Goal: Task Accomplishment & Management: Manage account settings

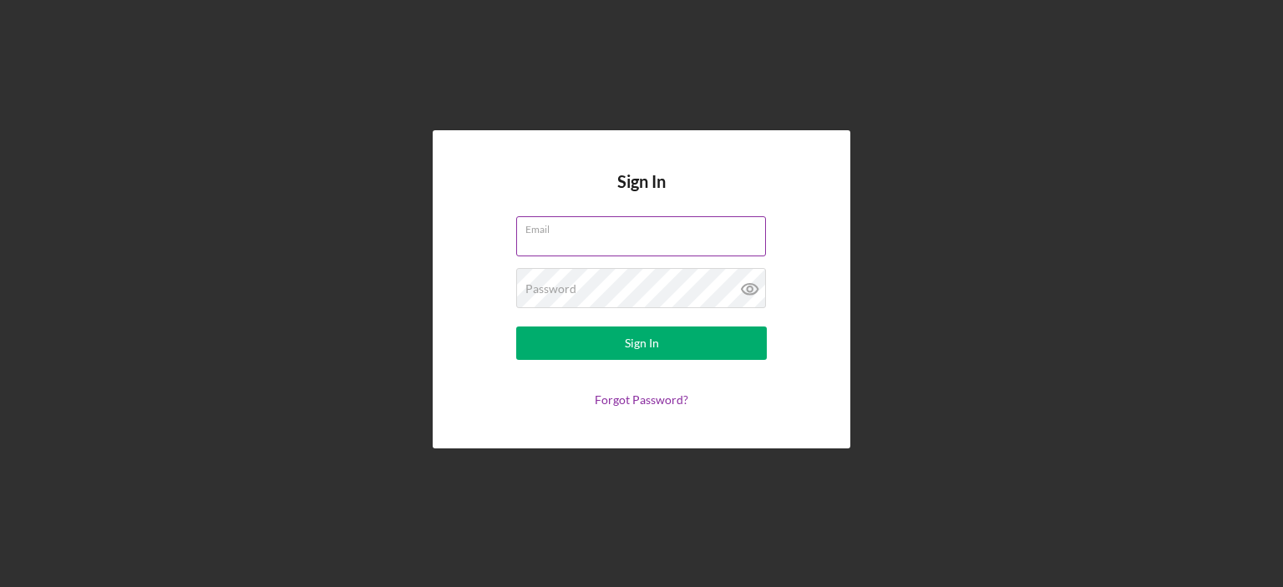
click at [586, 228] on div "Email" at bounding box center [641, 237] width 251 height 42
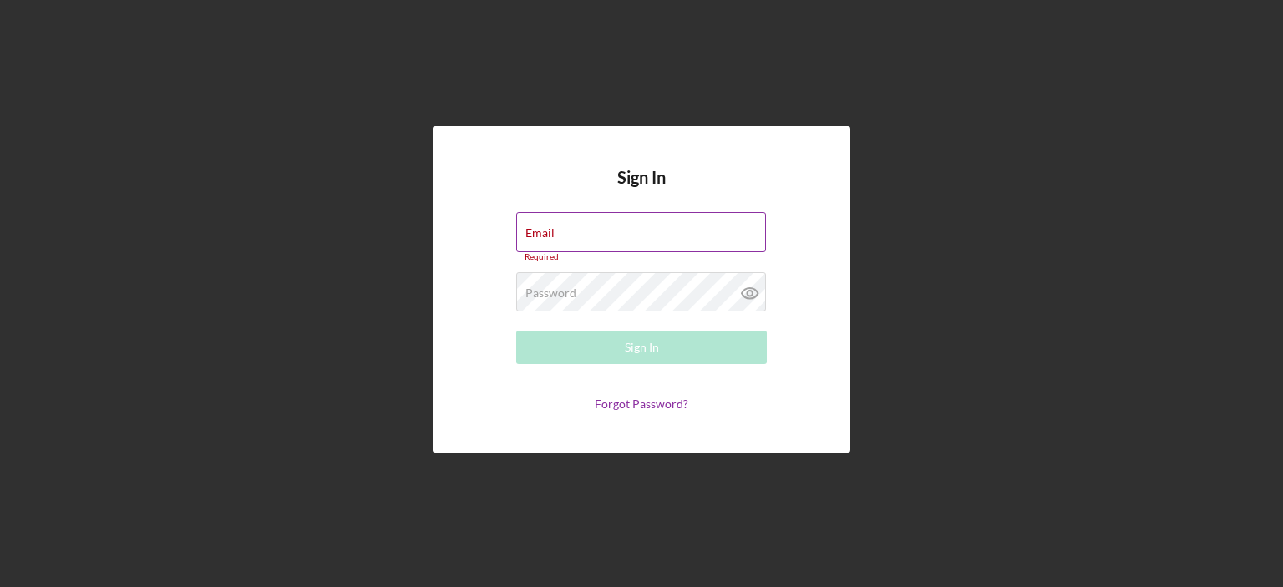
click at [586, 228] on div "Email Required" at bounding box center [641, 237] width 251 height 50
type input "[EMAIL_ADDRESS][DOMAIN_NAME]"
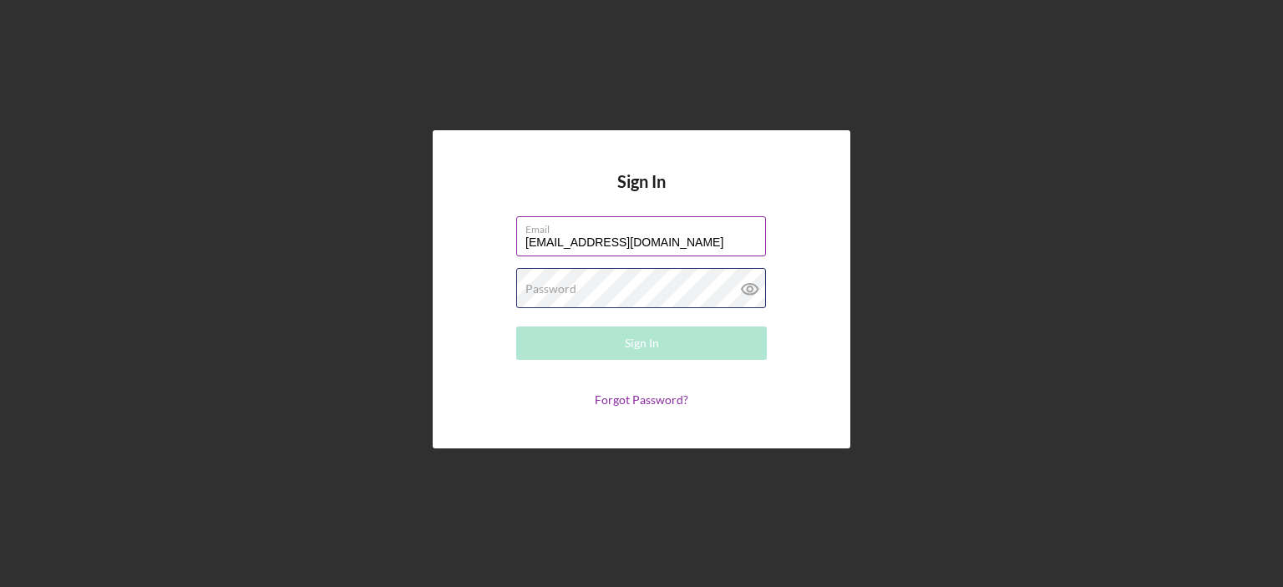
click at [658, 276] on div "Password Required" at bounding box center [641, 289] width 251 height 42
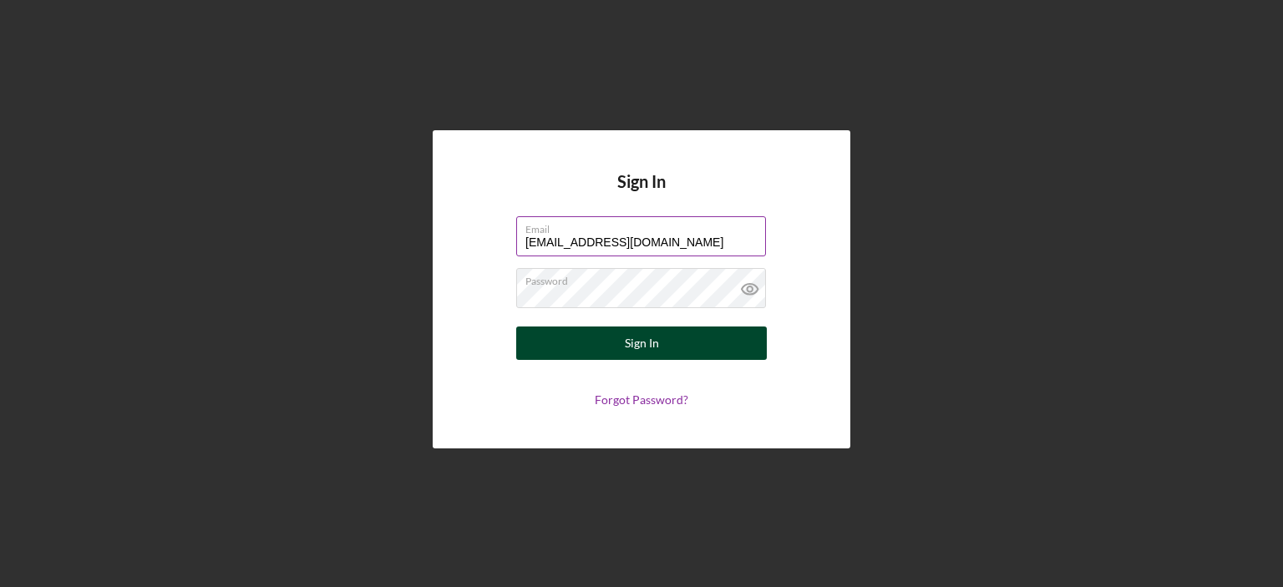
click at [681, 339] on button "Sign In" at bounding box center [641, 343] width 251 height 33
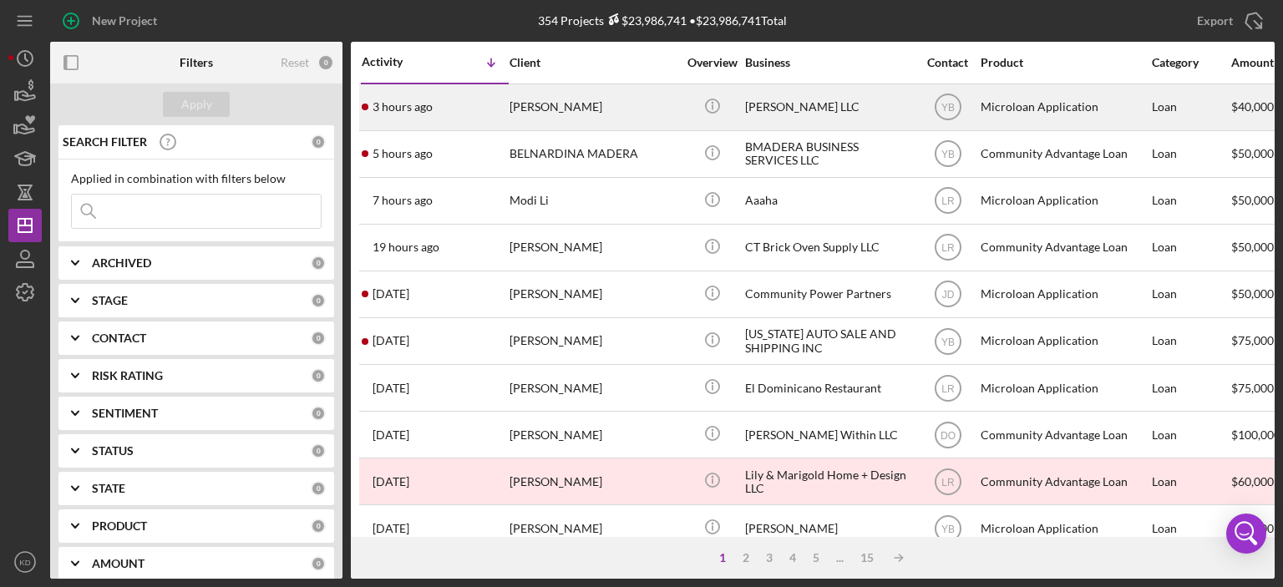
click at [598, 104] on div "[PERSON_NAME]" at bounding box center [592, 107] width 167 height 44
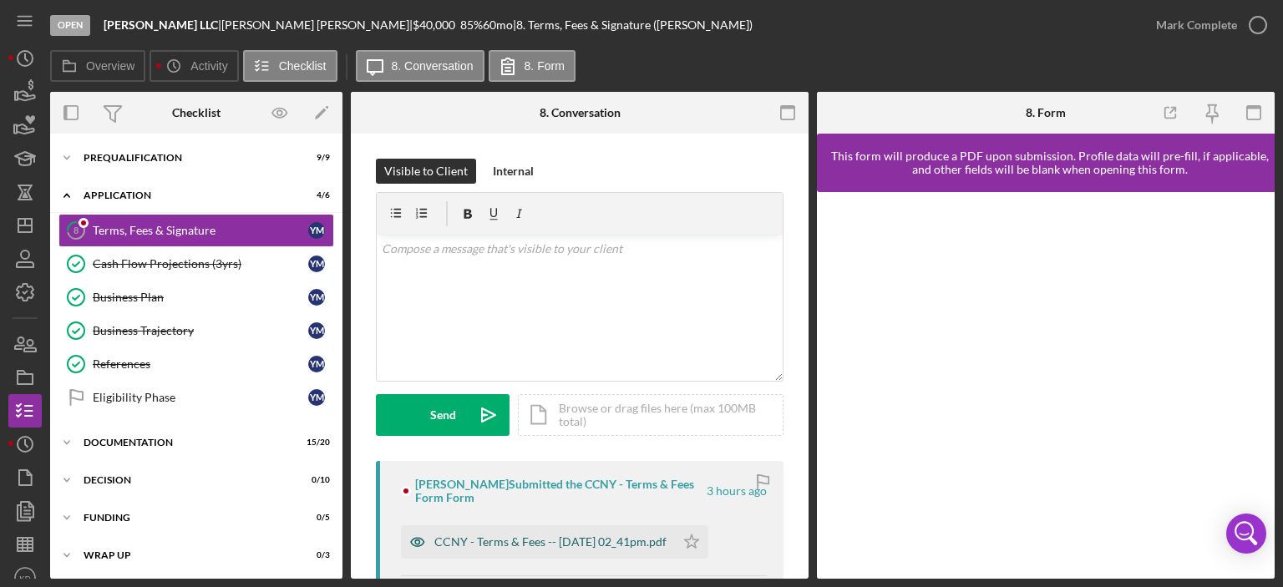
click at [590, 538] on div "CCNY - Terms & Fees -- [DATE] 02_41pm.pdf" at bounding box center [550, 541] width 232 height 13
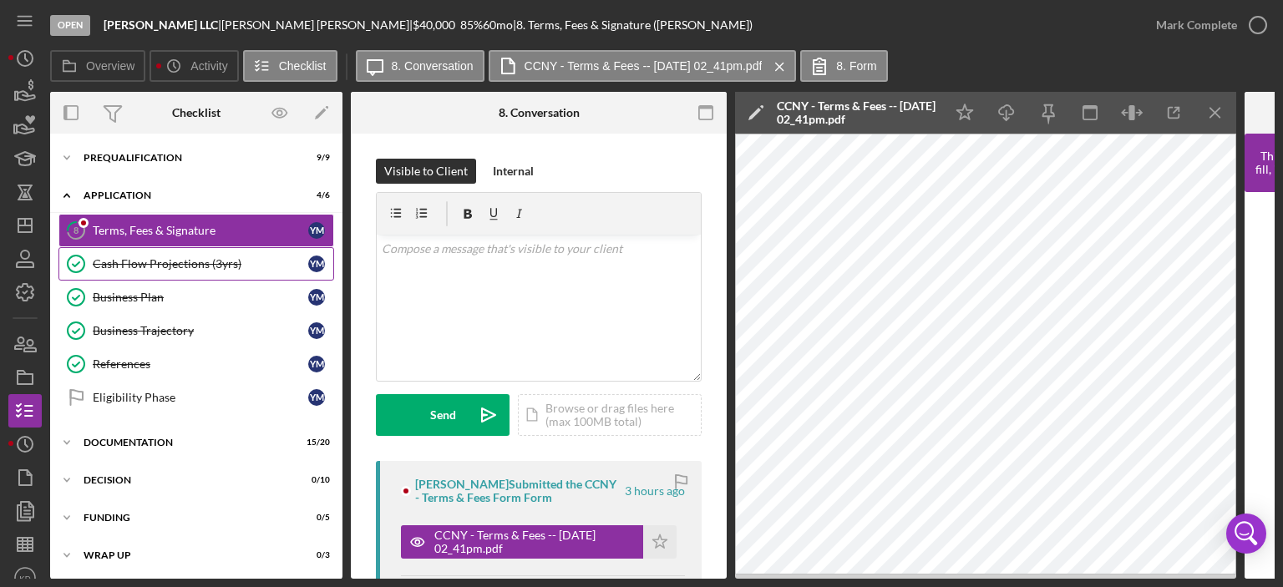
click at [202, 262] on div "Cash Flow Projections (3yrs)" at bounding box center [200, 263] width 215 height 13
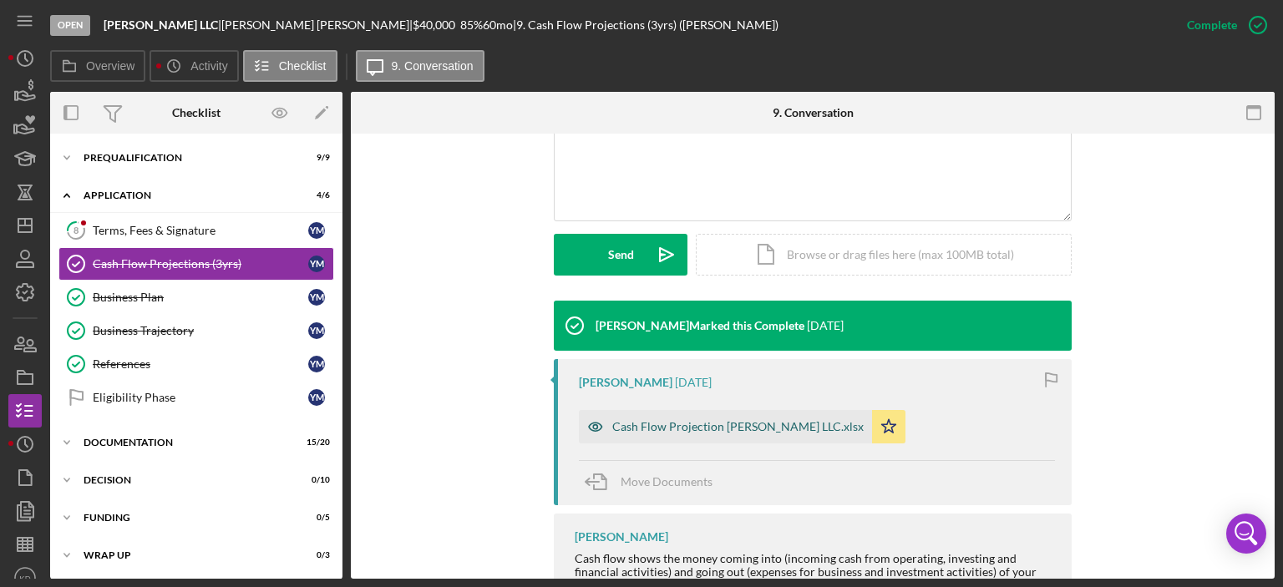
click at [747, 422] on div "Cash Flow Projection [PERSON_NAME] LLC.xlsx" at bounding box center [737, 426] width 251 height 13
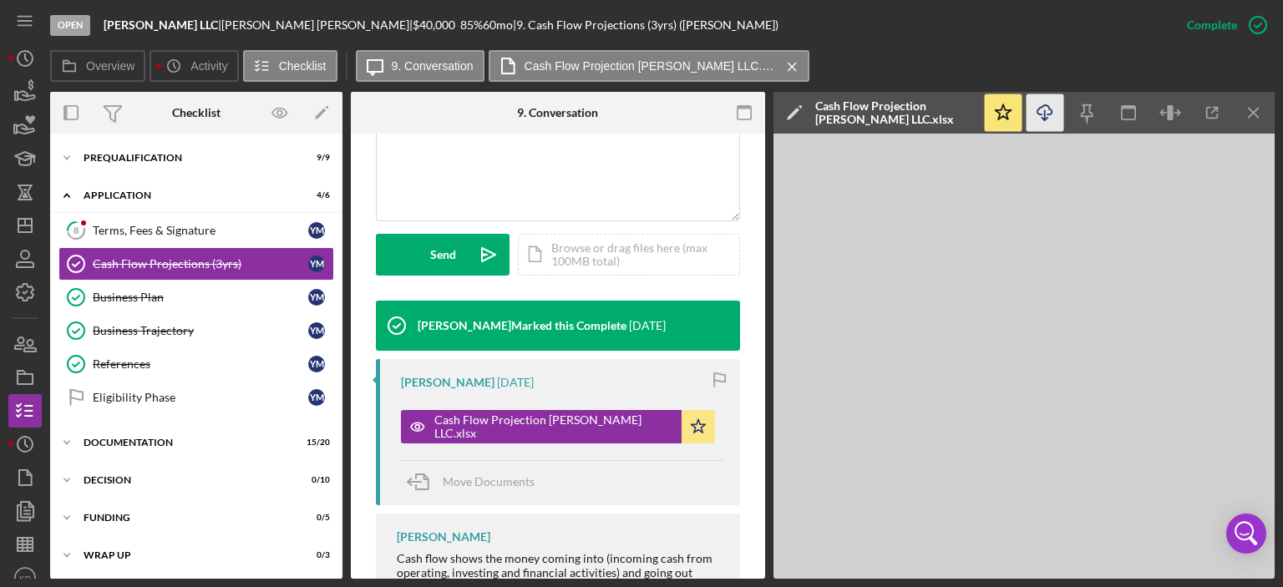
click at [1039, 106] on icon "Icon/Download" at bounding box center [1045, 113] width 38 height 38
click at [140, 291] on div "Business Plan" at bounding box center [200, 297] width 215 height 13
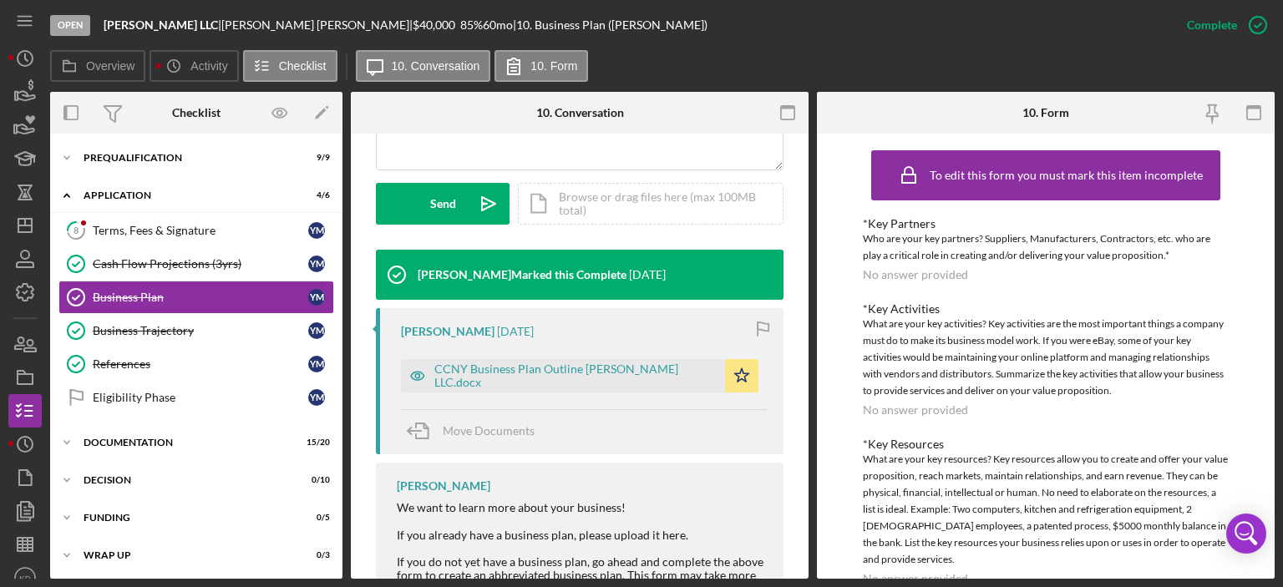
scroll to position [499, 0]
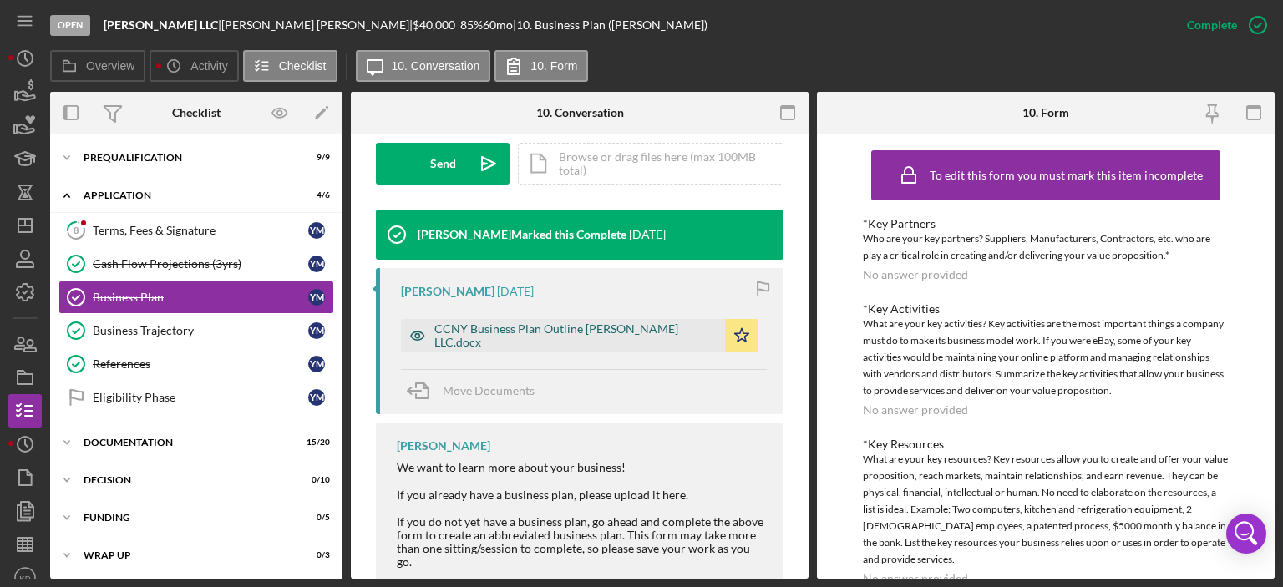
click at [503, 330] on div "CCNY Business Plan Outline [PERSON_NAME] LLC.docx" at bounding box center [575, 335] width 282 height 27
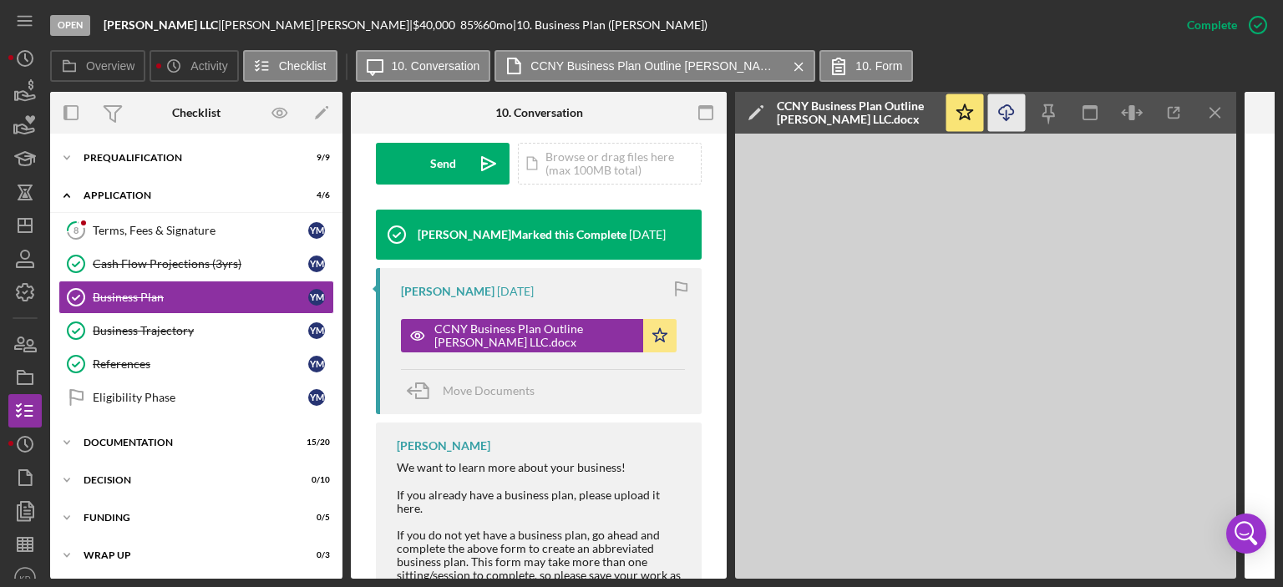
click at [1005, 106] on icon "Icon/Download" at bounding box center [1007, 113] width 38 height 38
click at [67, 193] on icon "Icon/Expander" at bounding box center [66, 195] width 33 height 33
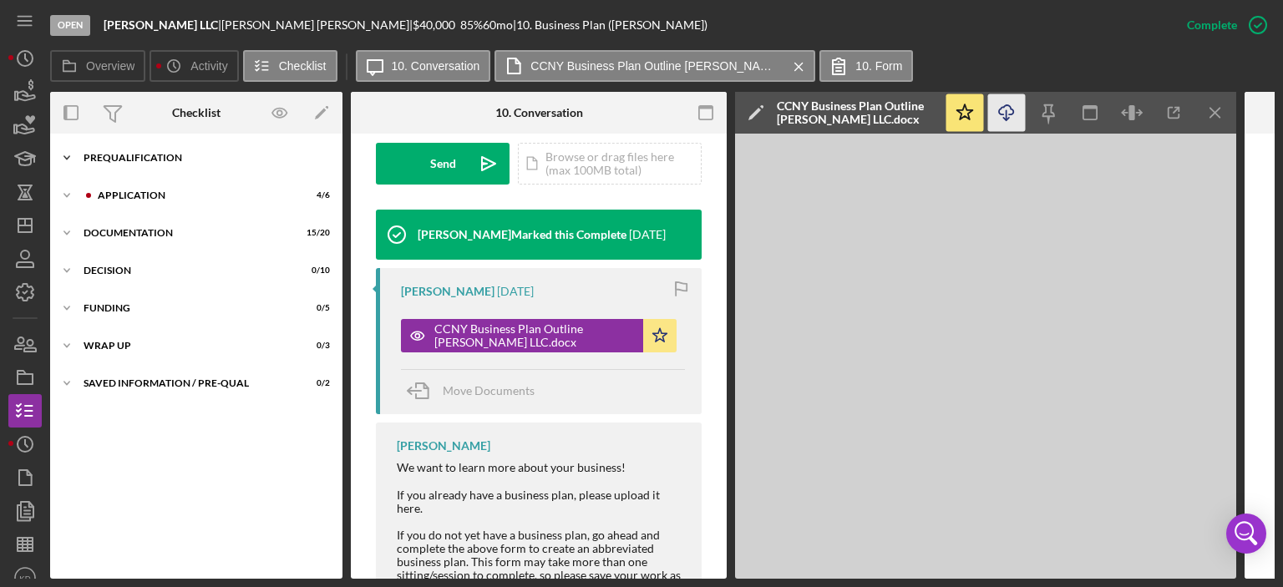
click at [65, 154] on icon "Icon/Expander" at bounding box center [66, 157] width 33 height 33
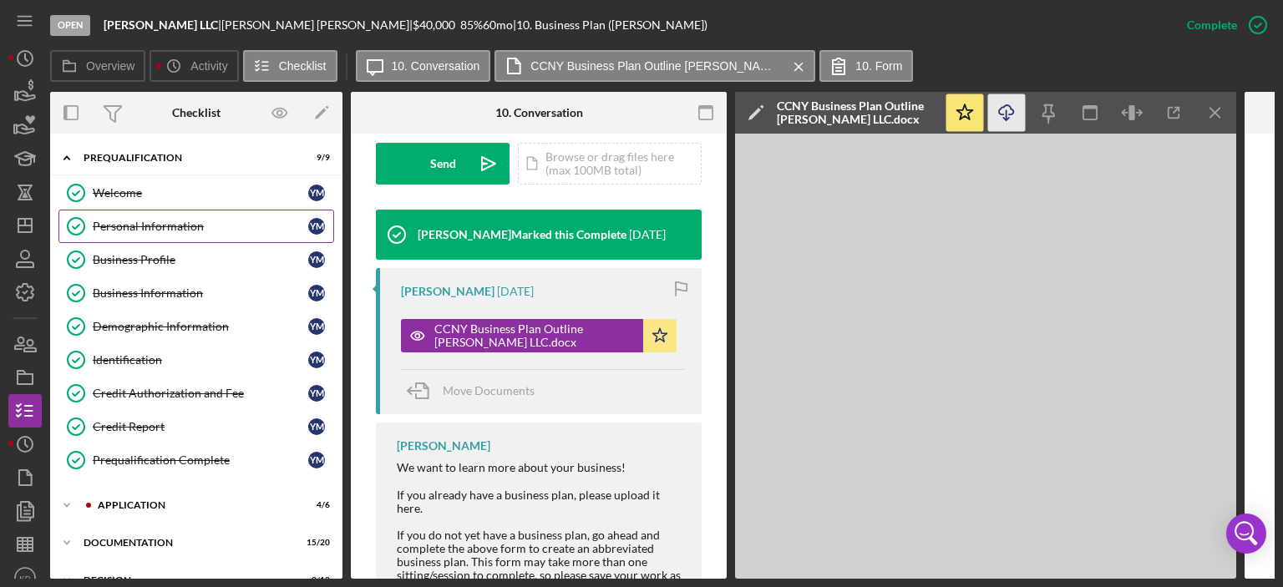
click at [132, 223] on div "Personal Information" at bounding box center [200, 226] width 215 height 13
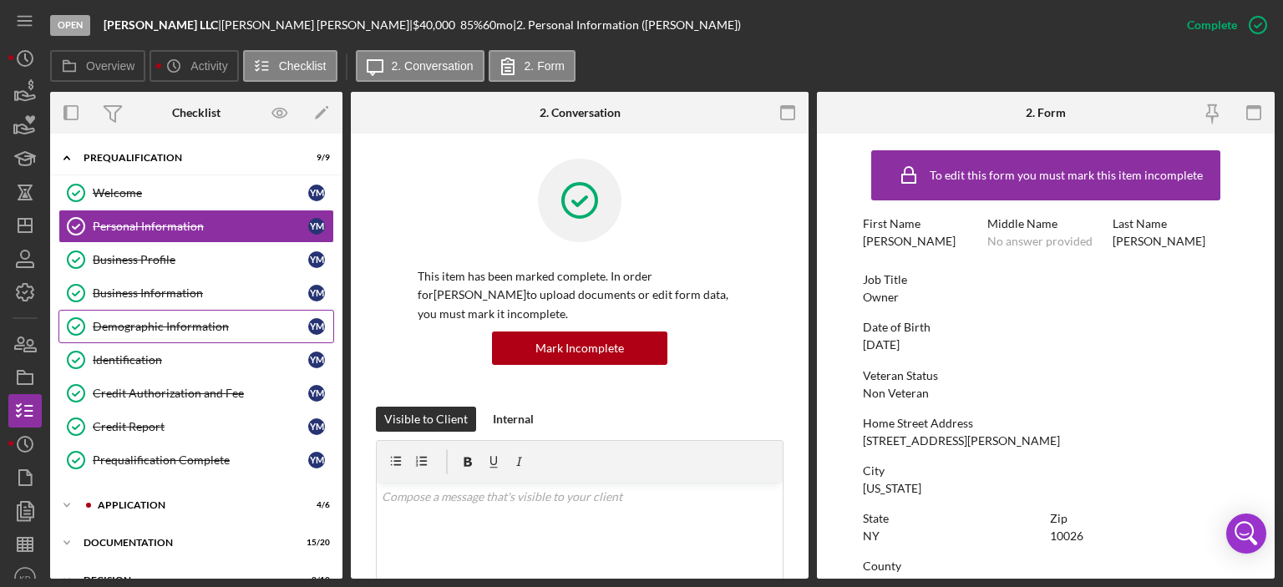
click at [147, 323] on div "Demographic Information" at bounding box center [200, 326] width 215 height 13
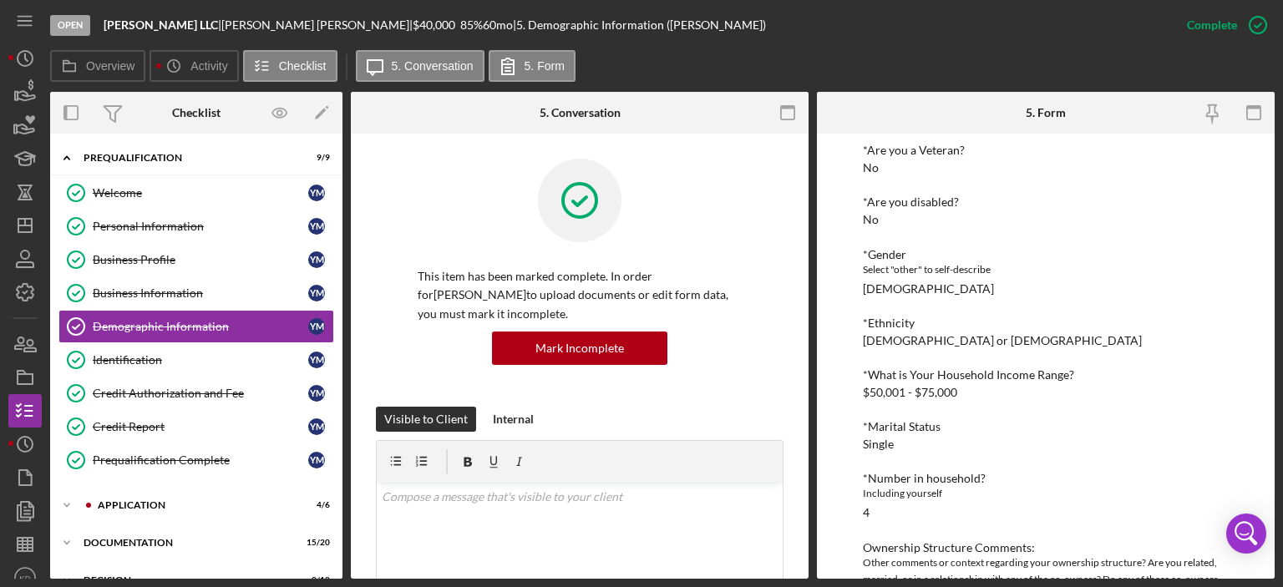
scroll to position [256, 0]
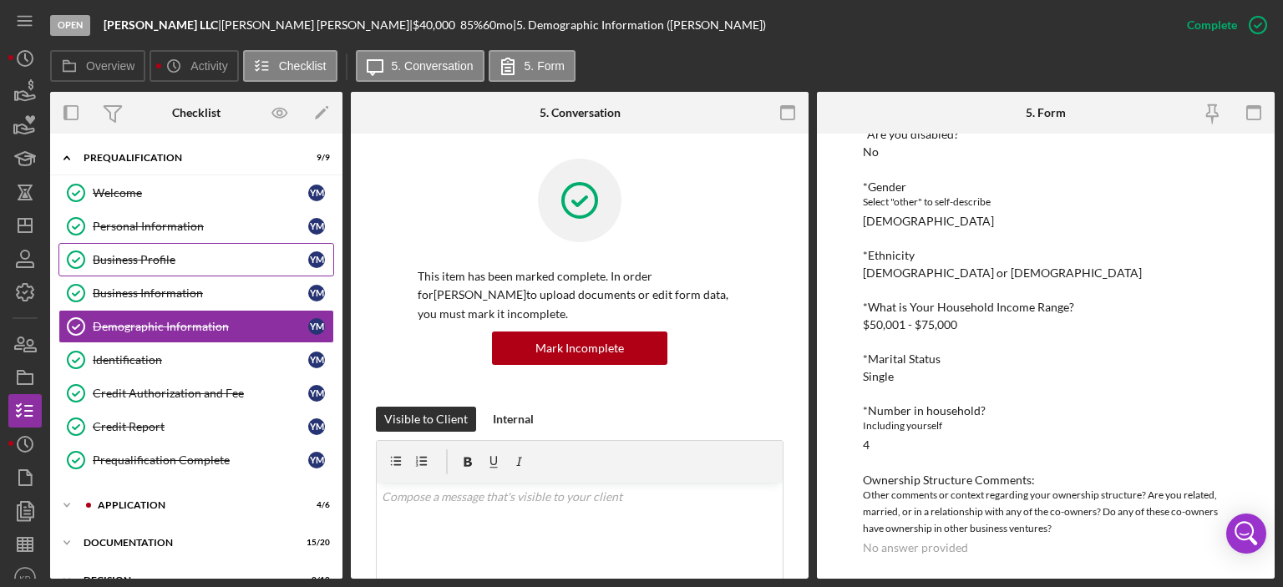
click at [150, 256] on div "Business Profile" at bounding box center [200, 259] width 215 height 13
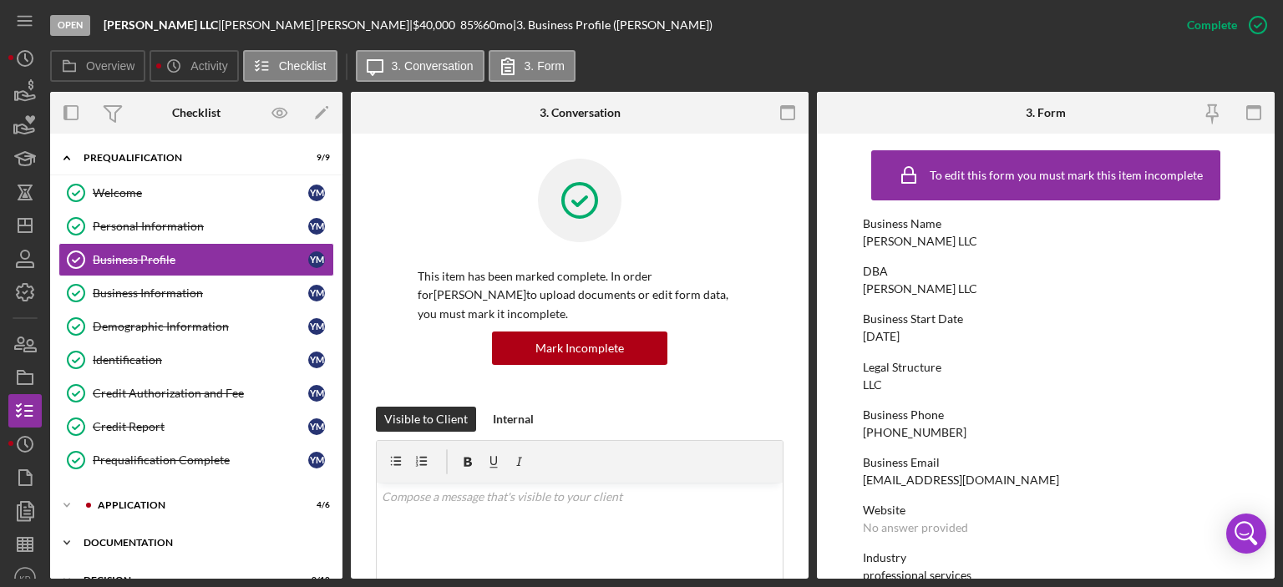
click at [66, 544] on icon "Icon/Expander" at bounding box center [66, 542] width 33 height 33
click at [64, 499] on icon "Icon/Expander" at bounding box center [66, 505] width 33 height 33
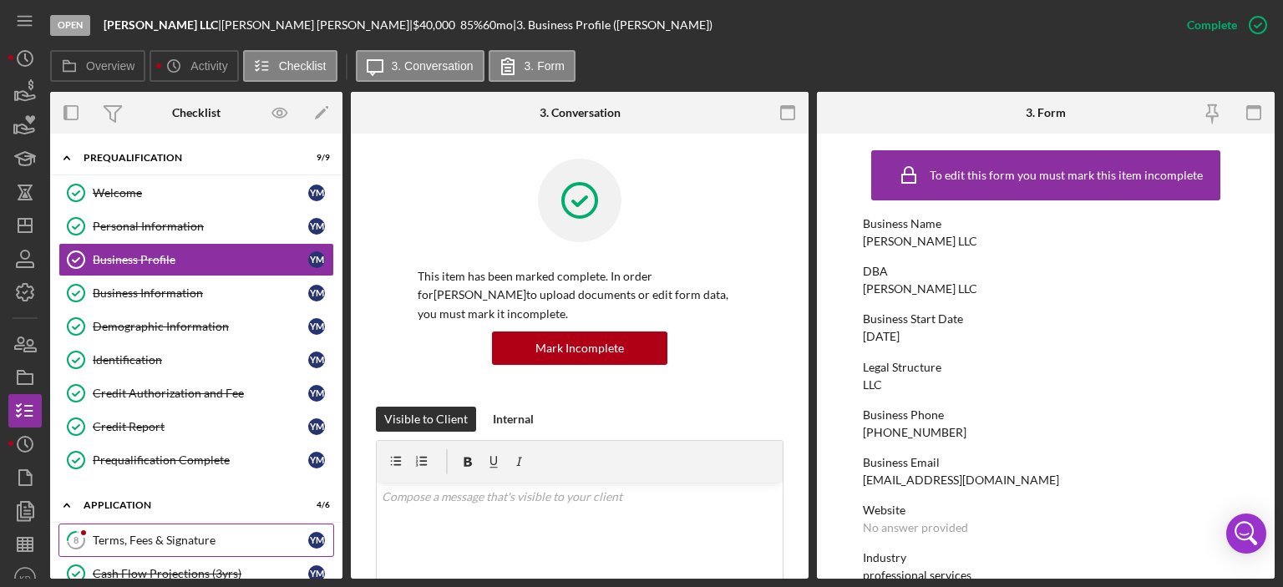
click at [116, 534] on div "Terms, Fees & Signature" at bounding box center [200, 540] width 215 height 13
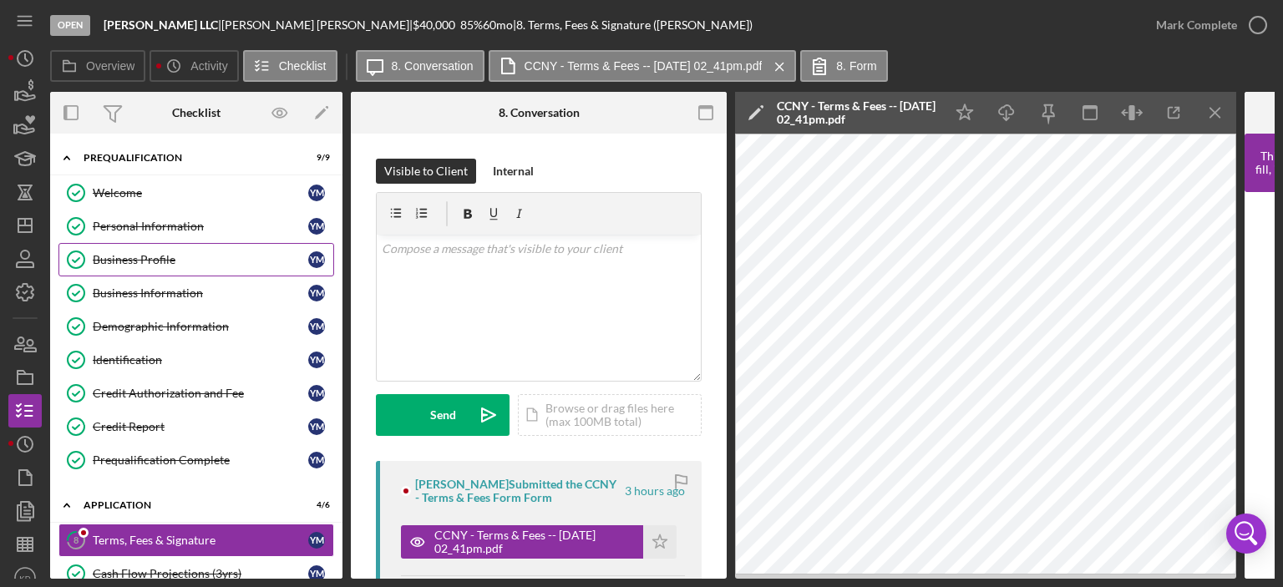
click at [131, 261] on div "Business Profile" at bounding box center [200, 259] width 215 height 13
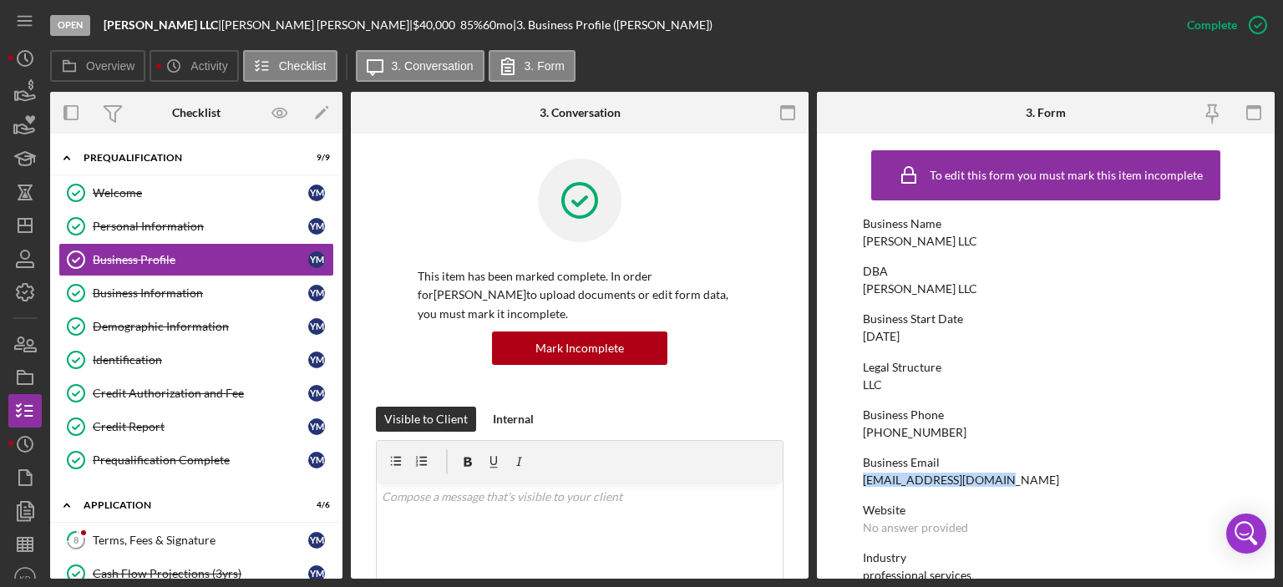
drag, startPoint x: 999, startPoint y: 478, endPoint x: 860, endPoint y: 484, distance: 138.7
click at [860, 484] on form "To edit this form you must mark this item incomplete Business Name [PERSON_NAME…" at bounding box center [1046, 356] width 458 height 445
copy div "[EMAIL_ADDRESS][DOMAIN_NAME]"
click at [23, 215] on icon "Icon/Dashboard" at bounding box center [25, 226] width 42 height 42
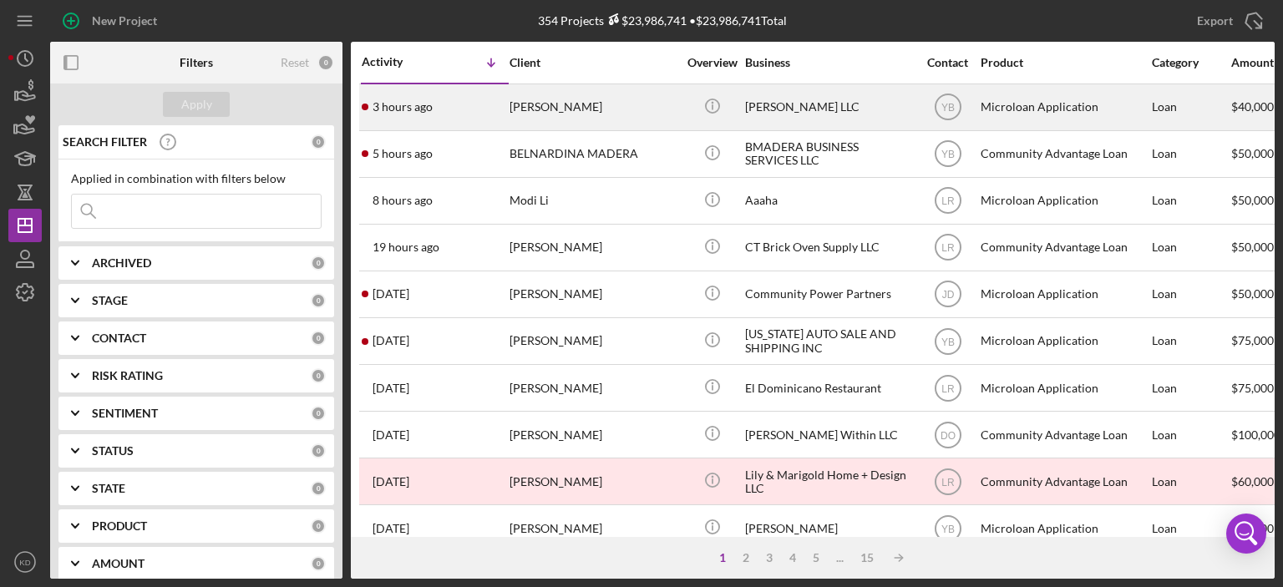
click at [561, 100] on div "[PERSON_NAME]" at bounding box center [592, 107] width 167 height 44
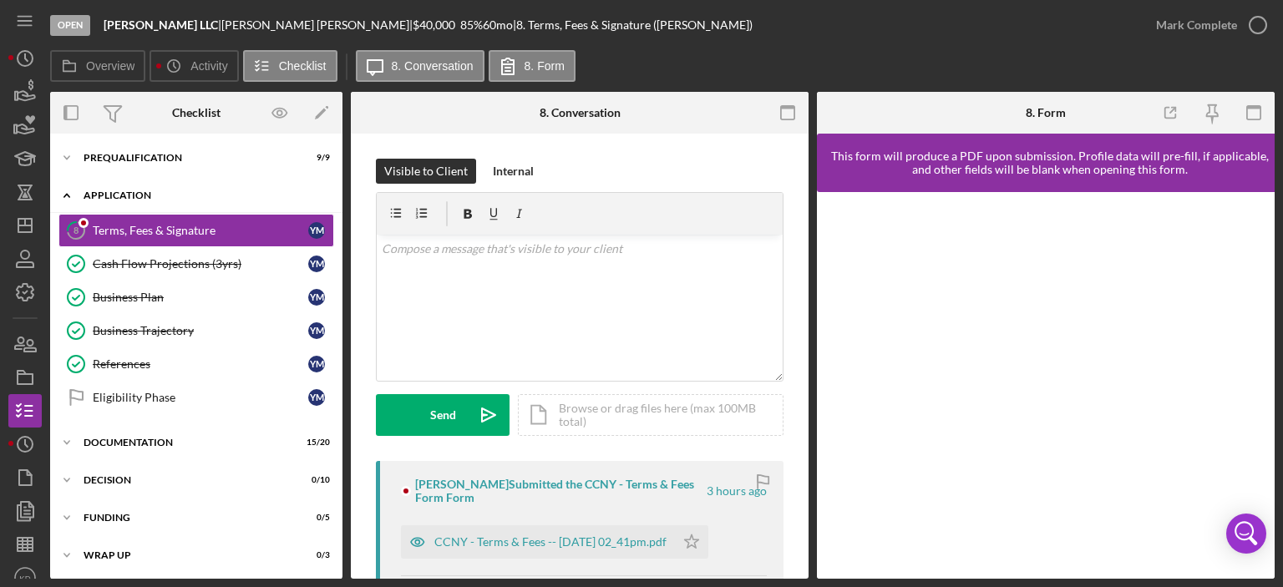
click at [67, 196] on icon "Icon/Expander" at bounding box center [66, 195] width 33 height 33
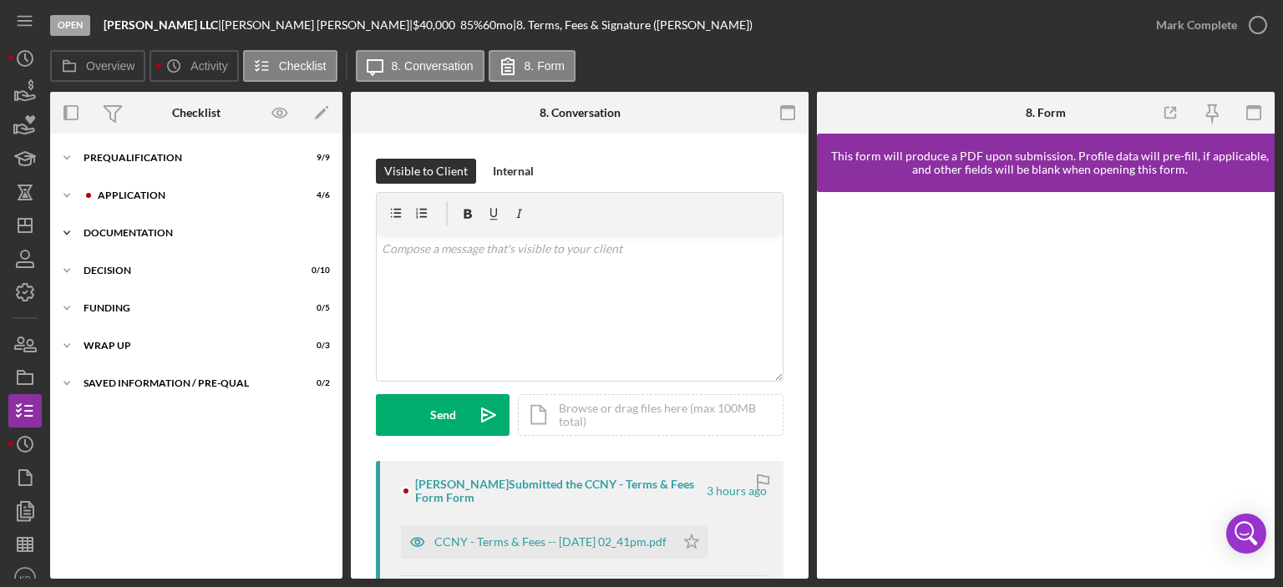
click at [70, 233] on icon "Icon/Expander" at bounding box center [66, 232] width 33 height 33
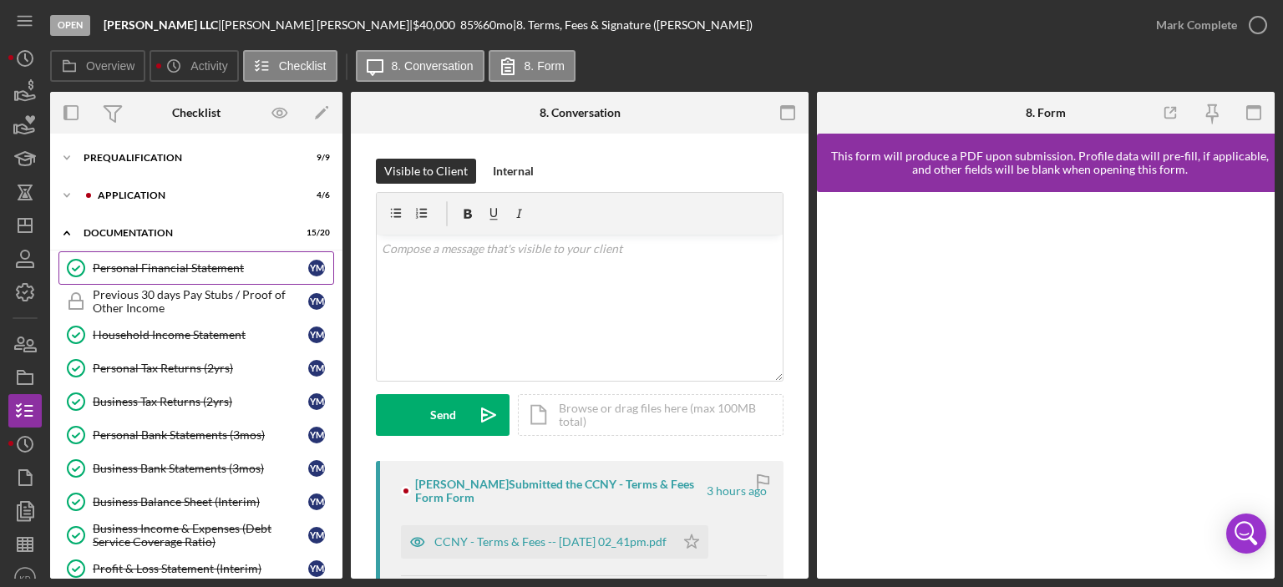
click at [219, 266] on div "Personal Financial Statement" at bounding box center [200, 267] width 215 height 13
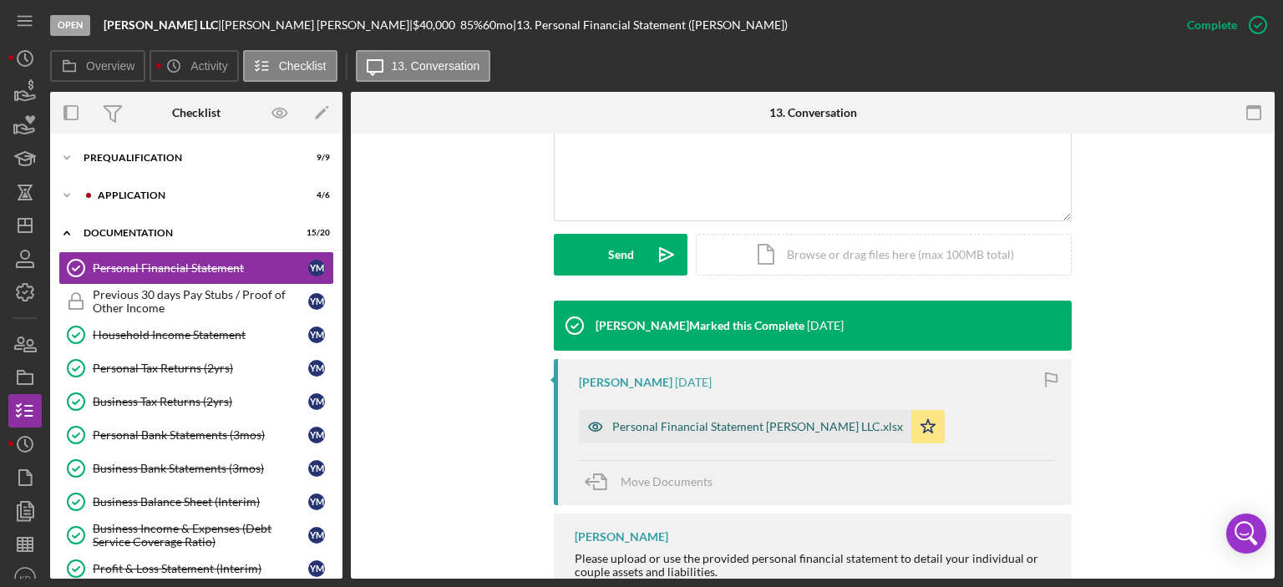
click at [722, 427] on div "Personal Financial Statement [PERSON_NAME] LLC.xlsx" at bounding box center [757, 426] width 291 height 13
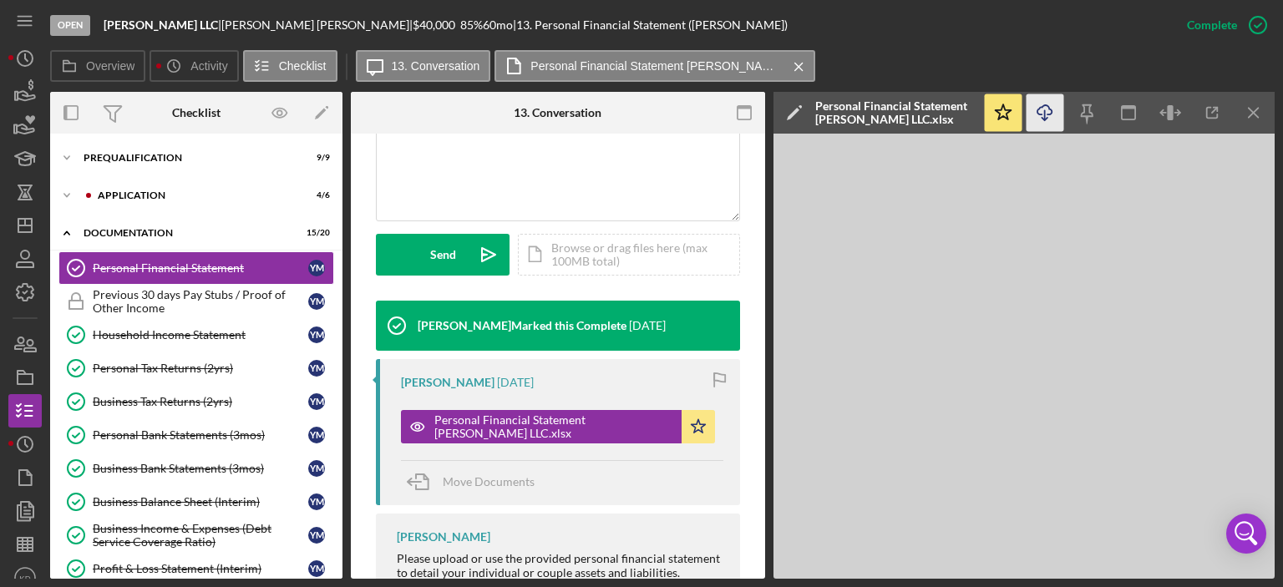
click at [1041, 109] on icon "Icon/Download" at bounding box center [1045, 113] width 38 height 38
click at [199, 337] on div "Household Income Statement" at bounding box center [200, 334] width 215 height 13
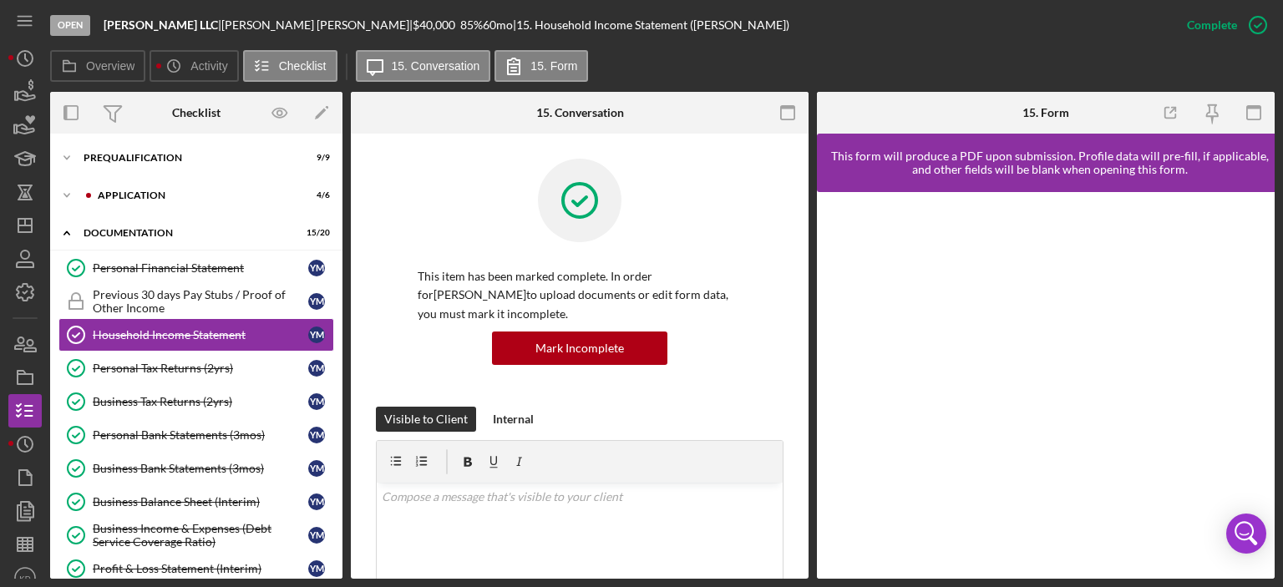
scroll to position [390, 0]
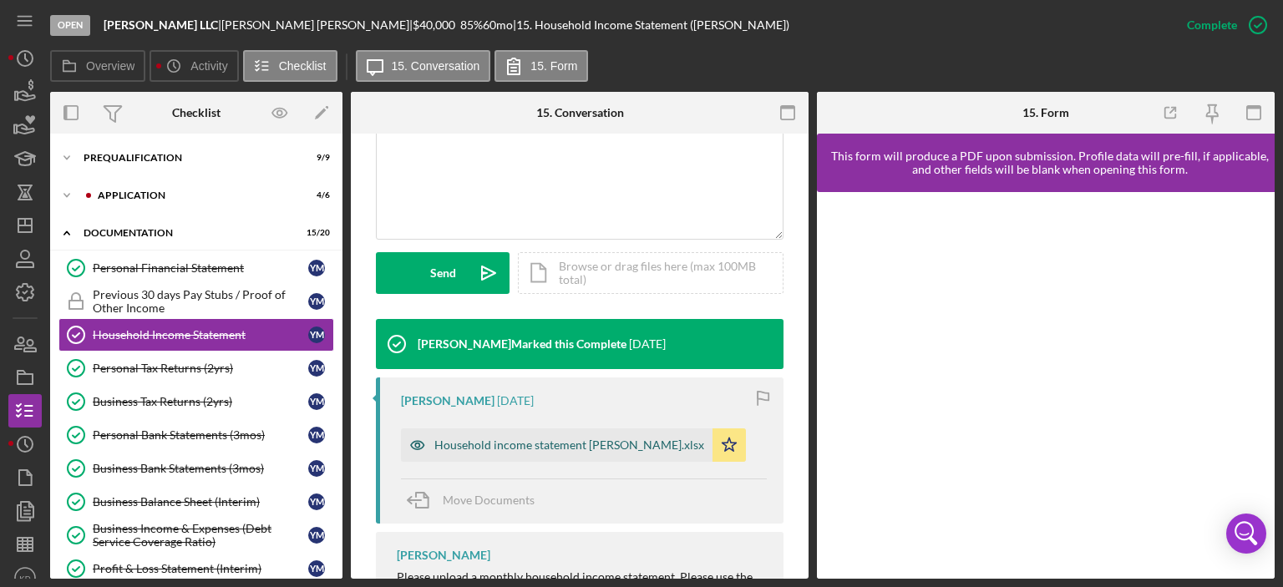
click at [586, 446] on div "Household income statement [PERSON_NAME].xlsx" at bounding box center [569, 444] width 270 height 13
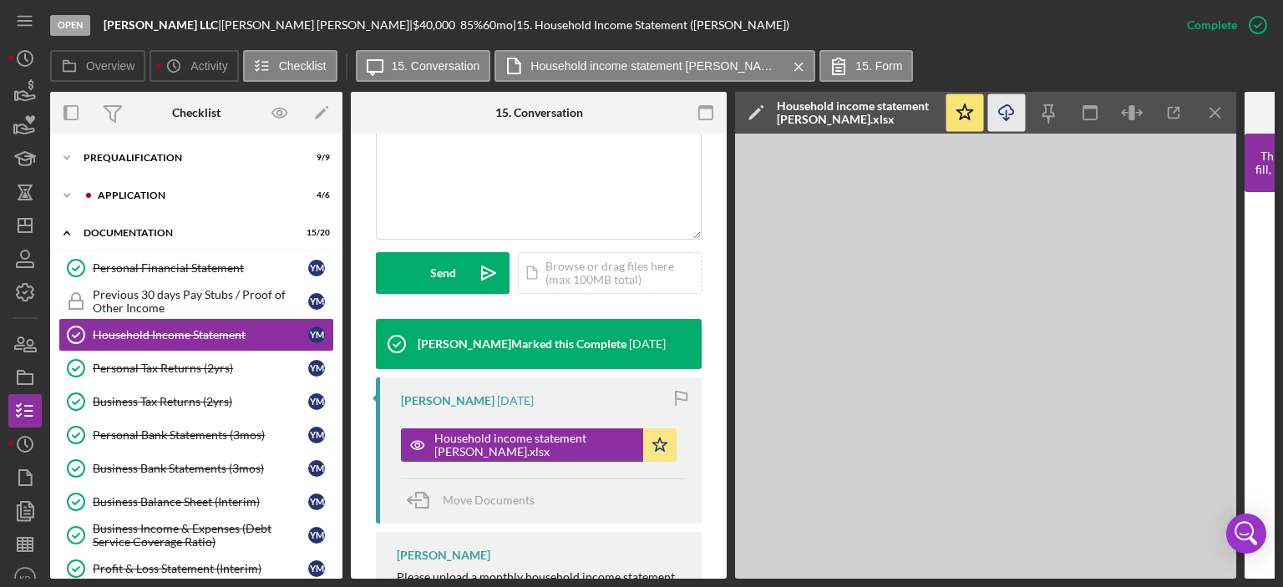
click at [1006, 116] on line "button" at bounding box center [1006, 114] width 0 height 9
click at [169, 368] on div "Personal Tax Returns (2yrs)" at bounding box center [200, 368] width 215 height 13
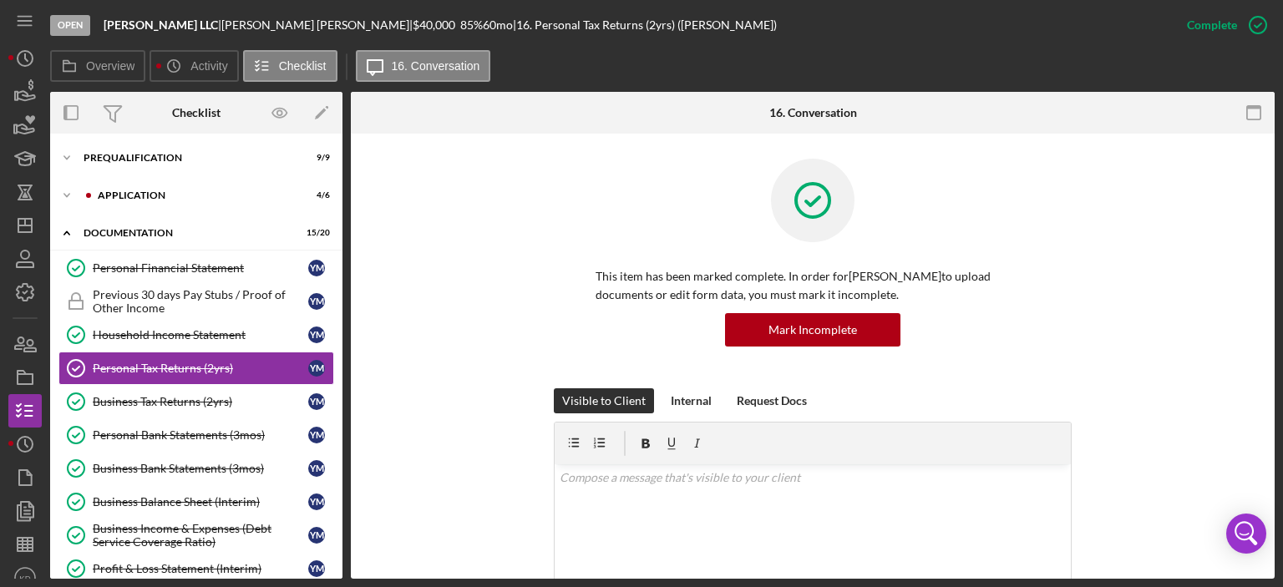
scroll to position [390, 0]
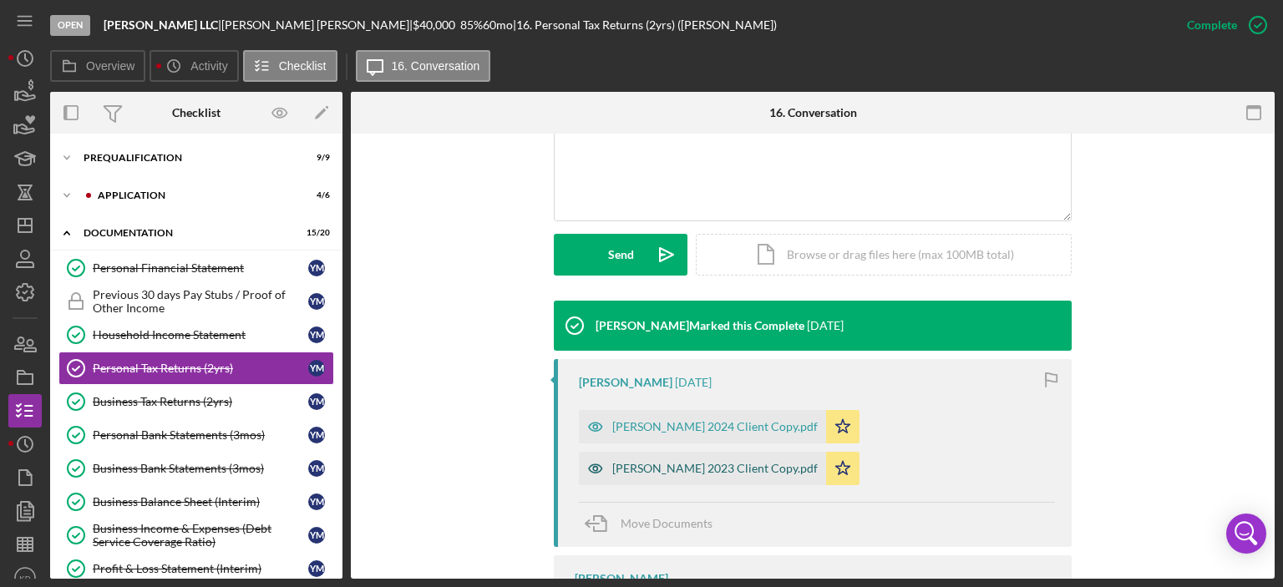
click at [683, 463] on div "[PERSON_NAME] 2023 Client Copy.pdf" at bounding box center [714, 468] width 205 height 13
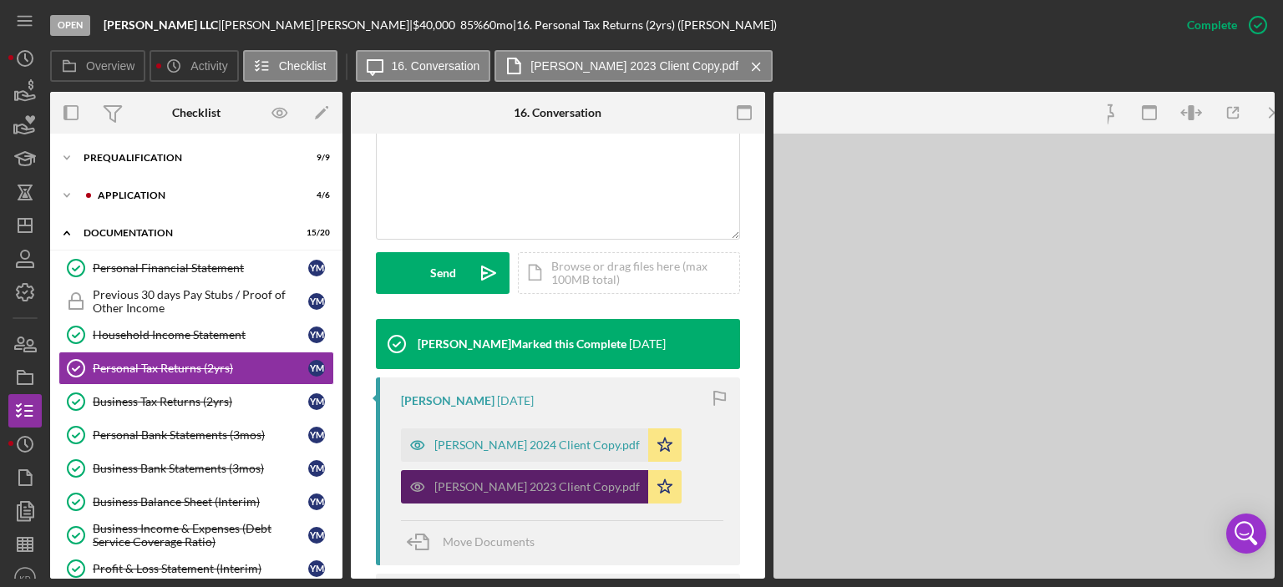
scroll to position [408, 0]
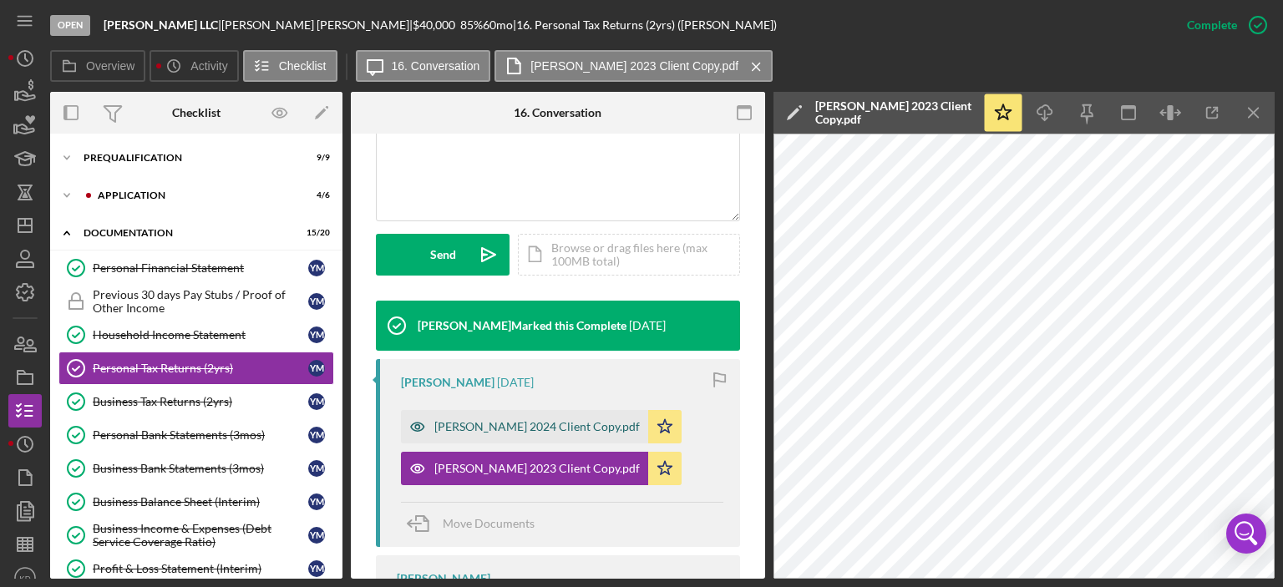
click at [511, 426] on div "[PERSON_NAME] 2024 Client Copy.pdf" at bounding box center [536, 426] width 205 height 13
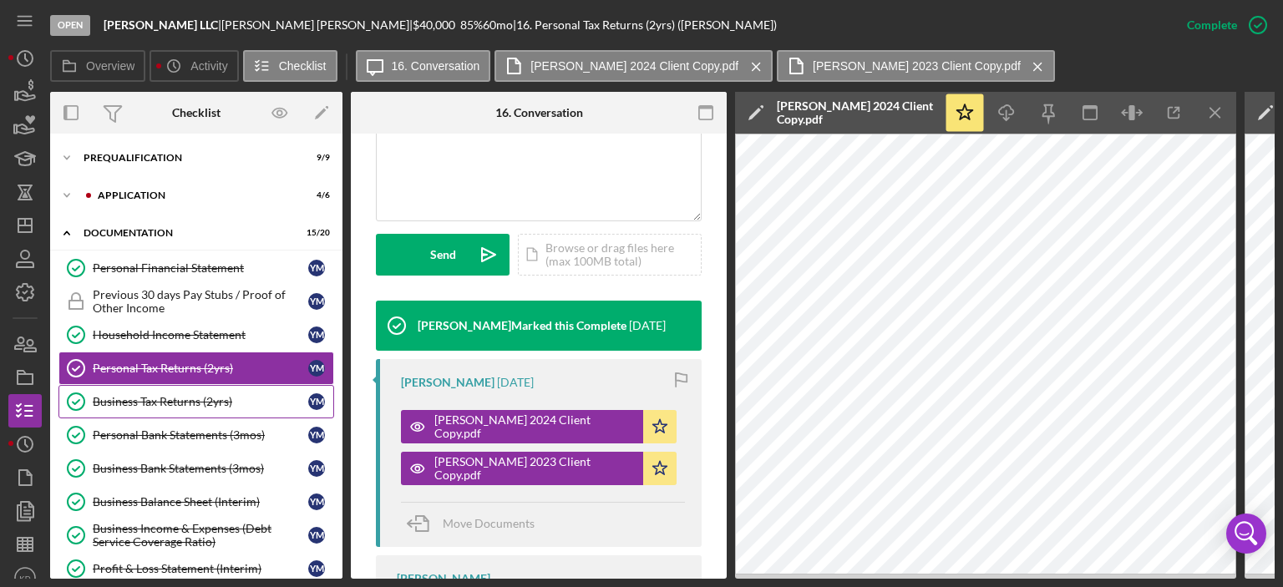
click at [149, 395] on div "Business Tax Returns (2yrs)" at bounding box center [200, 401] width 215 height 13
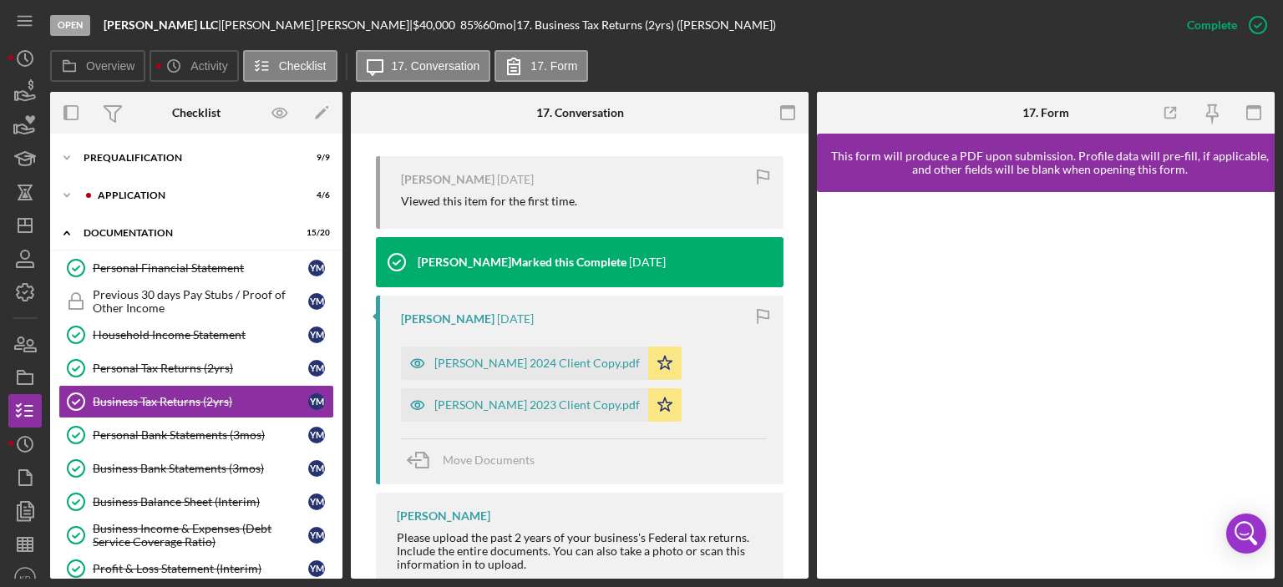
scroll to position [571, 0]
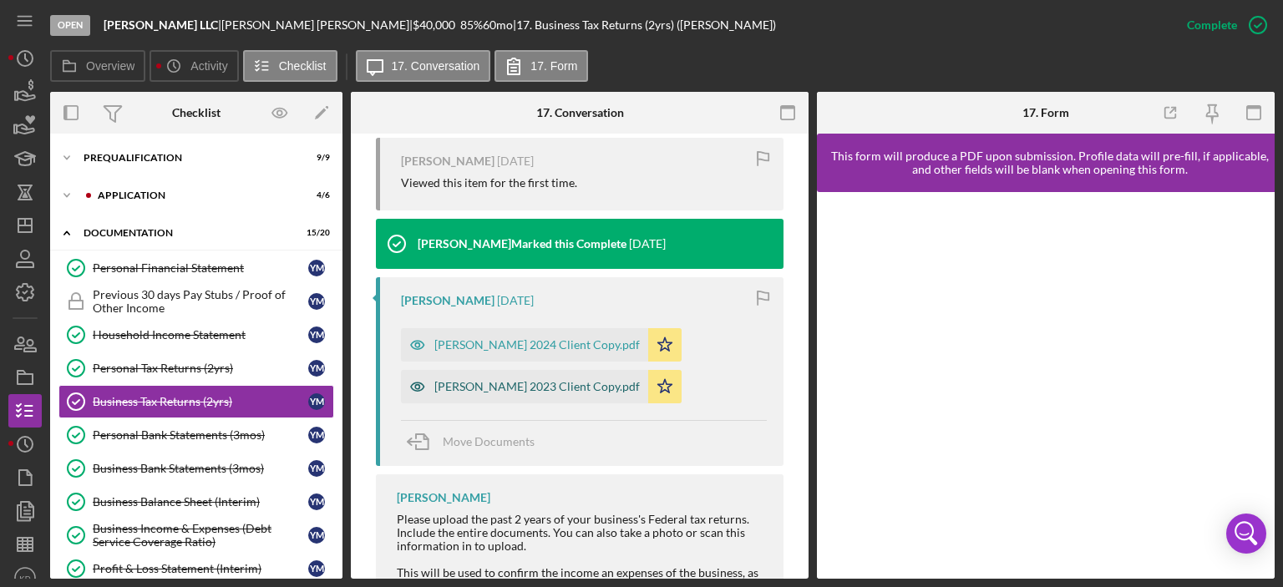
click at [575, 380] on div "[PERSON_NAME] 2023 Client Copy.pdf" at bounding box center [536, 386] width 205 height 13
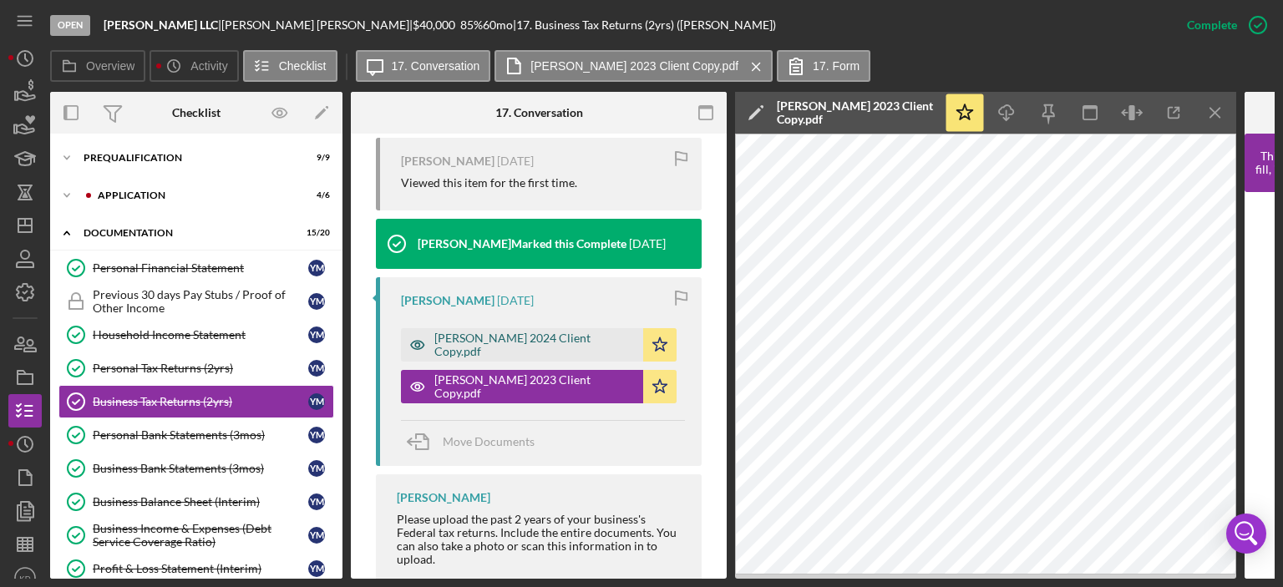
click at [491, 346] on div "[PERSON_NAME] 2024 Client Copy.pdf" at bounding box center [534, 345] width 200 height 27
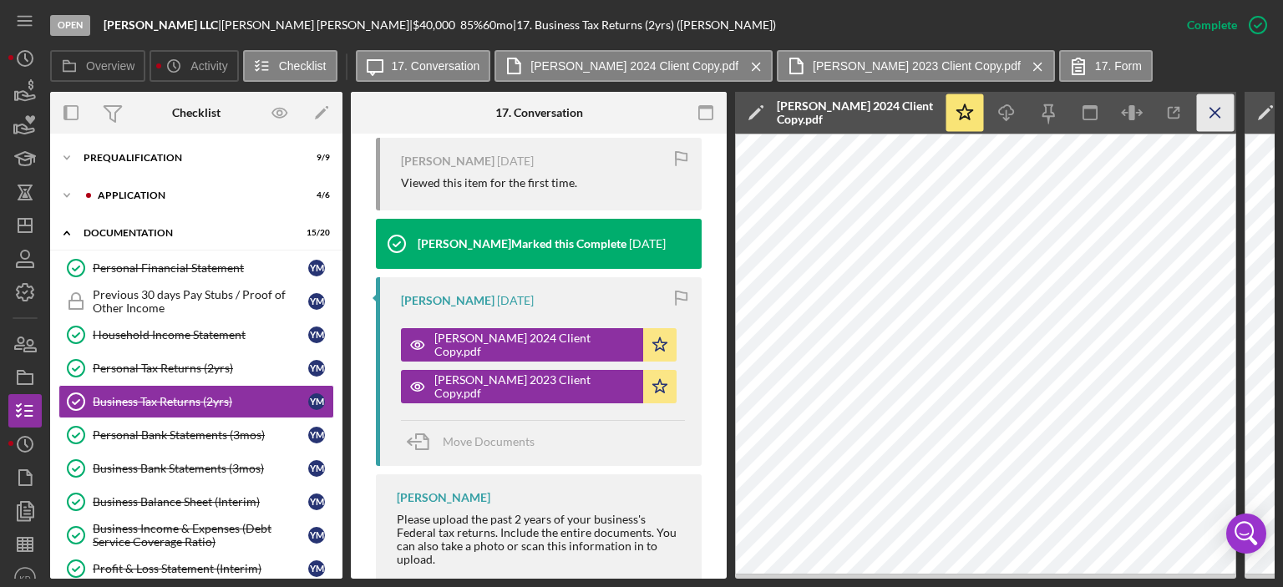
click at [1215, 107] on icon "Icon/Menu Close" at bounding box center [1216, 113] width 38 height 38
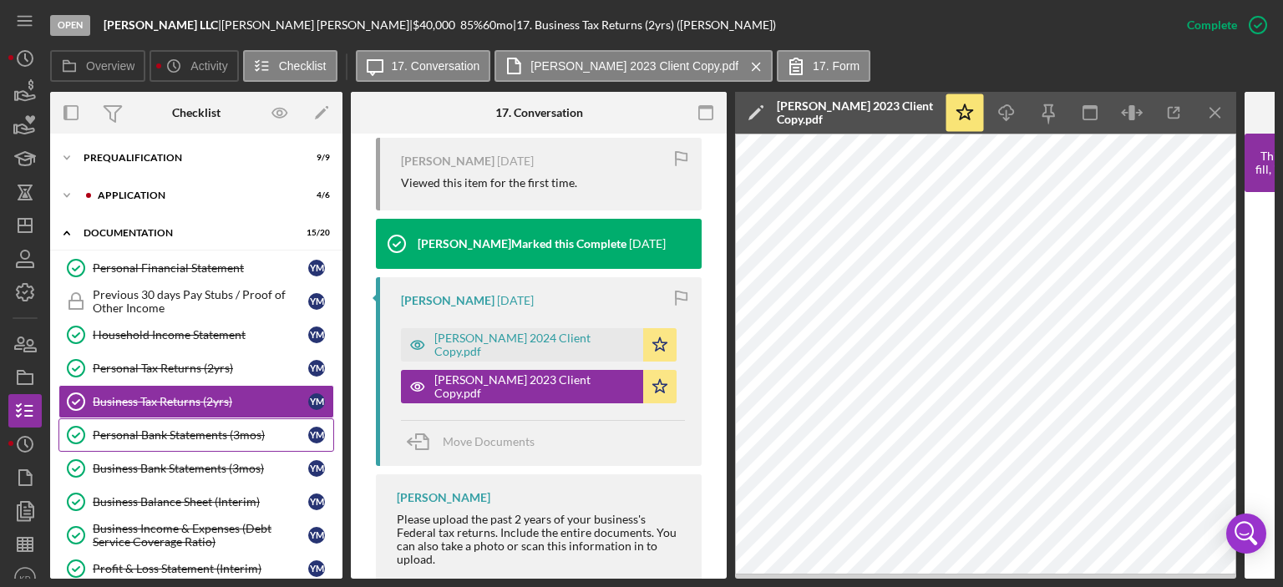
click at [172, 428] on div "Personal Bank Statements (3mos)" at bounding box center [200, 434] width 215 height 13
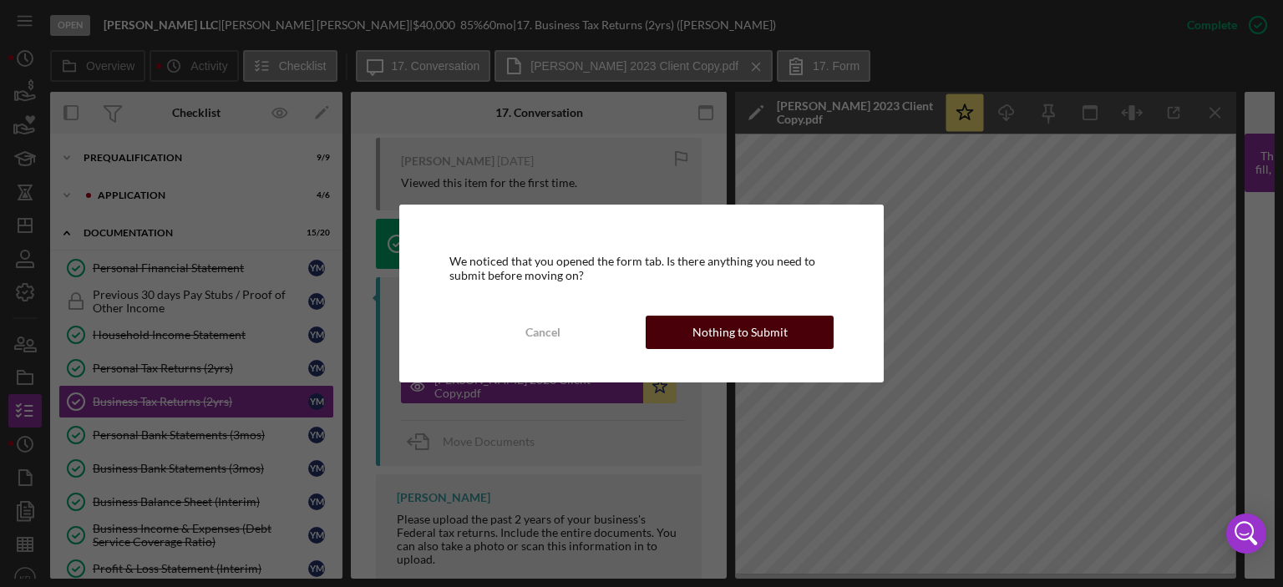
drag, startPoint x: 697, startPoint y: 337, endPoint x: 663, endPoint y: 327, distance: 35.4
click at [663, 327] on button "Nothing to Submit" at bounding box center [740, 332] width 188 height 33
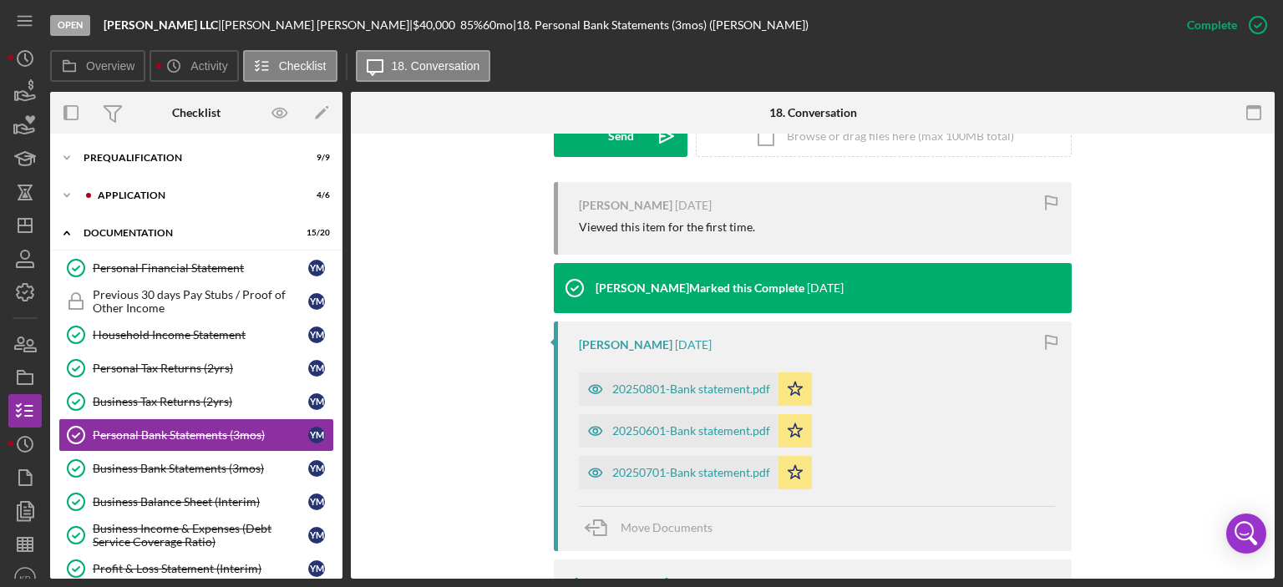
scroll to position [579, 0]
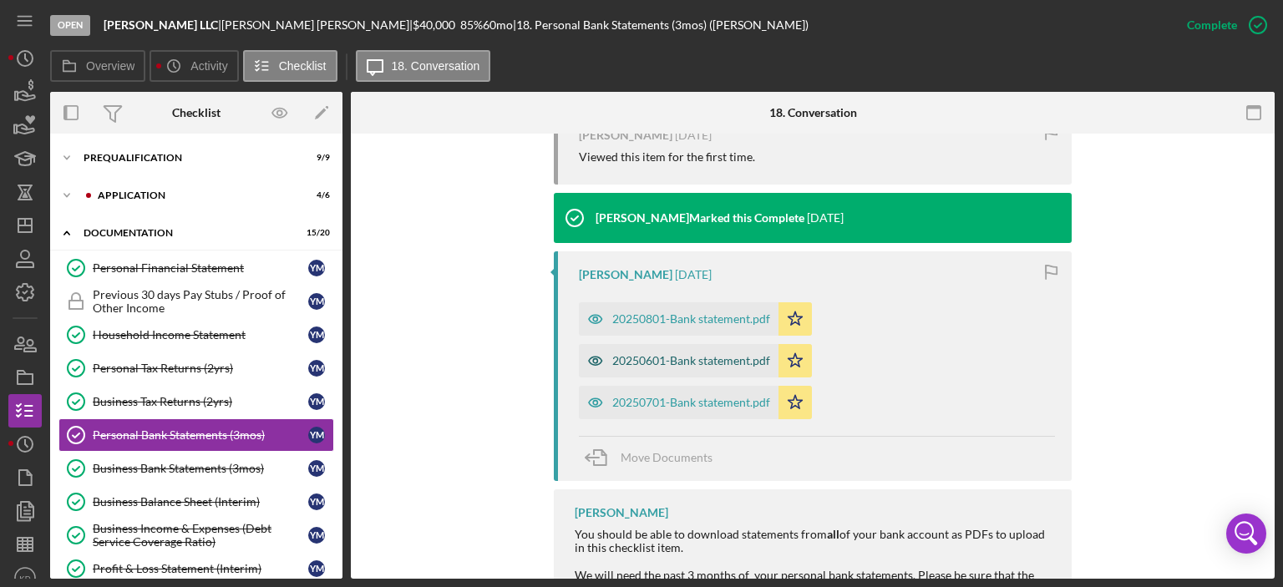
click at [693, 361] on div "20250601-Bank statement.pdf" at bounding box center [691, 360] width 158 height 13
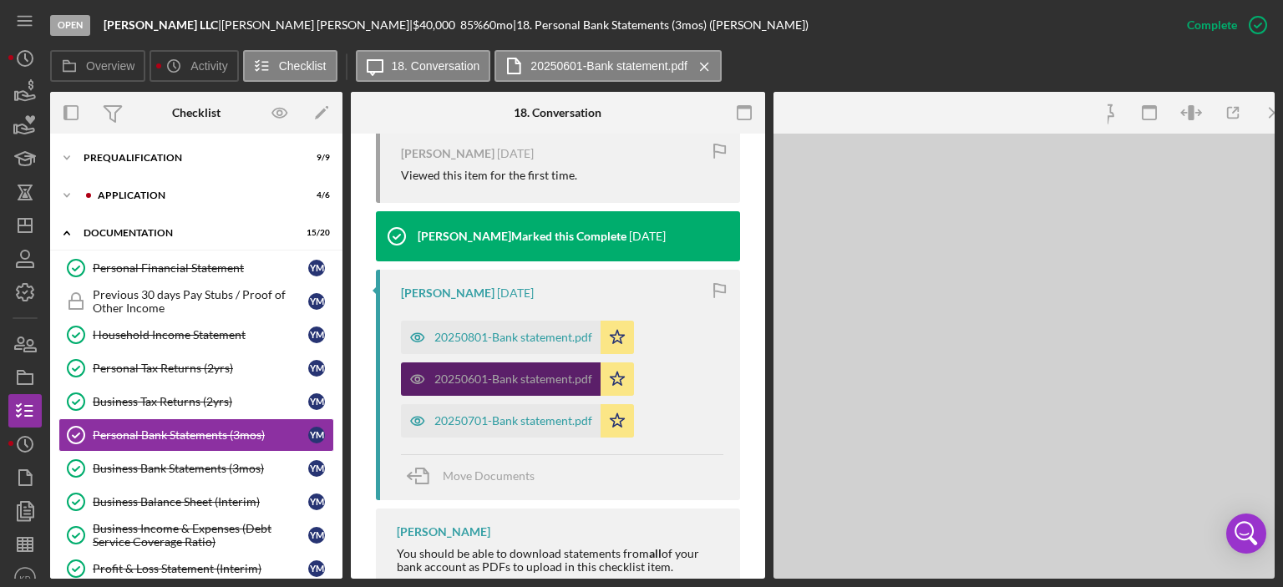
scroll to position [598, 0]
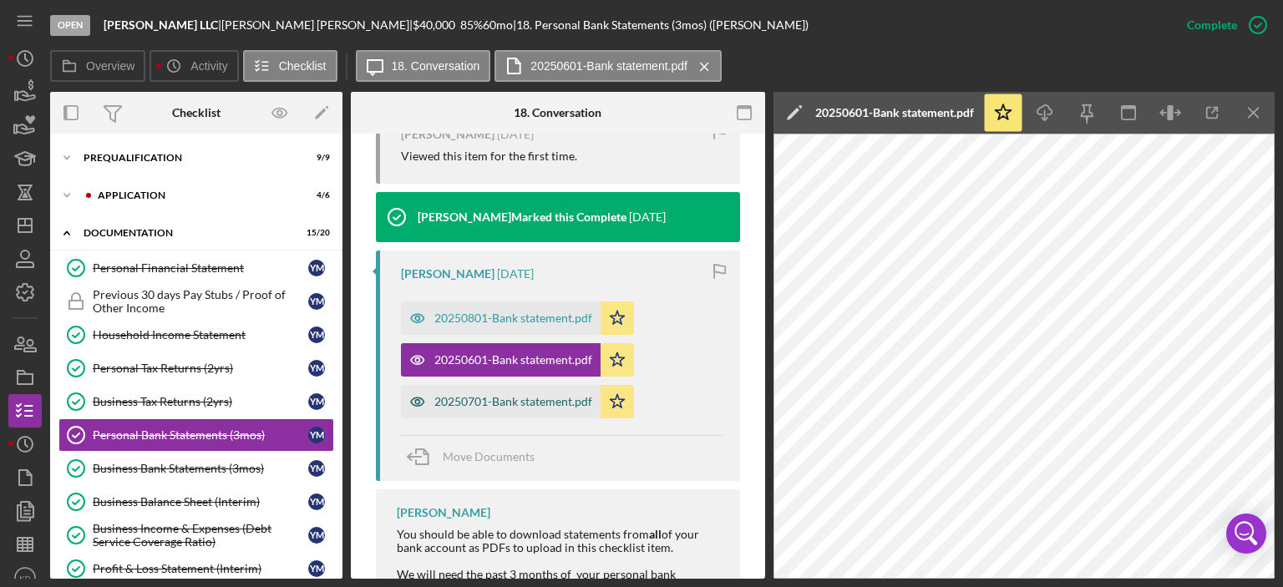
click at [503, 398] on div "20250701-Bank statement.pdf" at bounding box center [513, 401] width 158 height 13
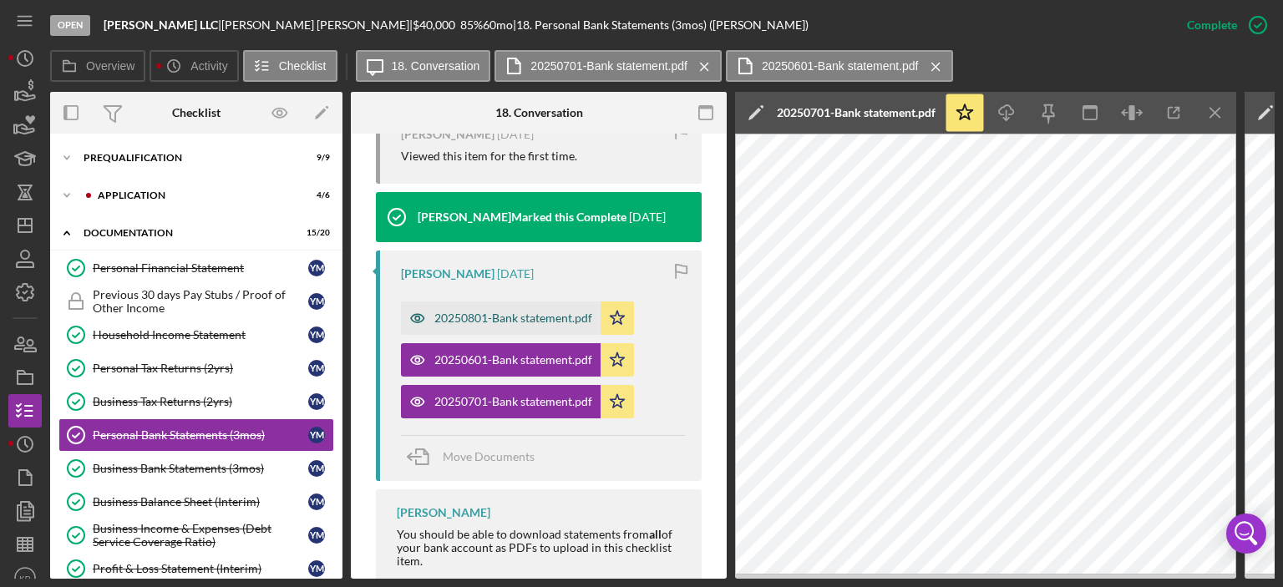
click at [505, 320] on div "20250801-Bank statement.pdf" at bounding box center [513, 317] width 158 height 13
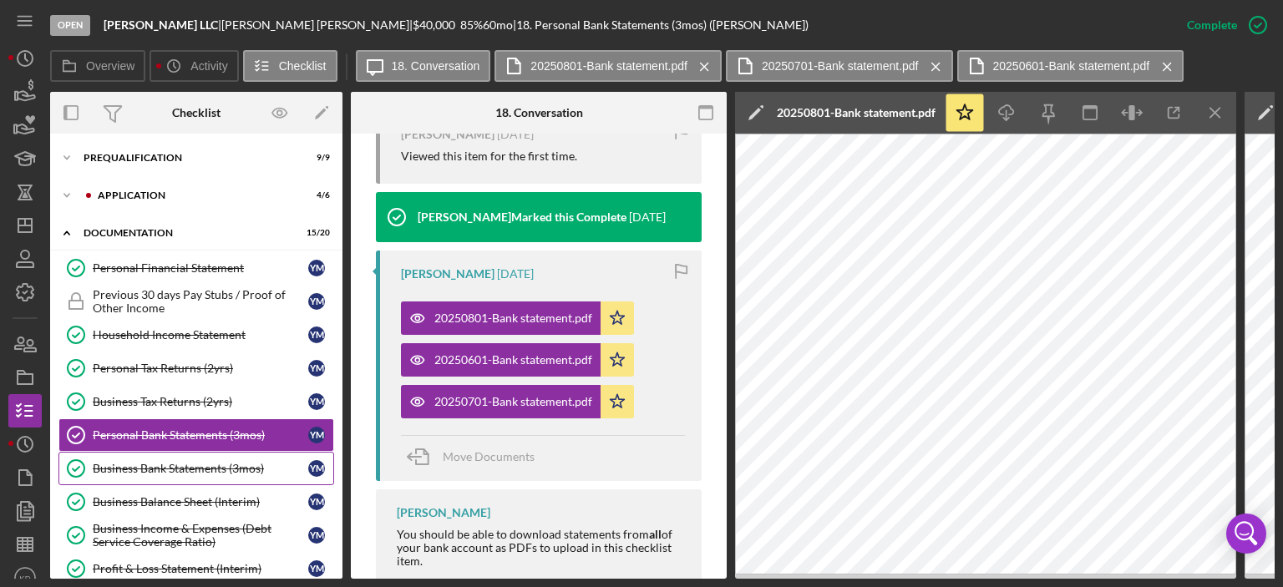
click at [190, 463] on div "Business Bank Statements (3mos)" at bounding box center [200, 468] width 215 height 13
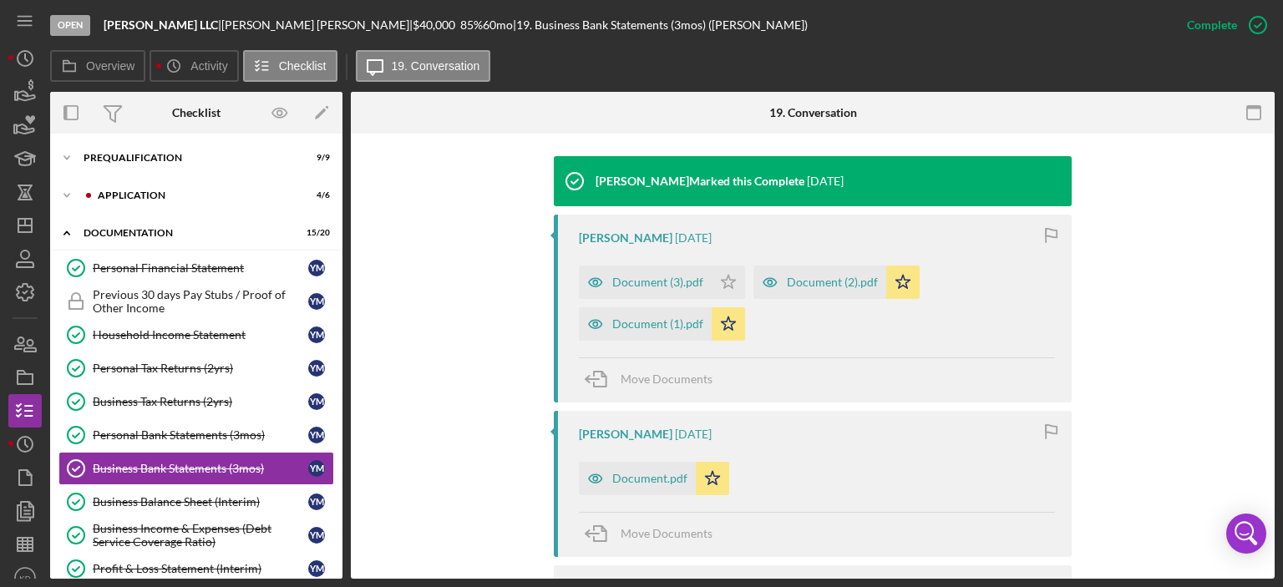
scroll to position [537, 0]
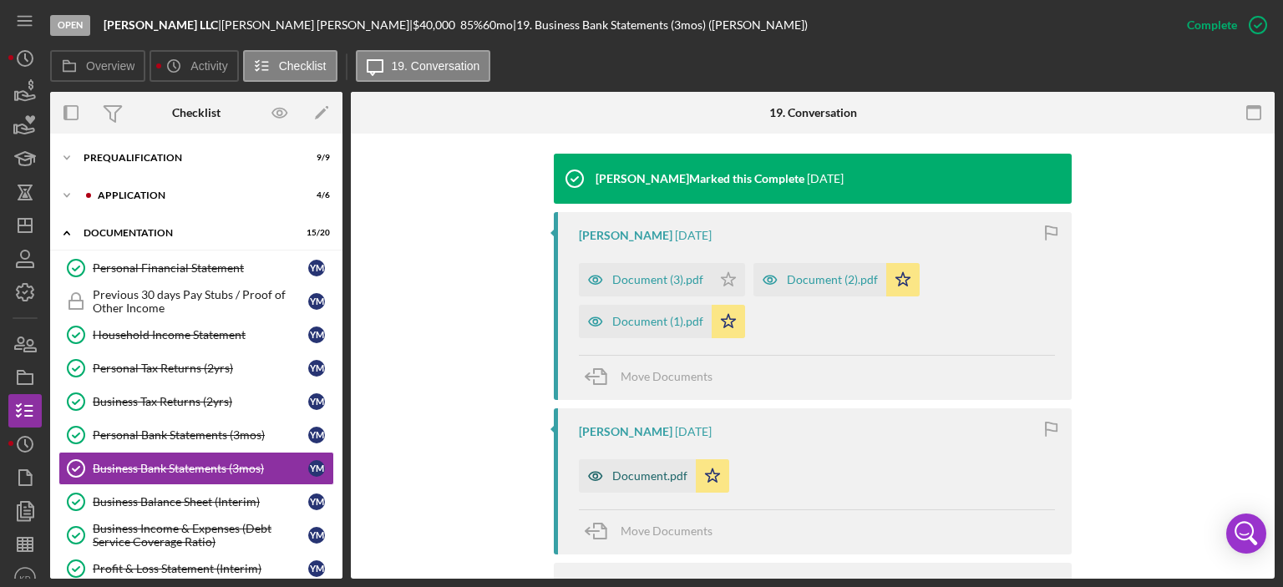
click at [665, 473] on div "Document.pdf" at bounding box center [649, 475] width 75 height 13
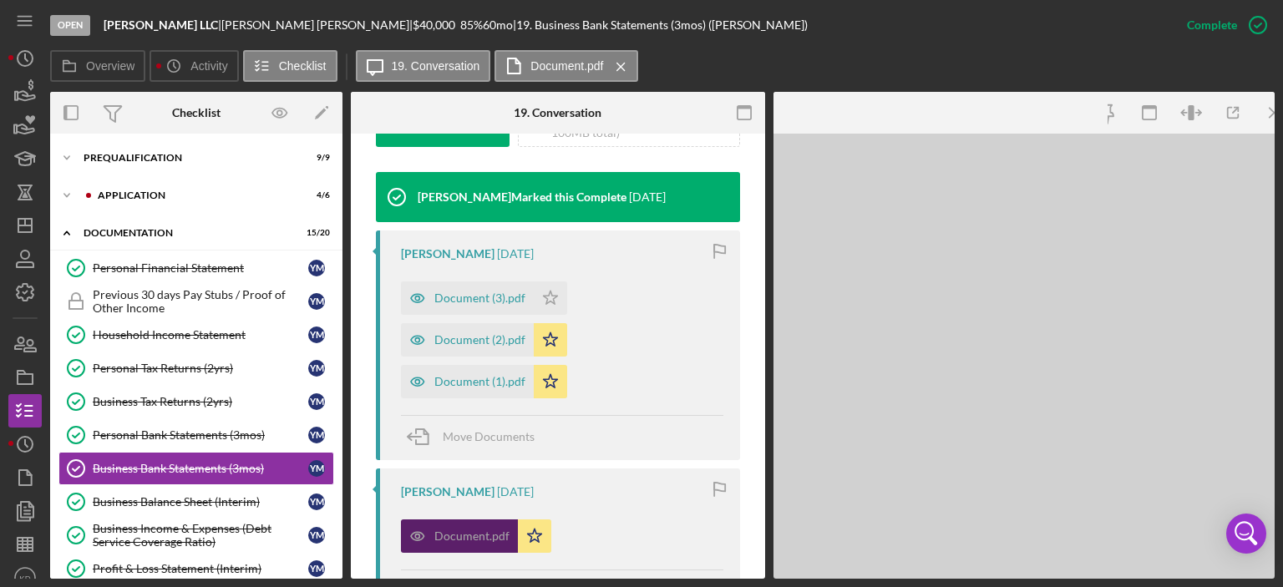
scroll to position [555, 0]
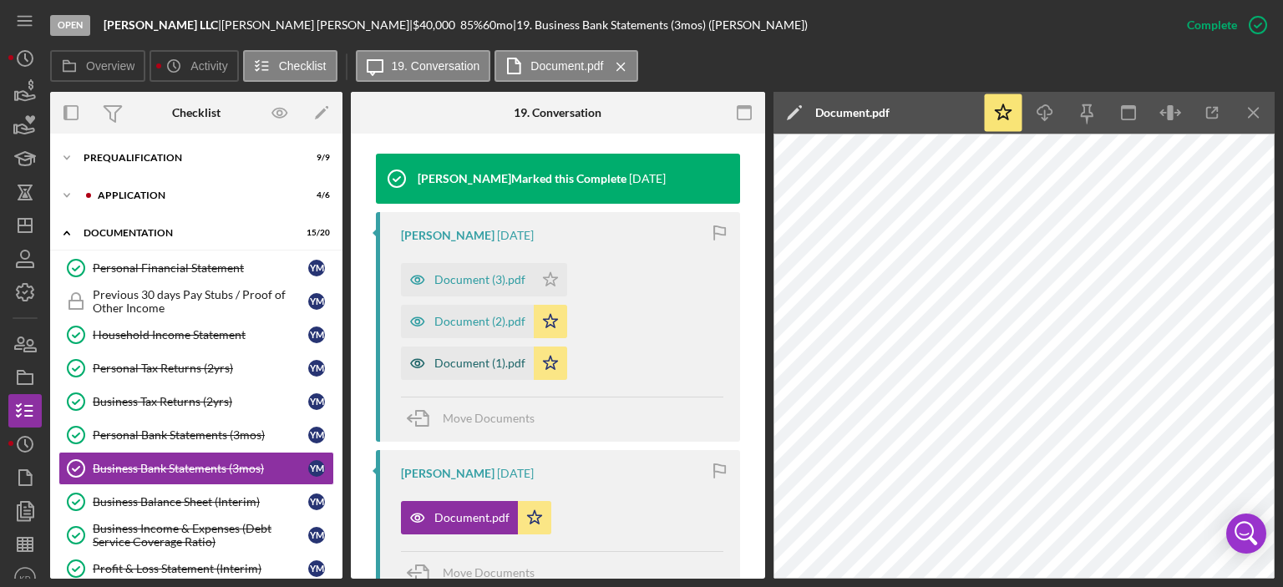
click at [471, 361] on div "Document (1).pdf" at bounding box center [479, 363] width 91 height 13
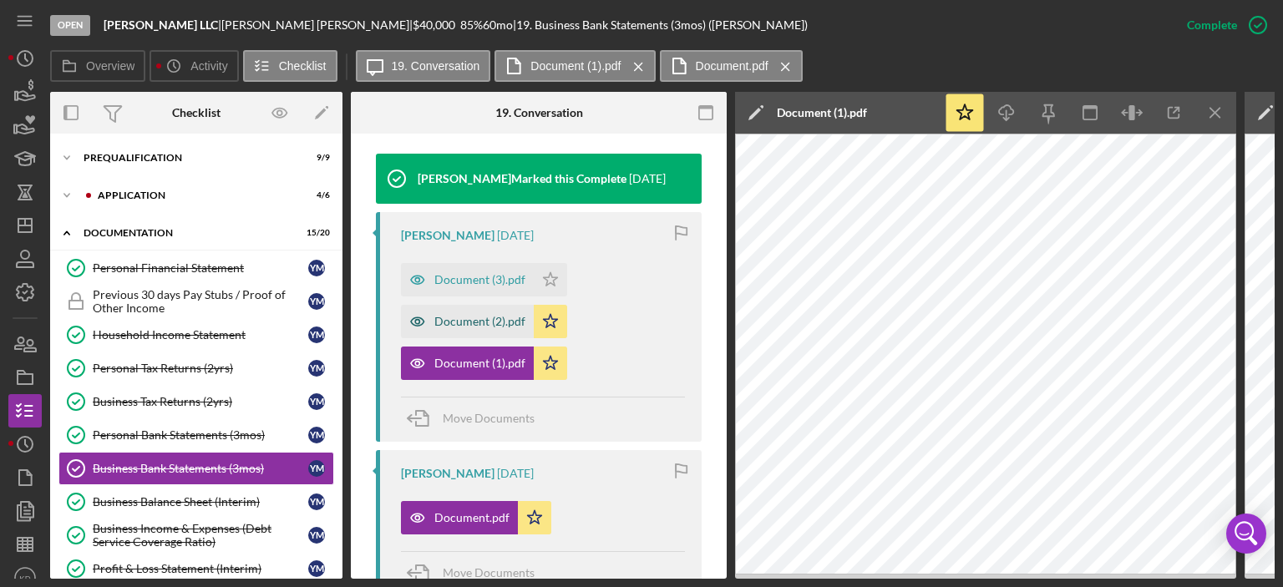
click at [468, 324] on div "Document (2).pdf" at bounding box center [479, 321] width 91 height 13
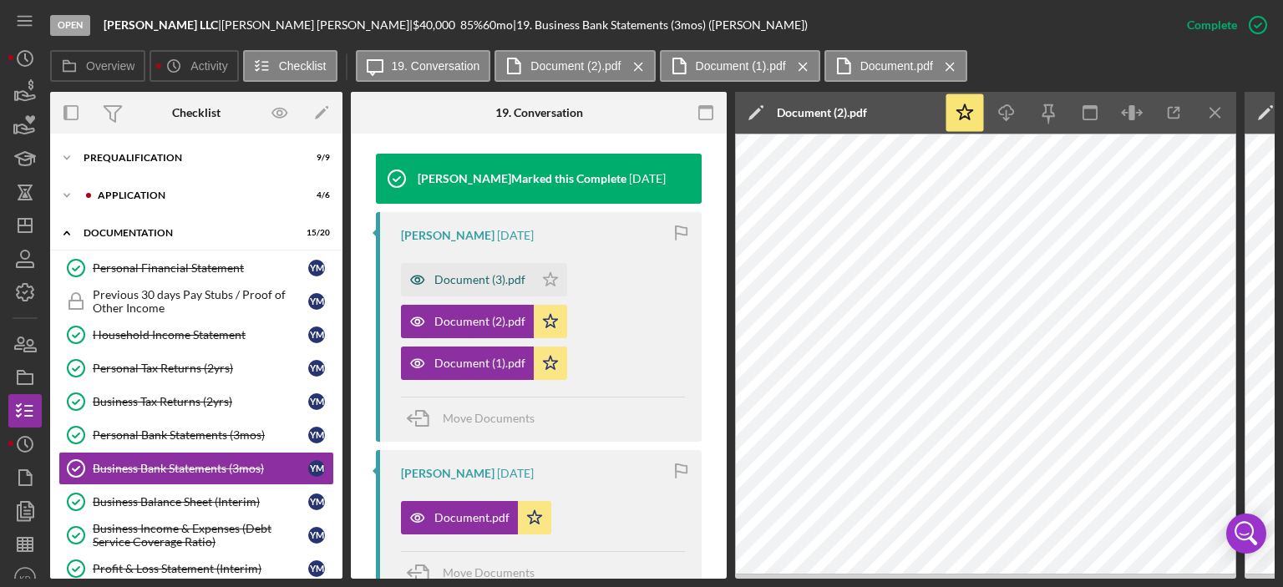
click at [488, 273] on div "Document (3).pdf" at bounding box center [479, 279] width 91 height 13
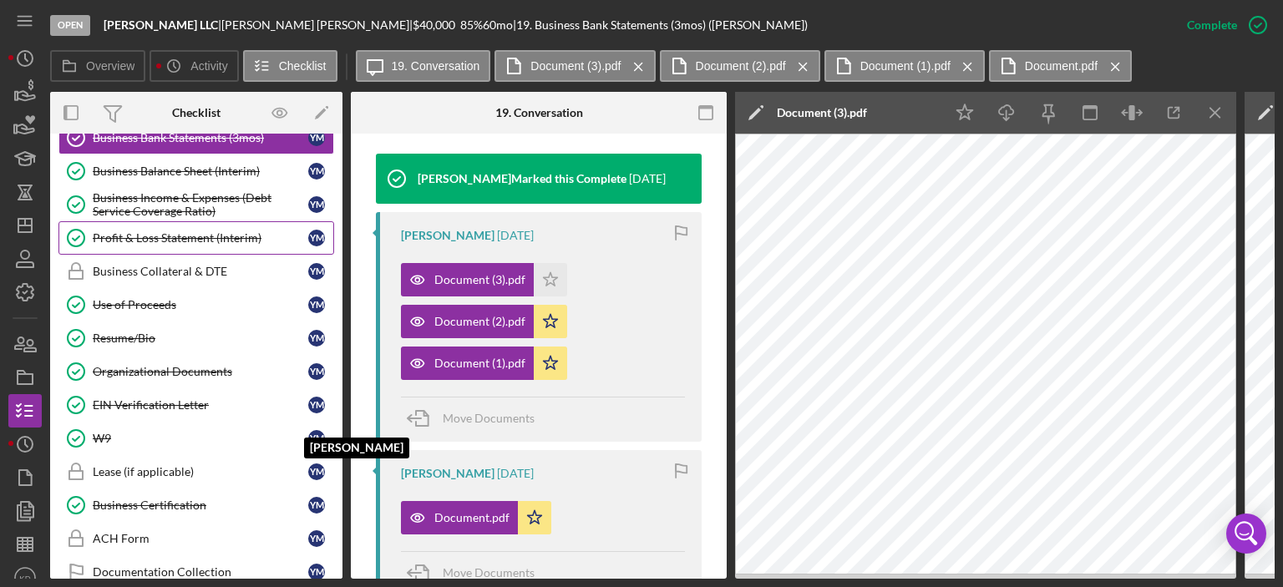
scroll to position [276, 0]
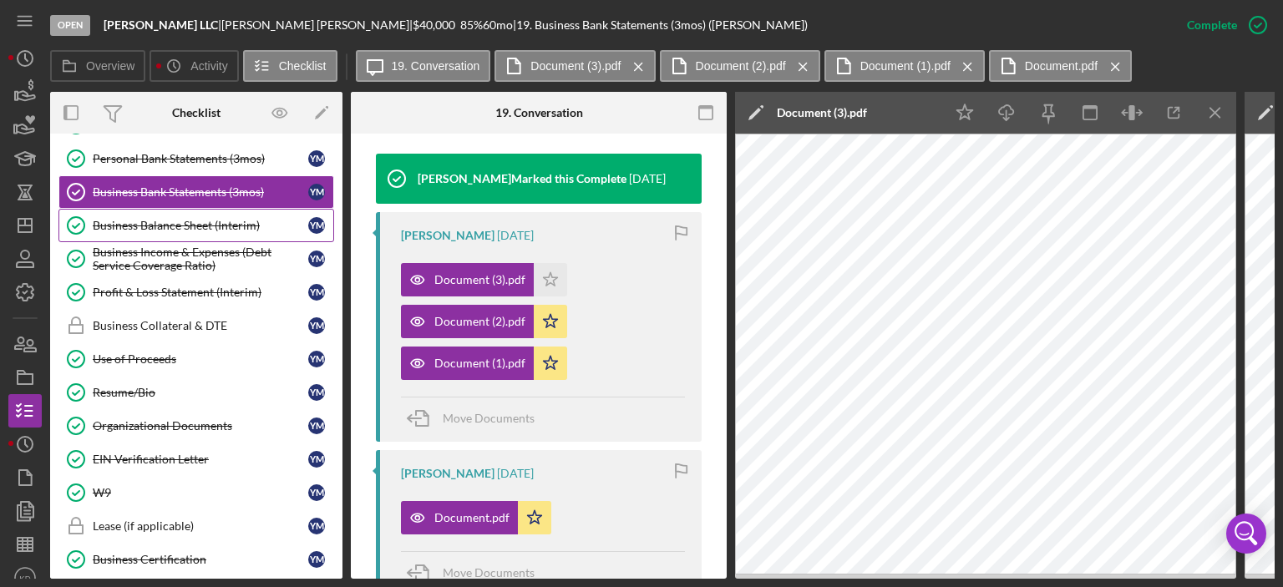
click at [160, 219] on div "Business Balance Sheet (Interim)" at bounding box center [200, 225] width 215 height 13
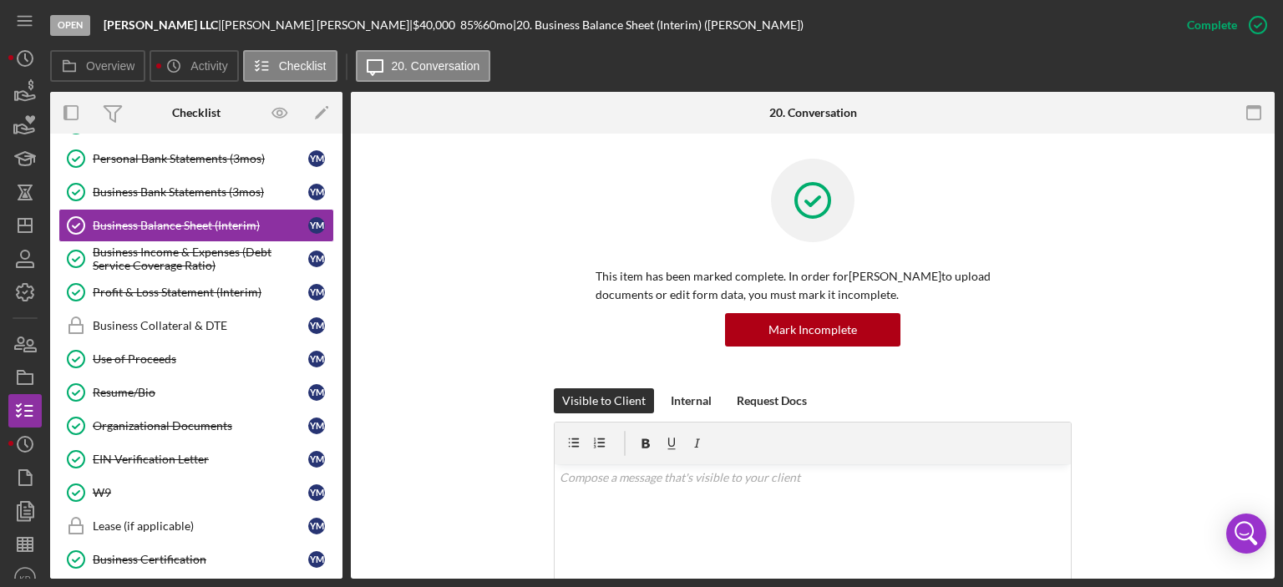
drag, startPoint x: 1268, startPoint y: 296, endPoint x: 1268, endPoint y: 327, distance: 30.1
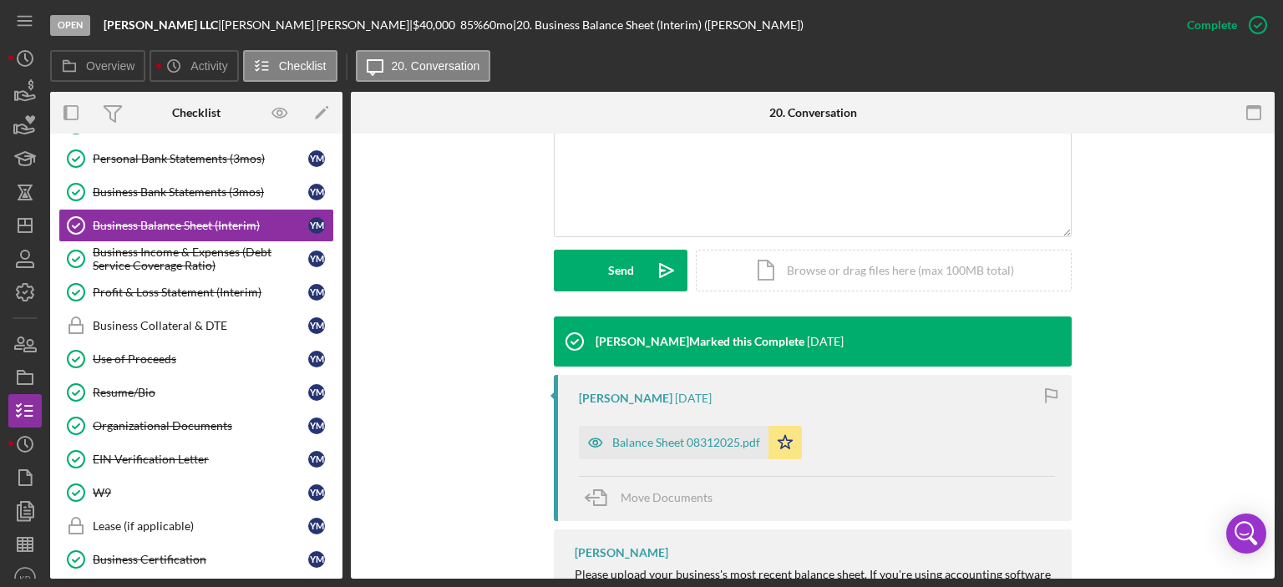
scroll to position [591, 0]
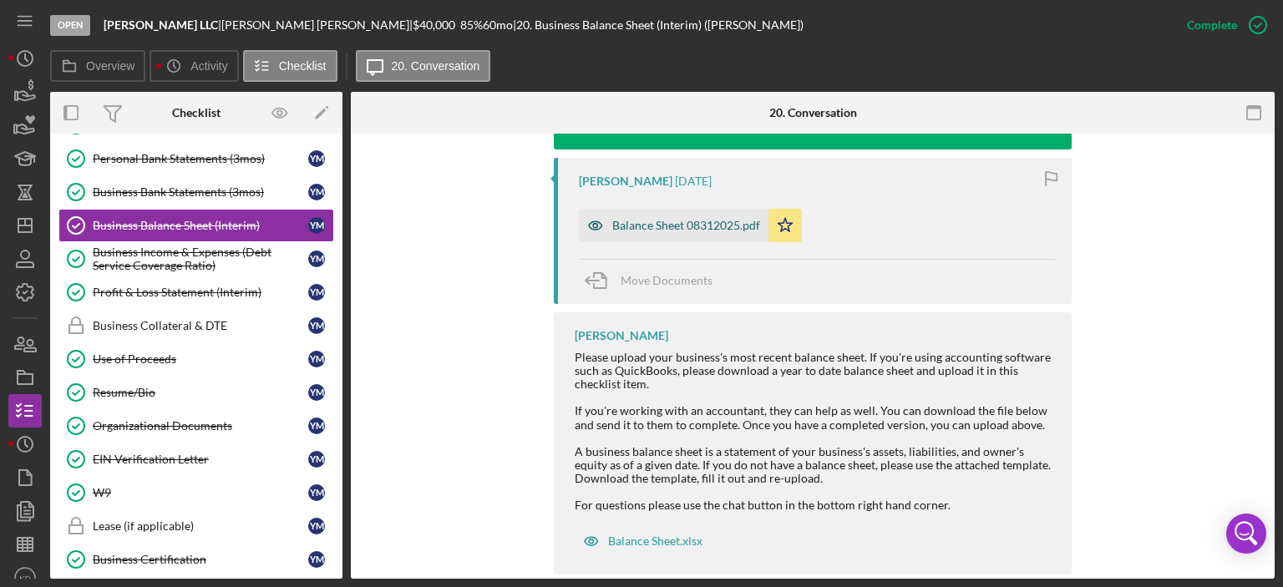
click at [691, 221] on div "Balance Sheet 08312025.pdf" at bounding box center [686, 225] width 148 height 13
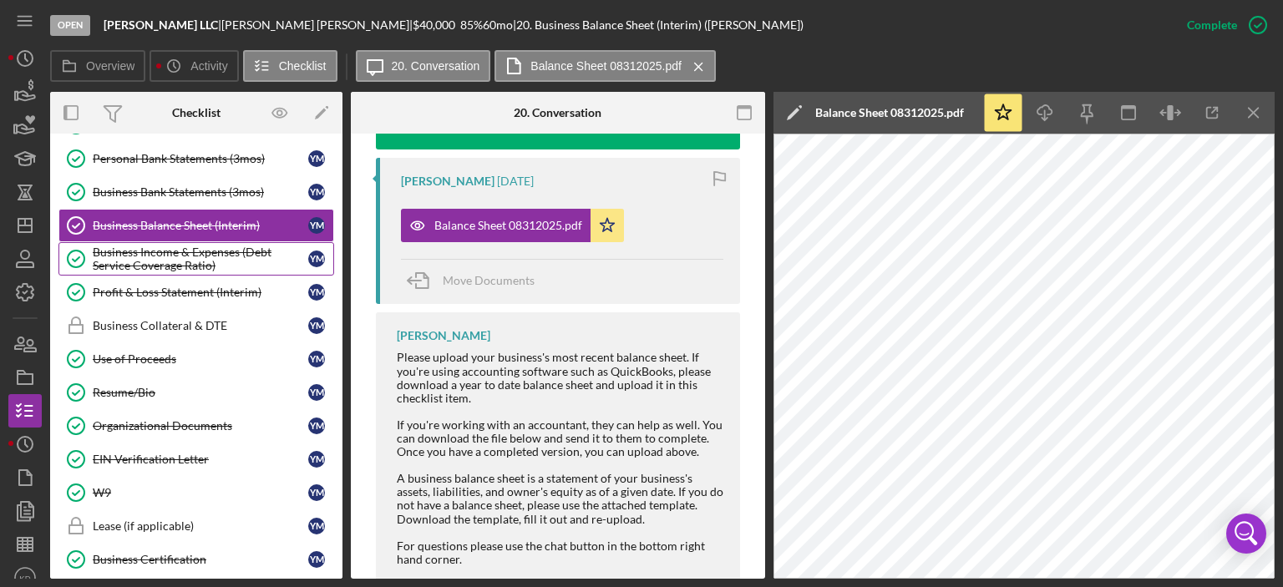
click at [151, 255] on div "Business Income & Expenses (Debt Service Coverage Ratio)" at bounding box center [200, 259] width 215 height 27
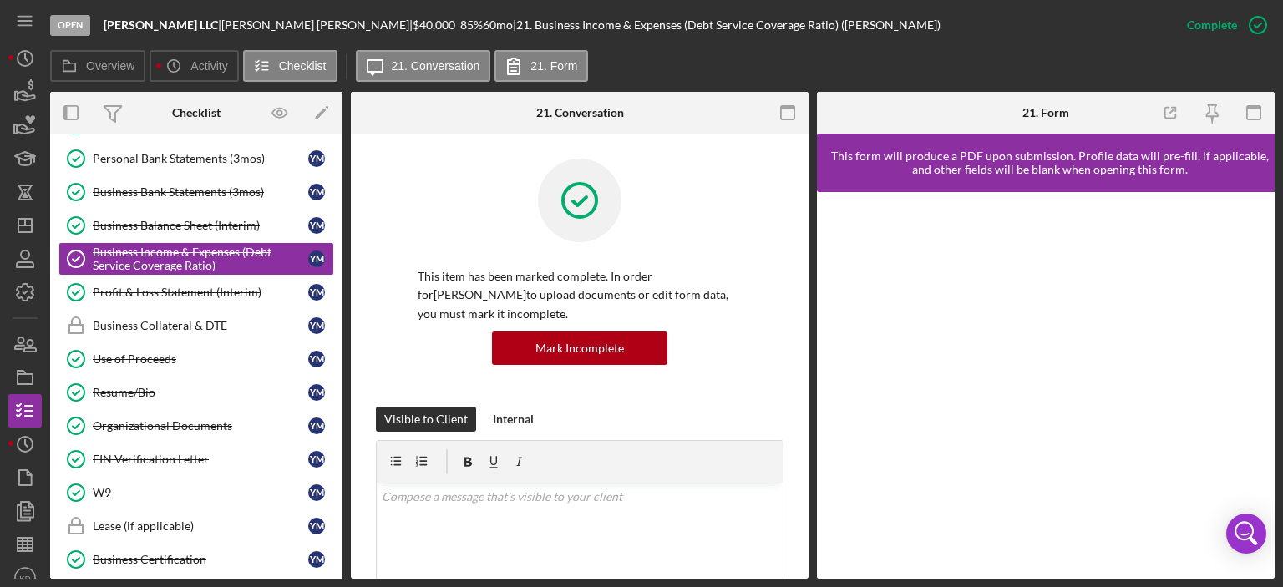
scroll to position [390, 0]
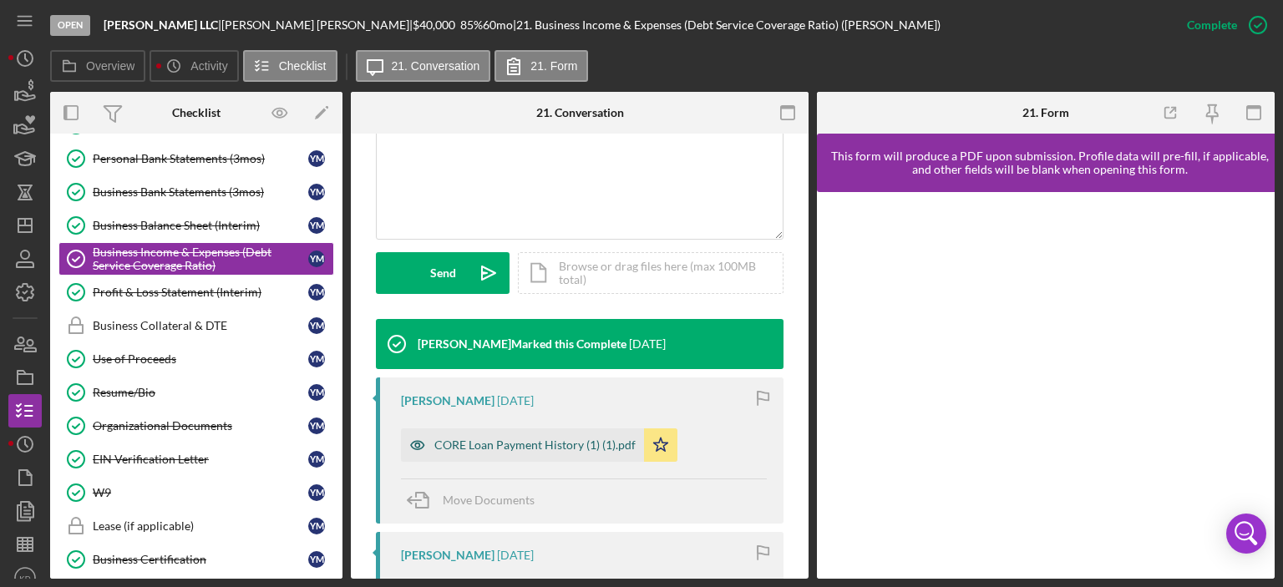
click at [522, 438] on div "CORE Loan Payment History (1) (1).pdf" at bounding box center [534, 444] width 201 height 13
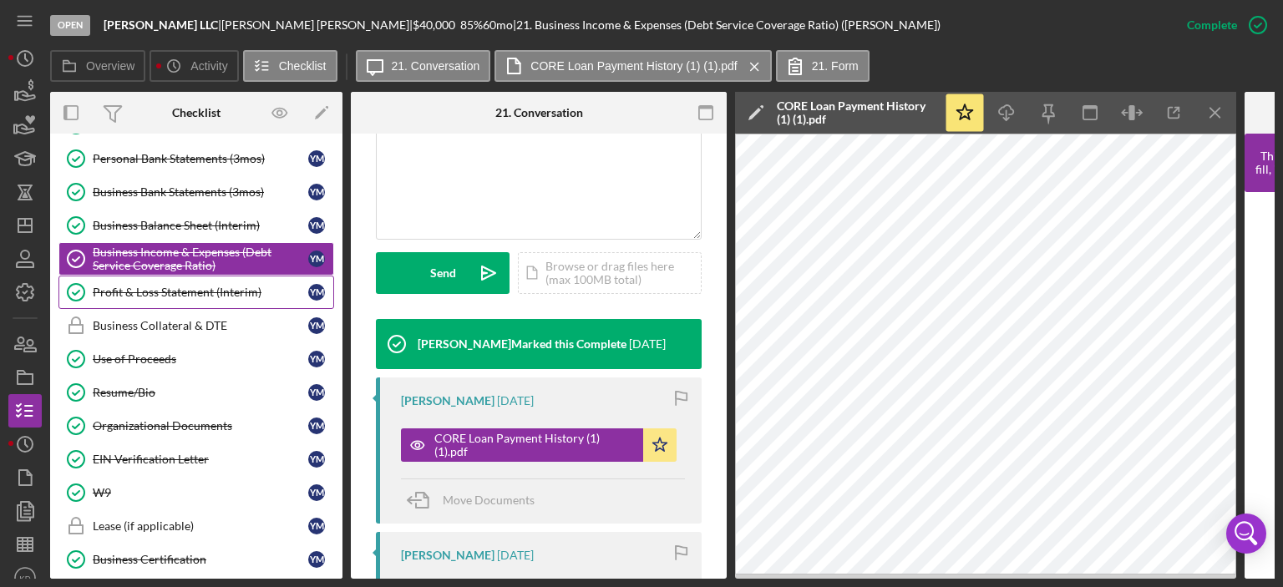
click at [209, 286] on div "Profit & Loss Statement (Interim)" at bounding box center [200, 292] width 215 height 13
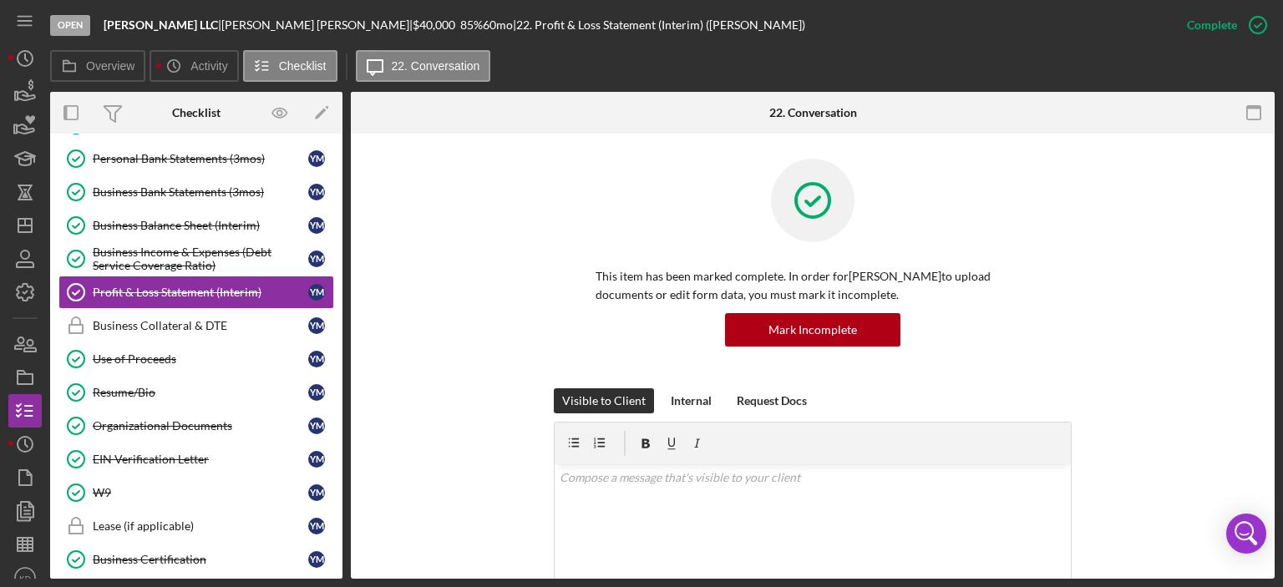
scroll to position [390, 0]
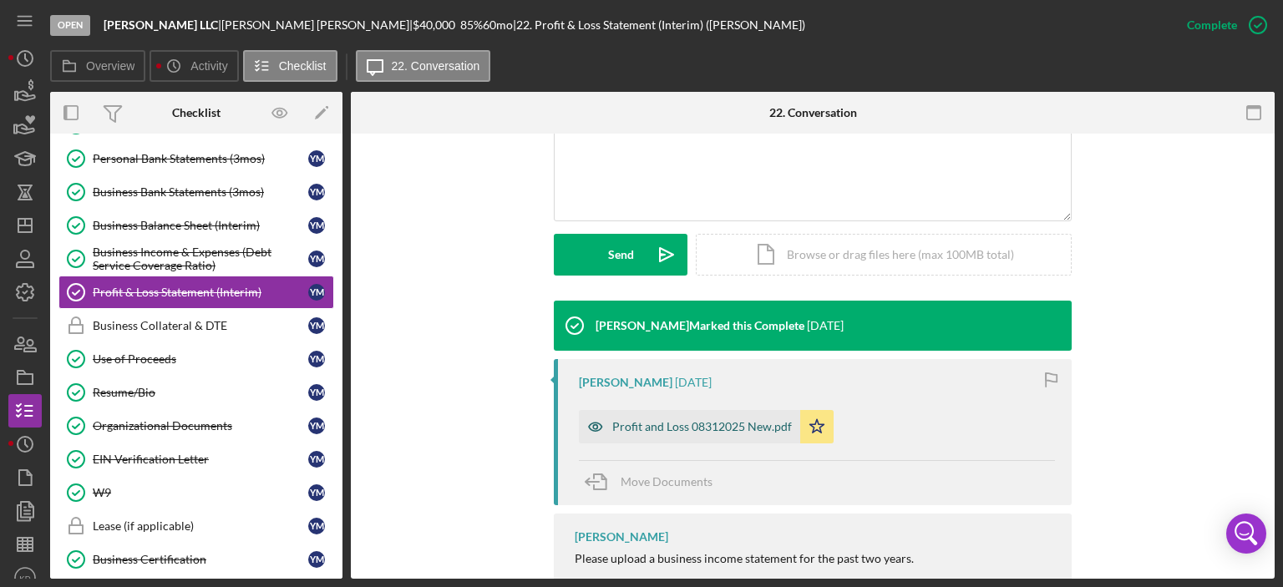
click at [675, 427] on div "Profit and Loss 08312025 New.pdf" at bounding box center [702, 426] width 180 height 13
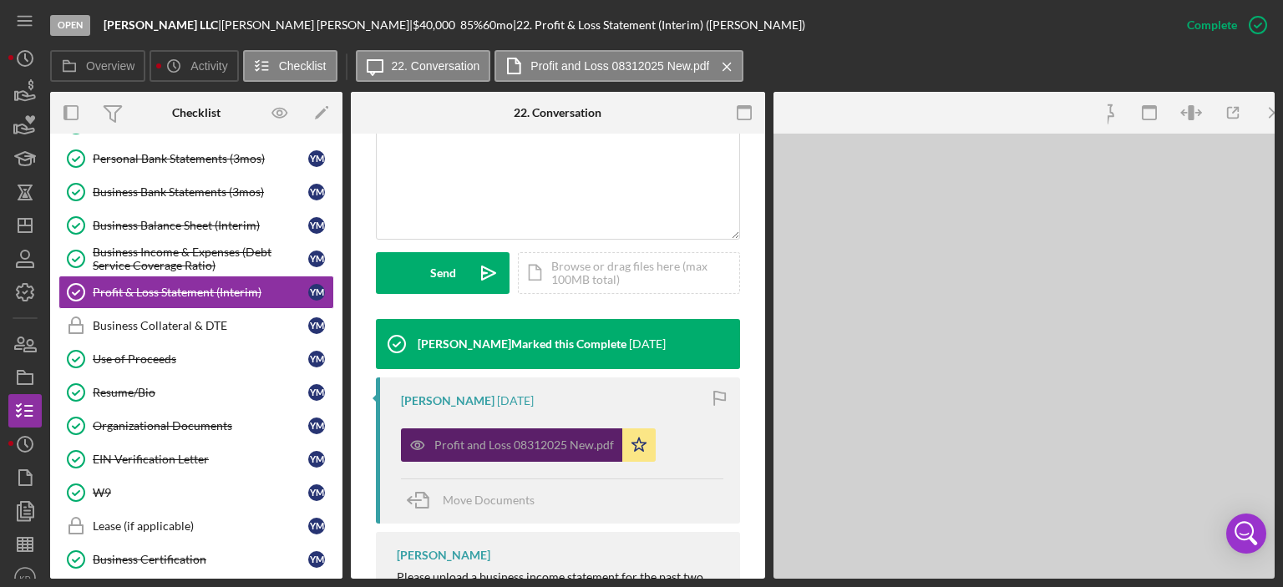
scroll to position [408, 0]
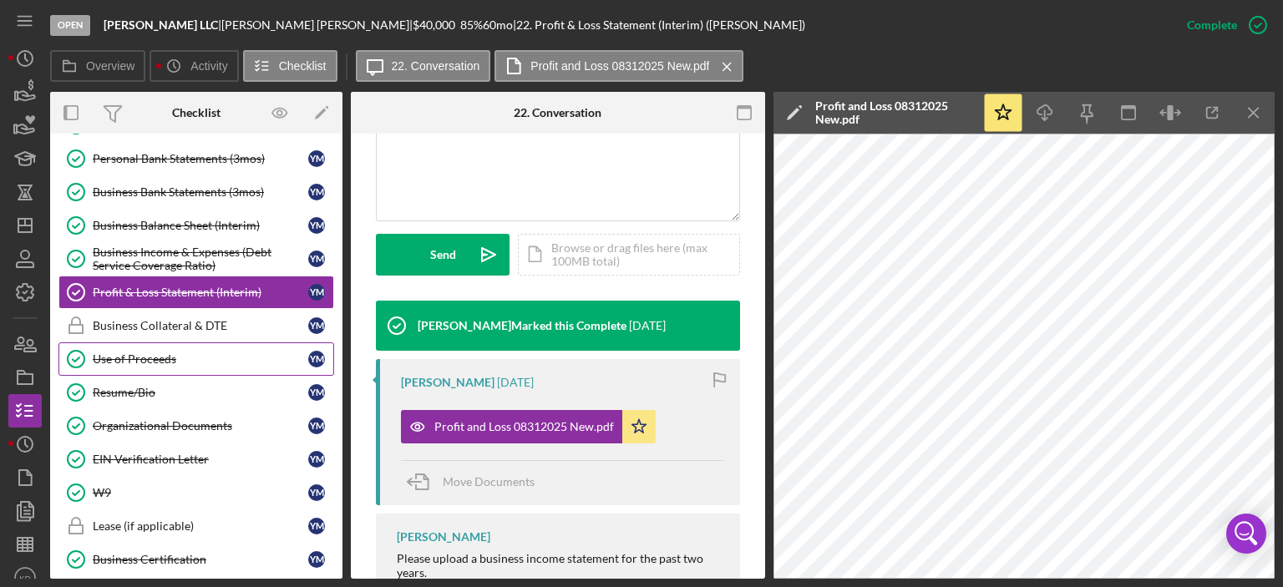
click at [147, 352] on div "Use of Proceeds" at bounding box center [200, 358] width 215 height 13
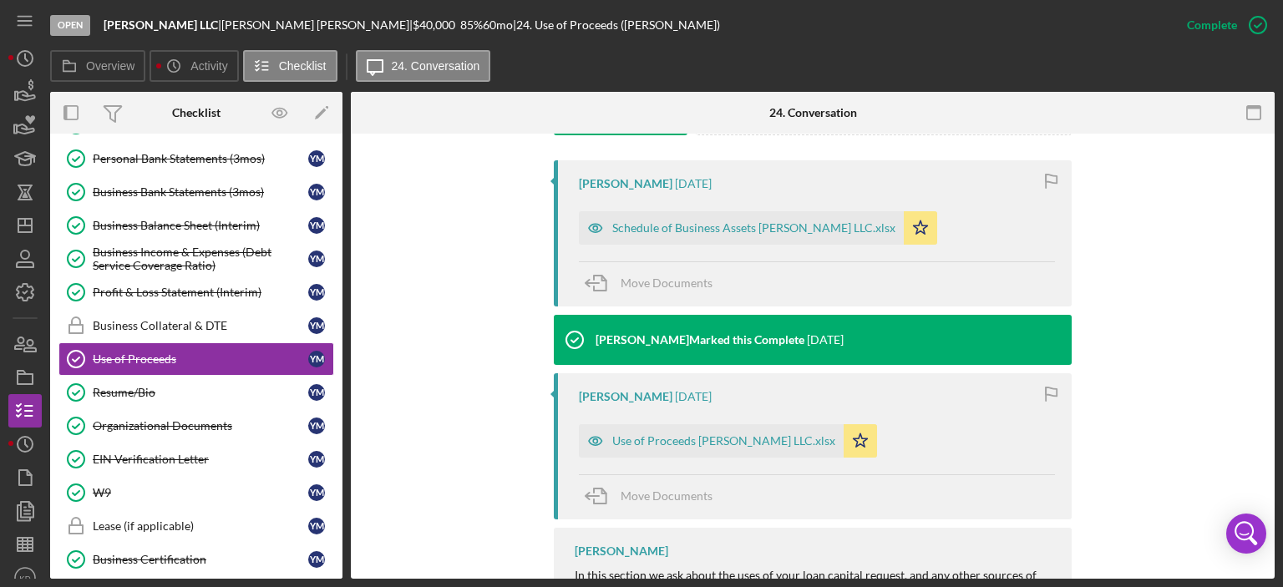
scroll to position [537, 0]
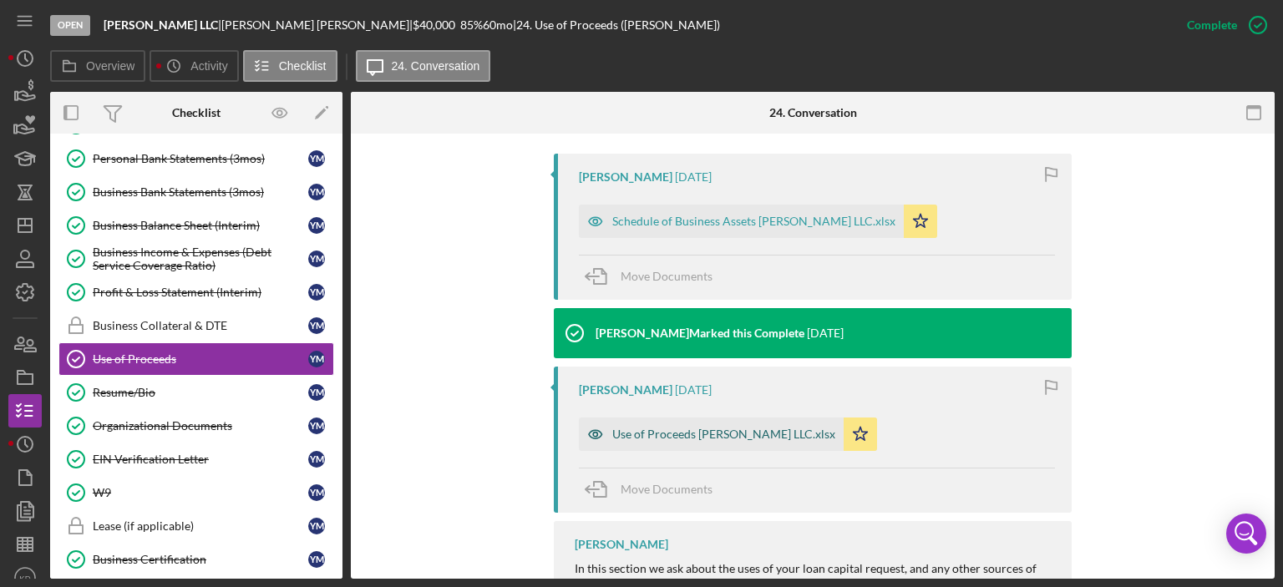
click at [748, 435] on div "Use of Proceeds [PERSON_NAME] LLC.xlsx" at bounding box center [723, 434] width 223 height 13
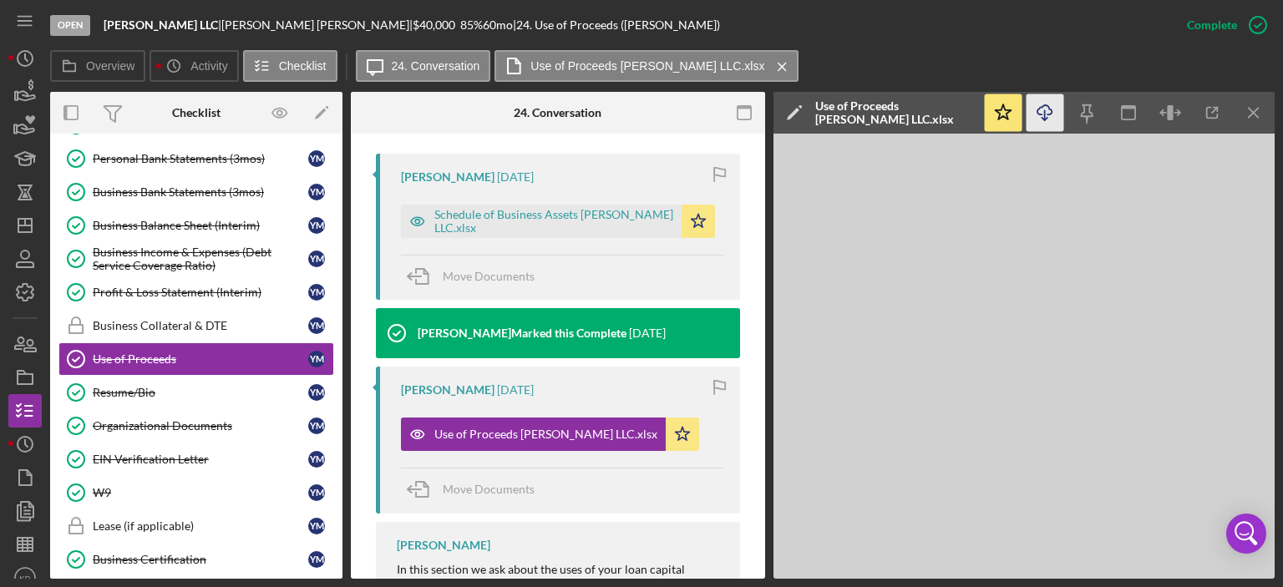
click at [1046, 110] on icon "Icon/Download" at bounding box center [1045, 113] width 38 height 38
click at [548, 220] on div "Schedule of Business Assets [PERSON_NAME] LLC.xlsx" at bounding box center [553, 221] width 239 height 27
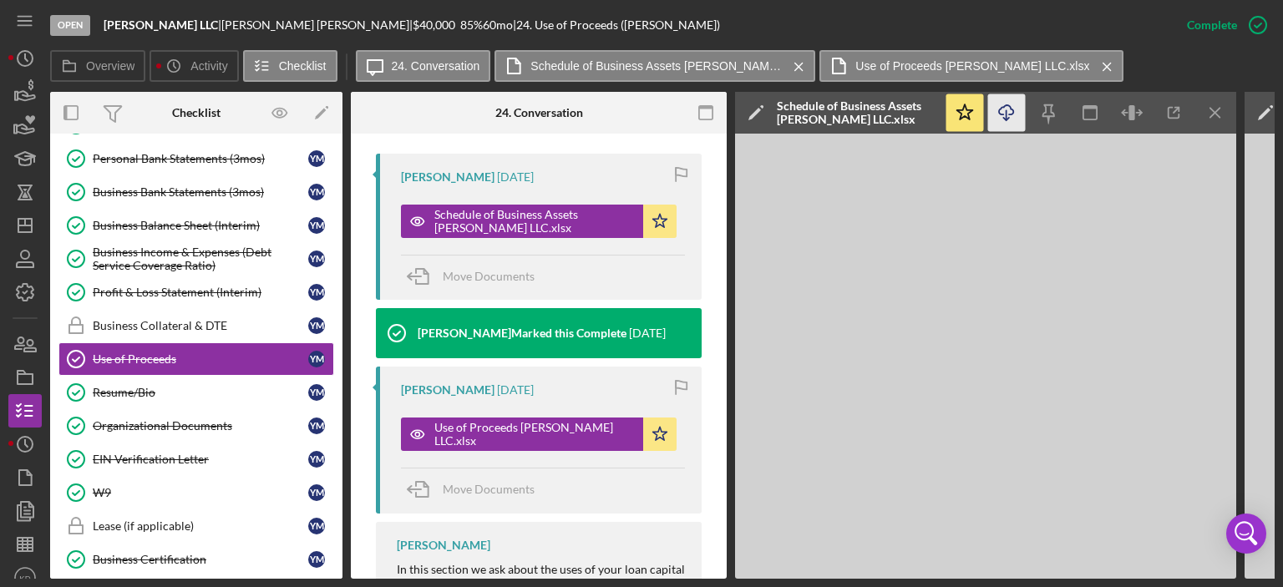
click at [1002, 109] on icon "Icon/Download" at bounding box center [1007, 113] width 38 height 38
click at [133, 386] on div "Resume/Bio" at bounding box center [200, 392] width 215 height 13
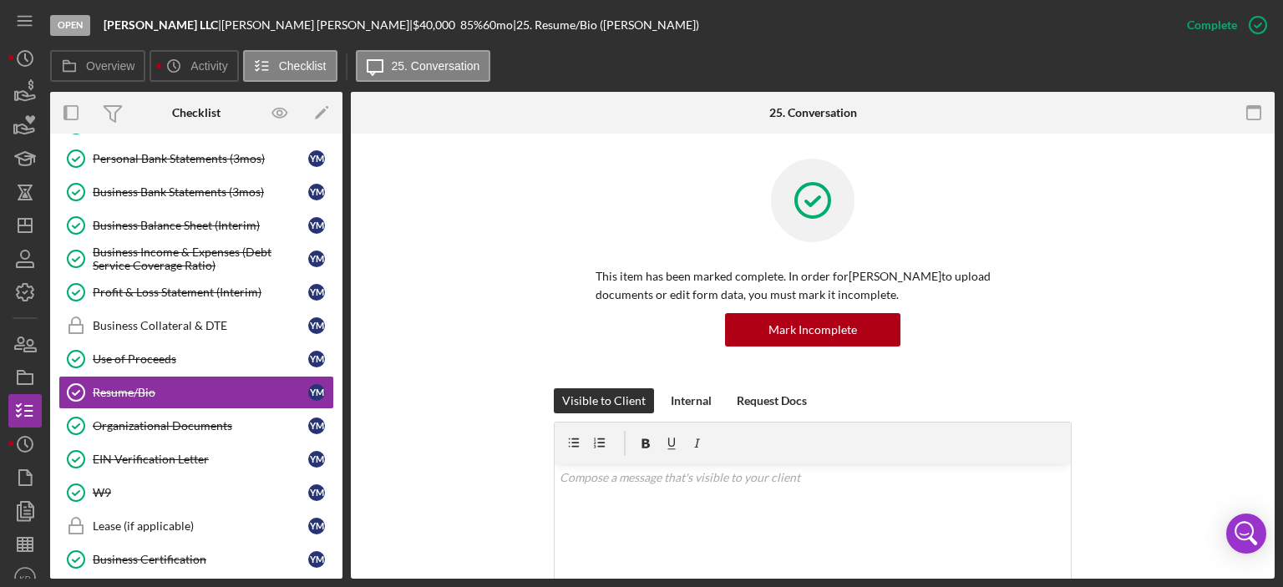
drag, startPoint x: 1269, startPoint y: 287, endPoint x: 1271, endPoint y: 341, distance: 53.5
click at [1271, 341] on div "Resume/Bio Resume/Bio This item has been marked complete. In order for [PERSON_…" at bounding box center [813, 356] width 924 height 445
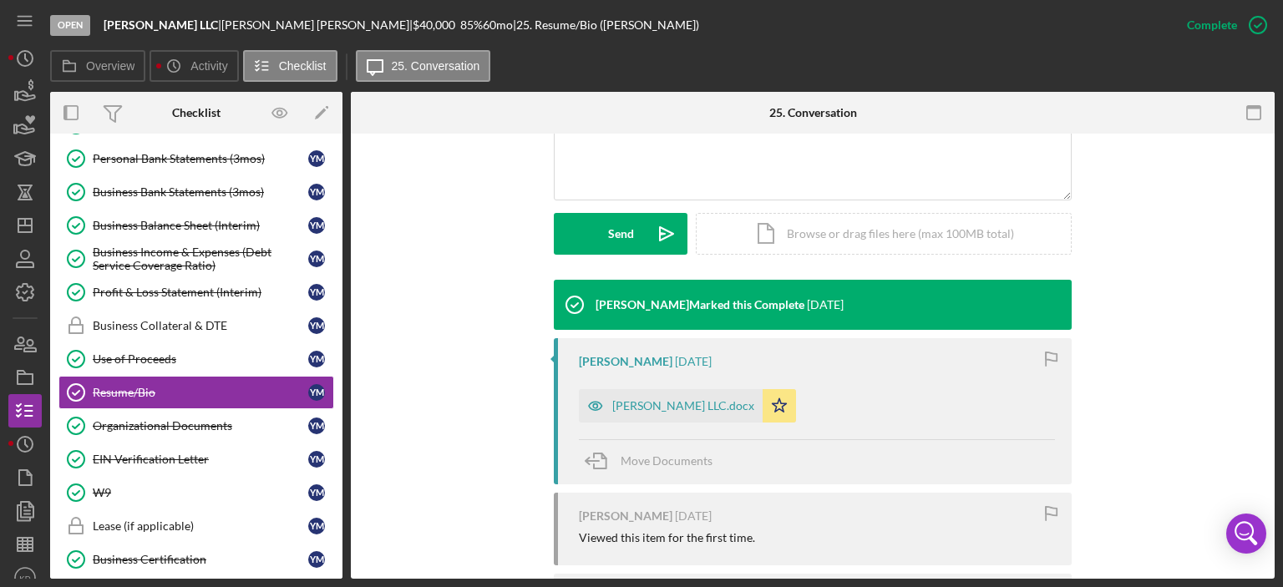
scroll to position [466, 0]
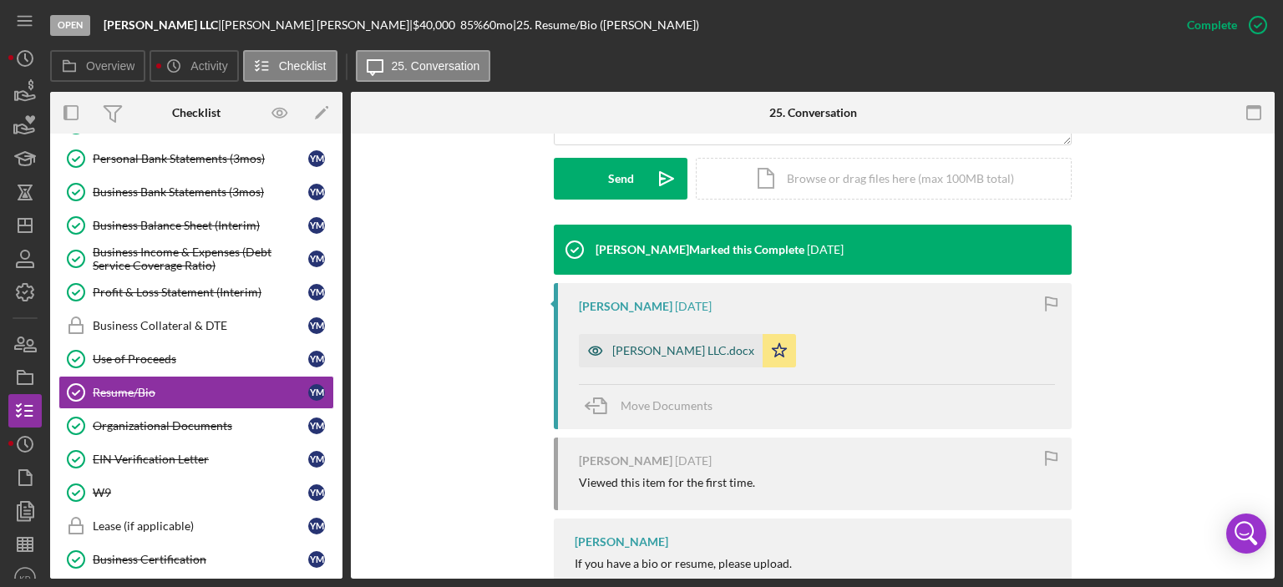
click at [675, 346] on div "[PERSON_NAME] LLC.docx" at bounding box center [683, 350] width 142 height 13
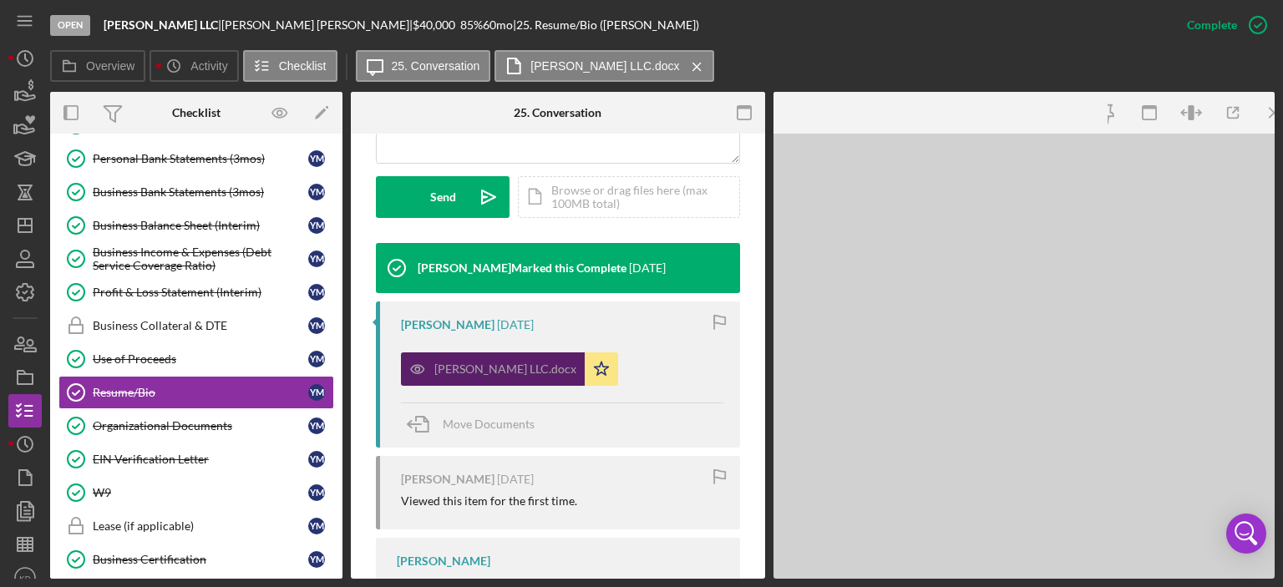
scroll to position [484, 0]
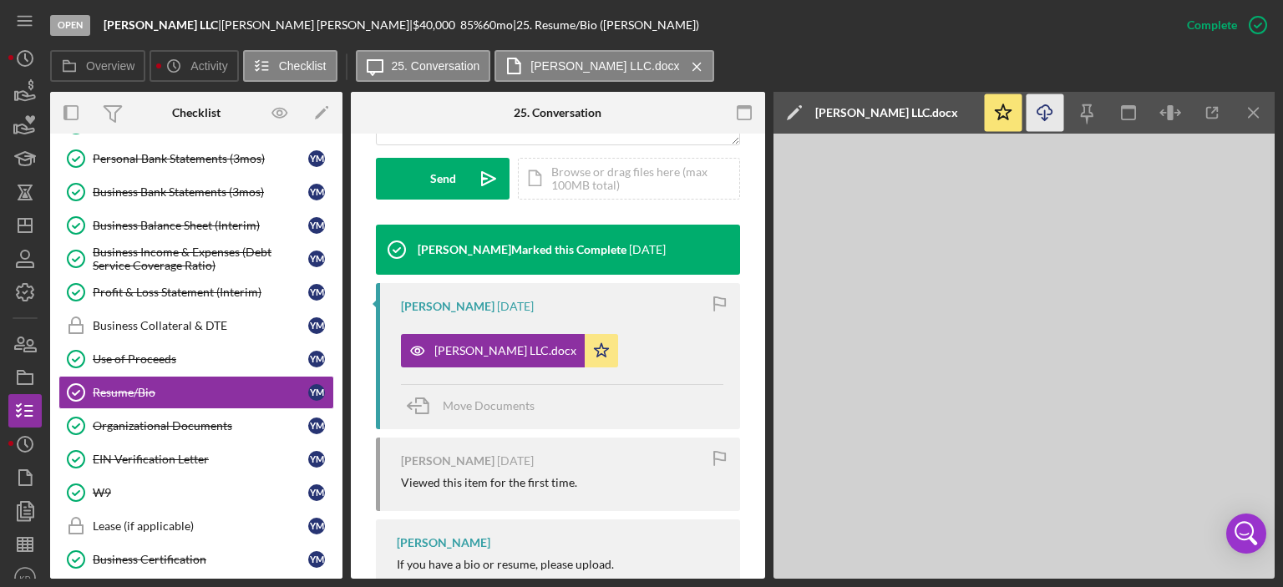
click at [1038, 106] on icon "Icon/Download" at bounding box center [1045, 113] width 38 height 38
click at [134, 419] on div "Organizational Documents" at bounding box center [200, 425] width 215 height 13
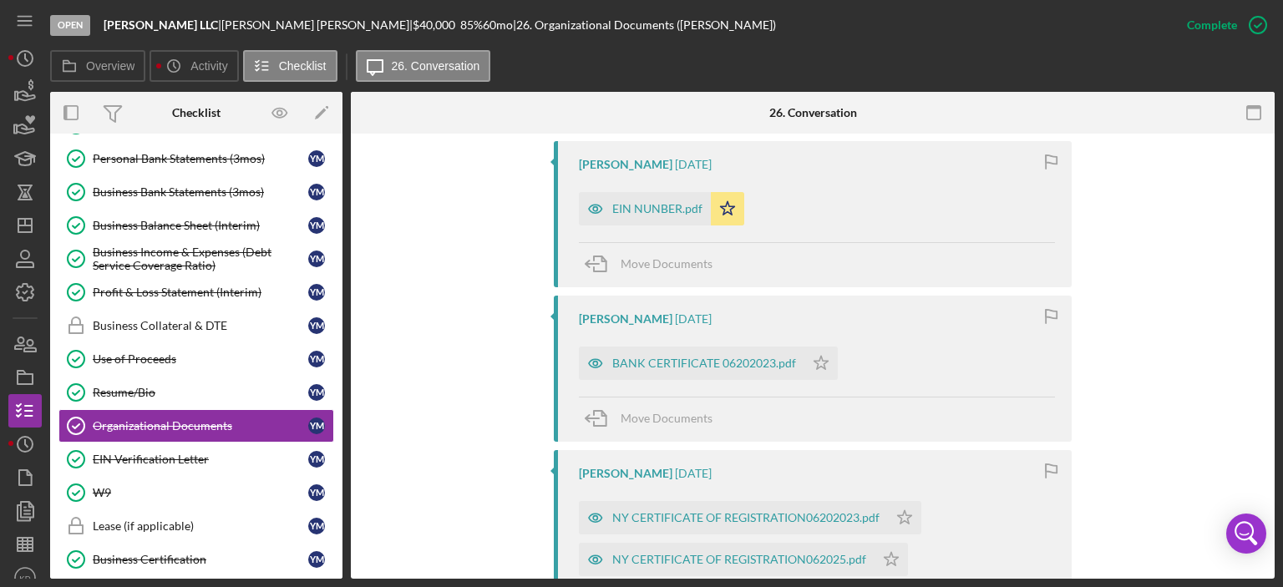
scroll to position [610, 0]
click at [638, 203] on div "EIN NUNBER.pdf" at bounding box center [657, 206] width 90 height 13
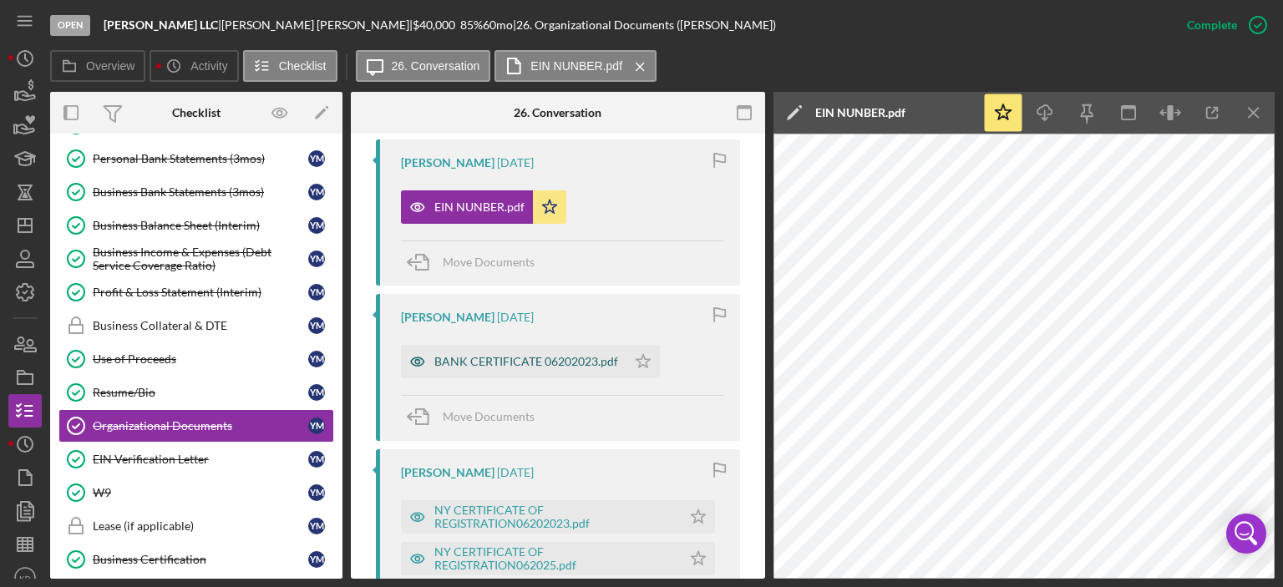
click at [568, 362] on div "BANK CERTIFICATE 06202023.pdf" at bounding box center [526, 361] width 184 height 13
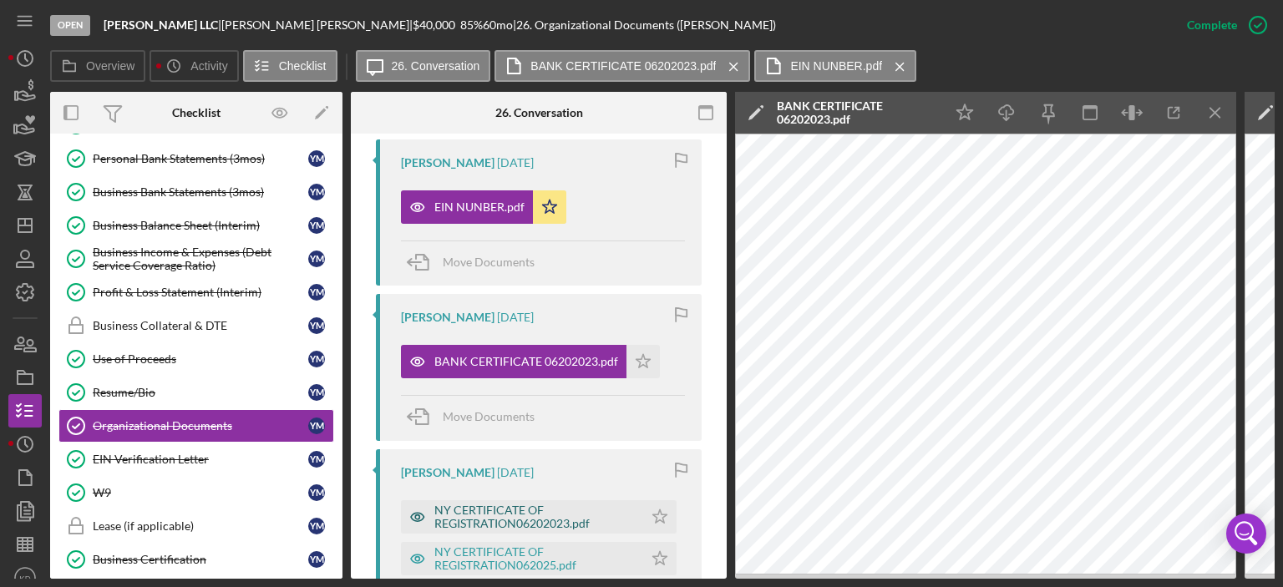
click at [490, 511] on div "NY CERTIFICATE OF REGISTRATION06202023.pdf" at bounding box center [534, 517] width 200 height 27
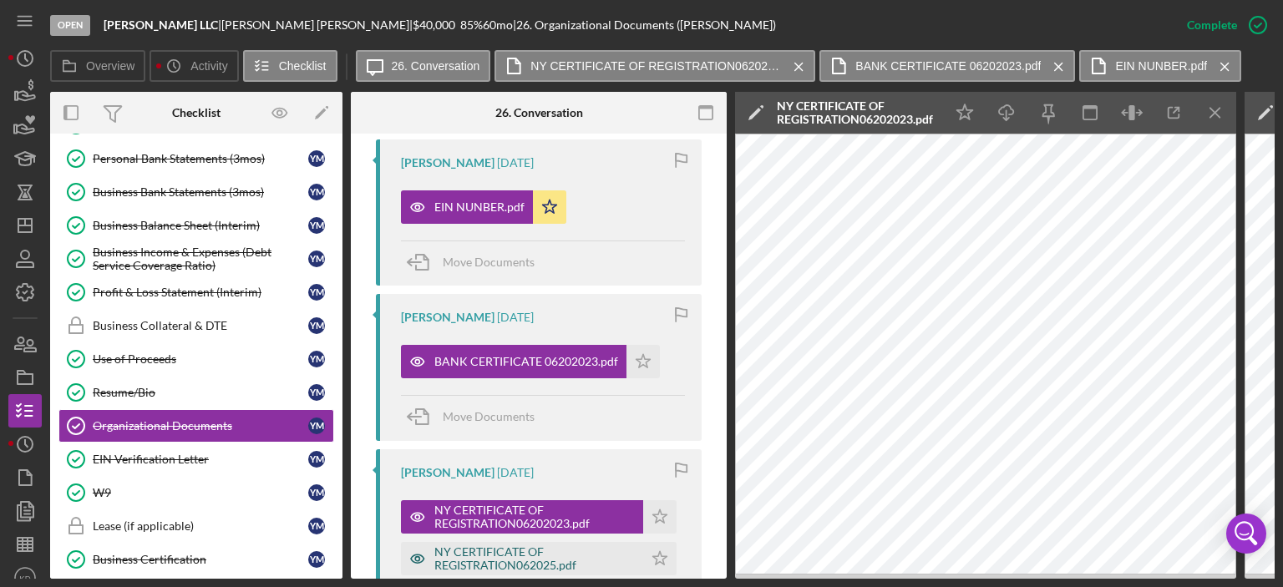
click at [453, 554] on div "NY CERTIFICATE OF REGISTRATION062025.pdf" at bounding box center [534, 558] width 200 height 27
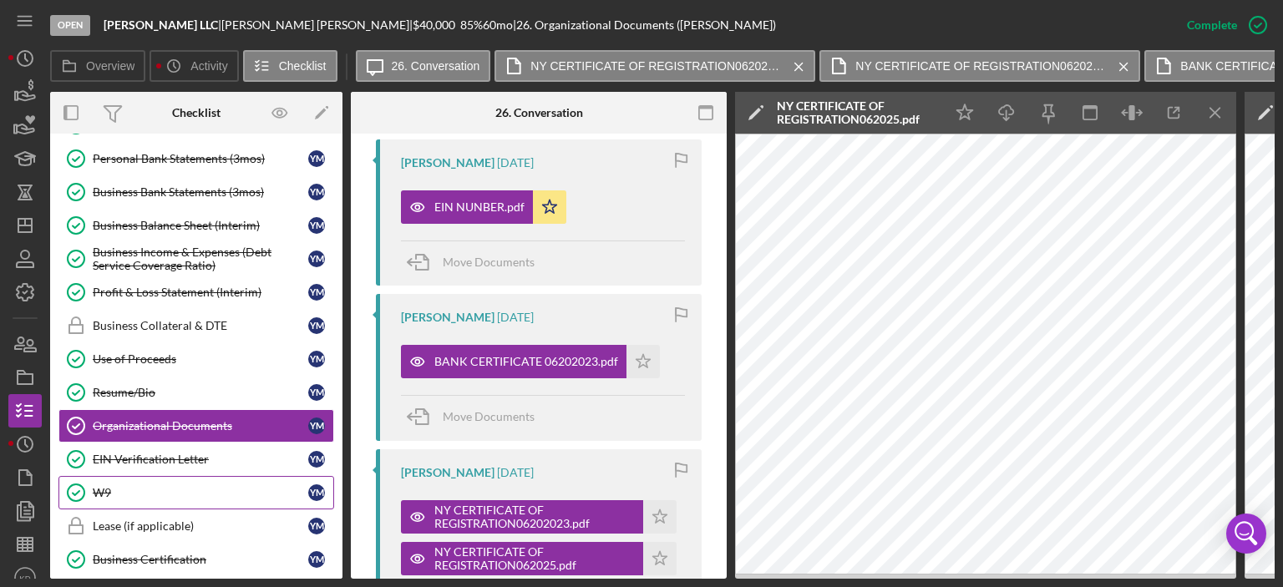
click at [107, 486] on div "W9" at bounding box center [200, 492] width 215 height 13
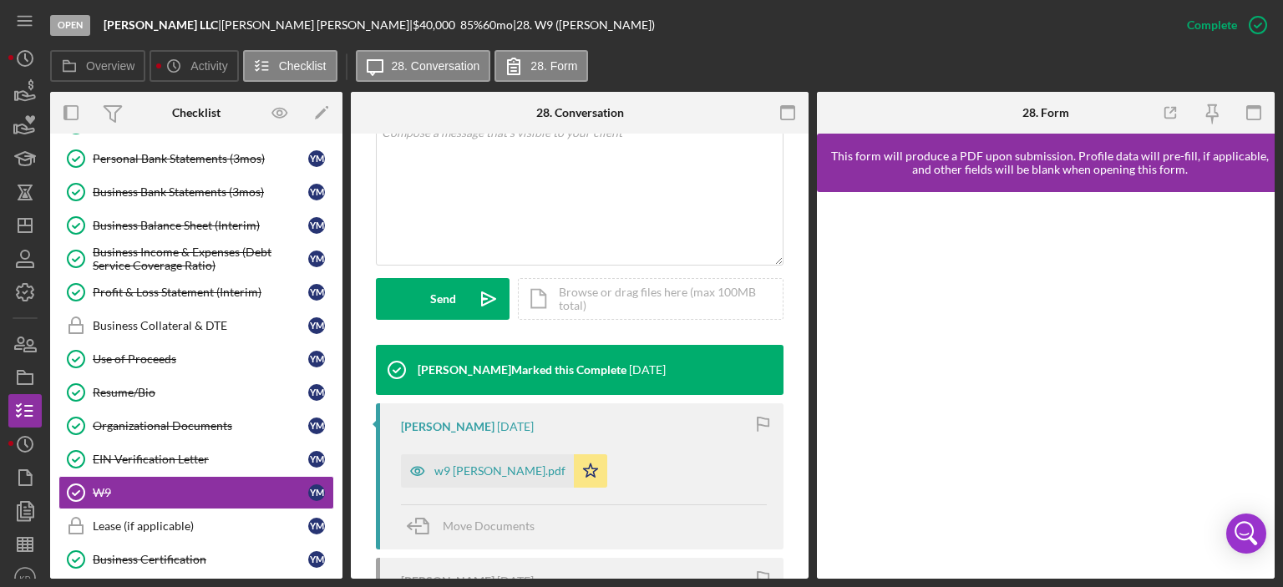
scroll to position [414, 0]
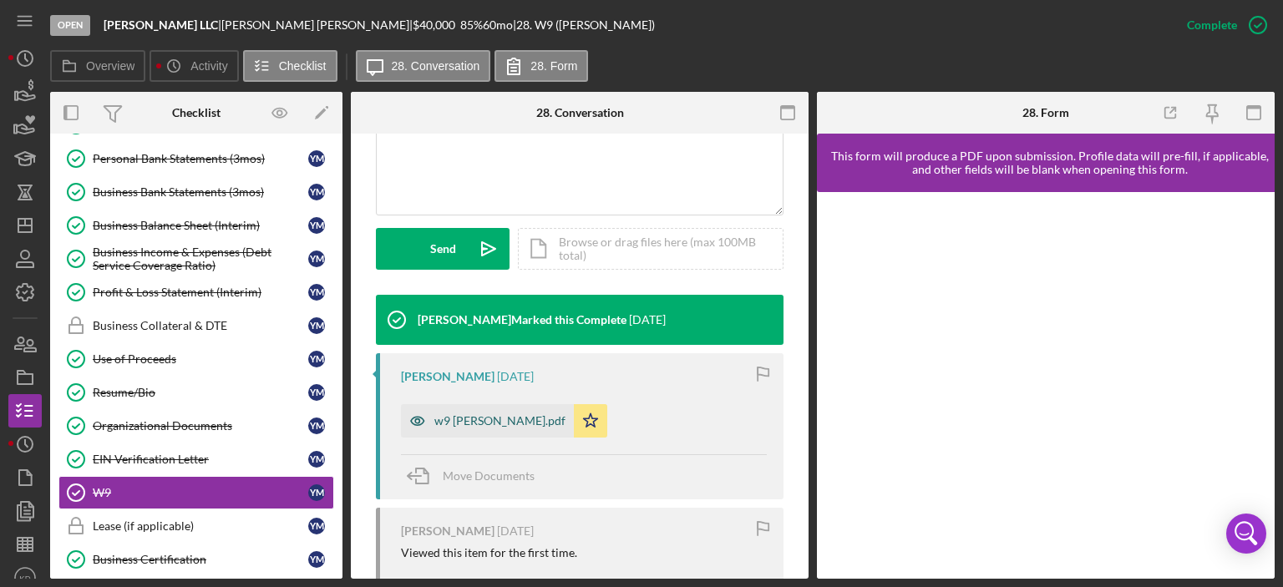
click at [469, 420] on div "w9 [PERSON_NAME].pdf" at bounding box center [499, 420] width 131 height 13
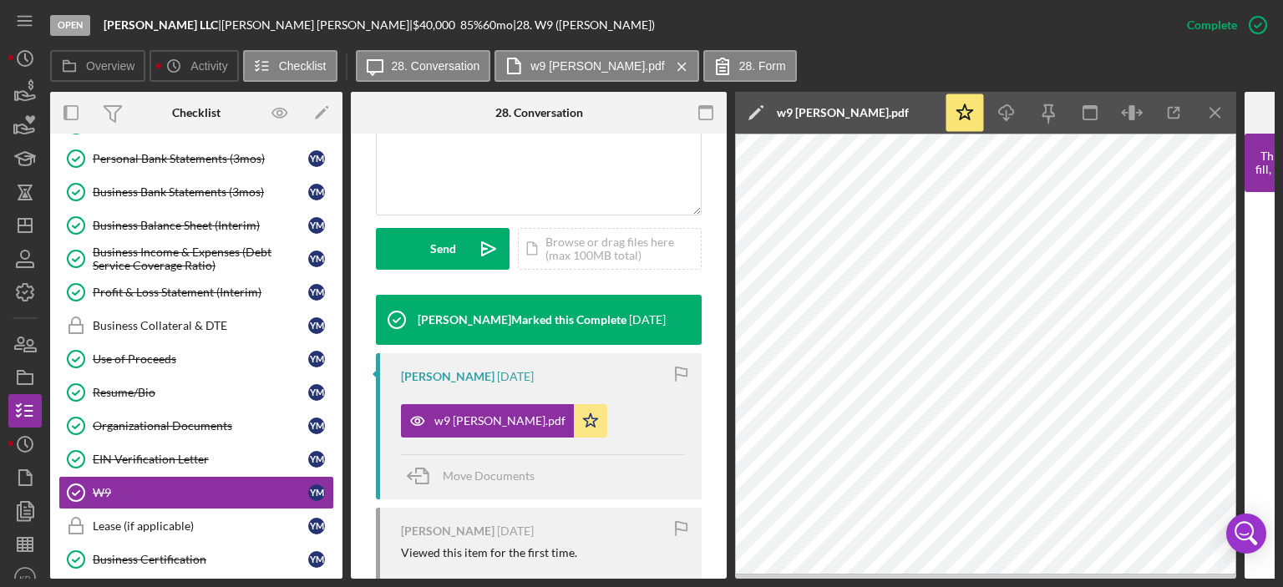
drag, startPoint x: 337, startPoint y: 428, endPoint x: 338, endPoint y: 469, distance: 41.8
click at [338, 469] on div "Icon/Expander Prequalification 9 / 9 Icon/Expander Application 4 / 6 Icon/Expan…" at bounding box center [196, 356] width 292 height 445
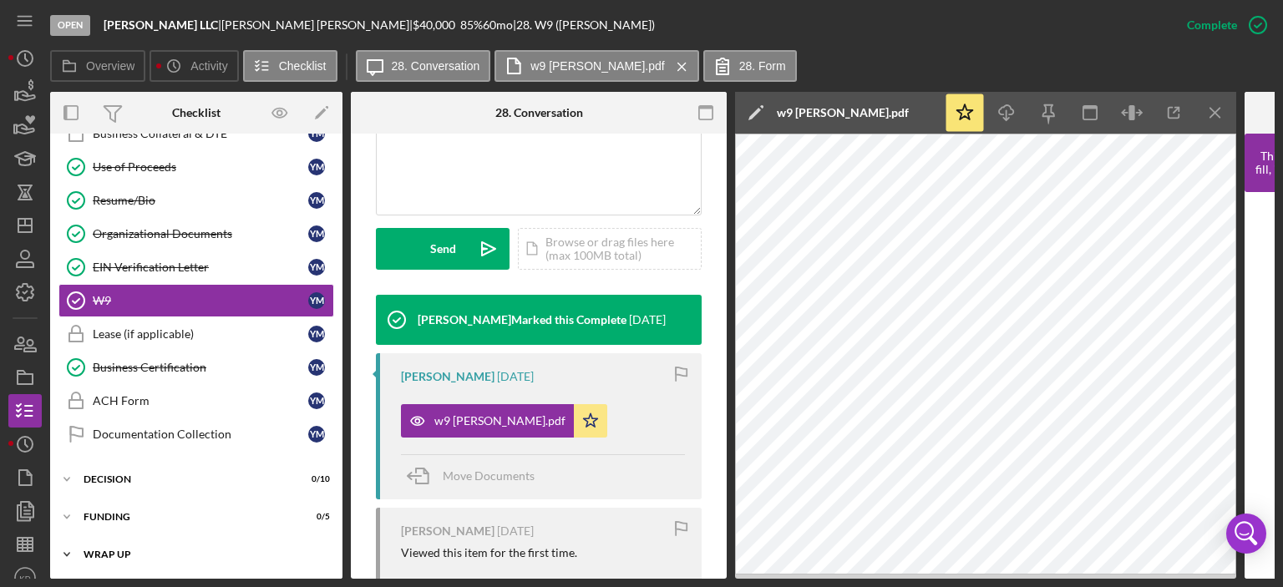
scroll to position [470, 0]
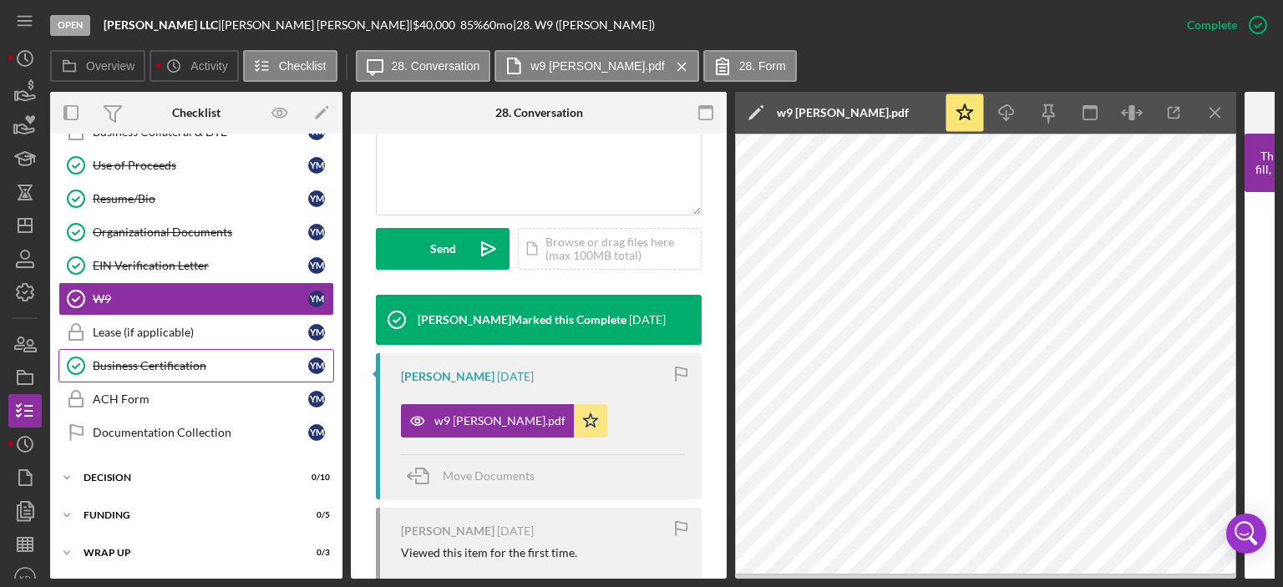
click at [149, 362] on div "Business Certification" at bounding box center [200, 365] width 215 height 13
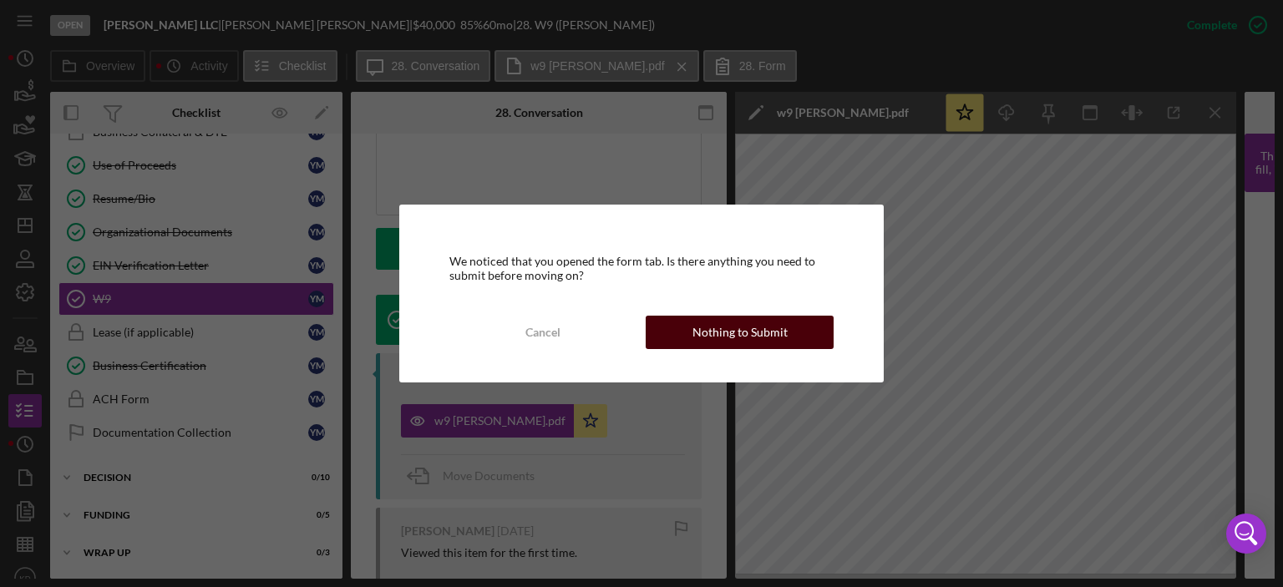
click at [798, 327] on button "Nothing to Submit" at bounding box center [740, 332] width 188 height 33
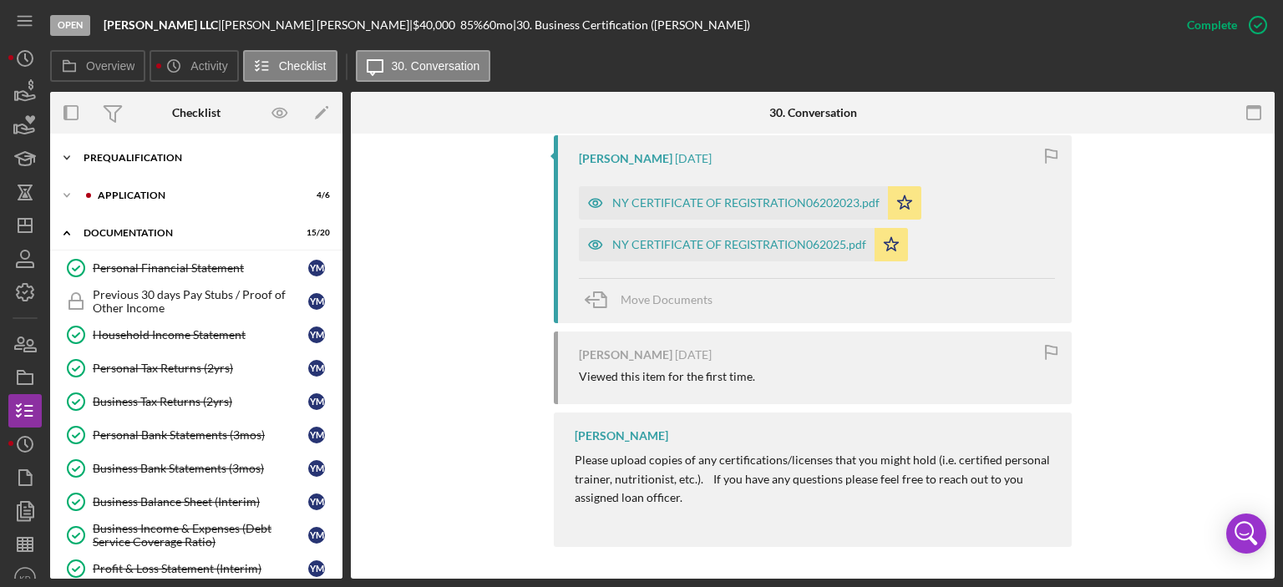
click at [67, 155] on icon "Icon/Expander" at bounding box center [66, 157] width 33 height 33
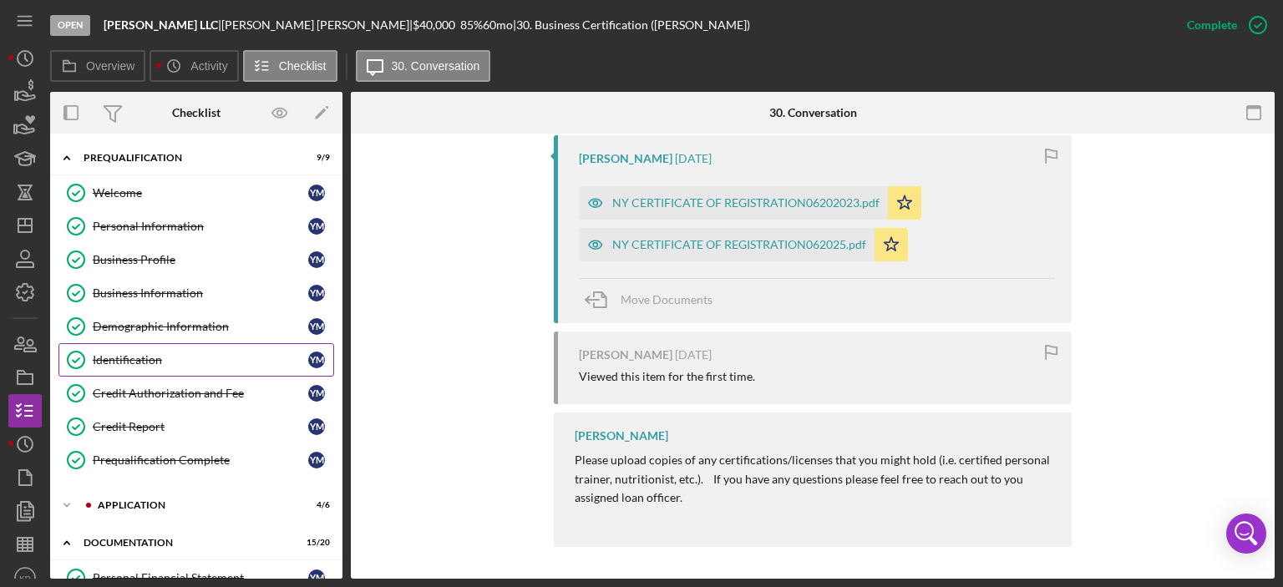
click at [134, 353] on div "Identification" at bounding box center [200, 359] width 215 height 13
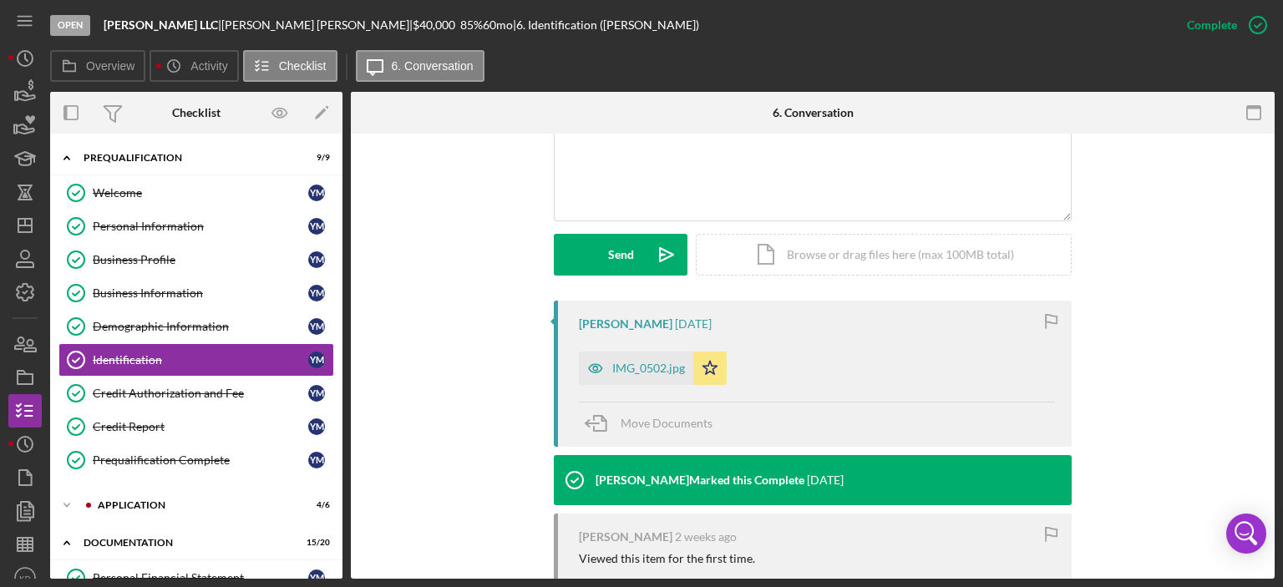
scroll to position [779, 0]
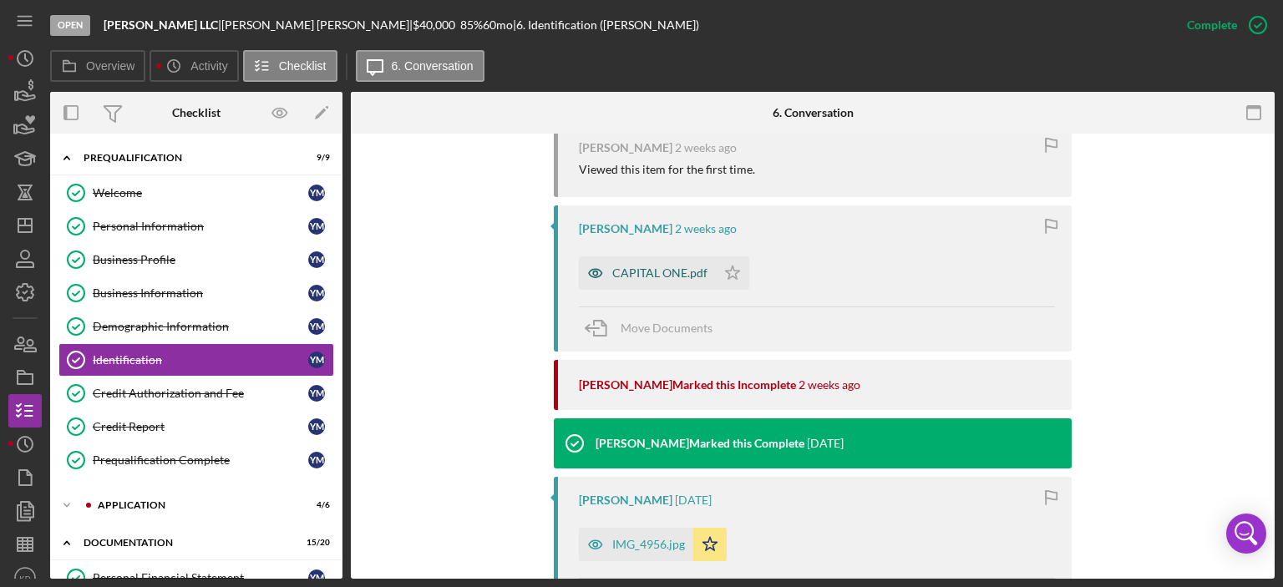
click at [620, 266] on div "CAPITAL ONE.pdf" at bounding box center [659, 272] width 95 height 13
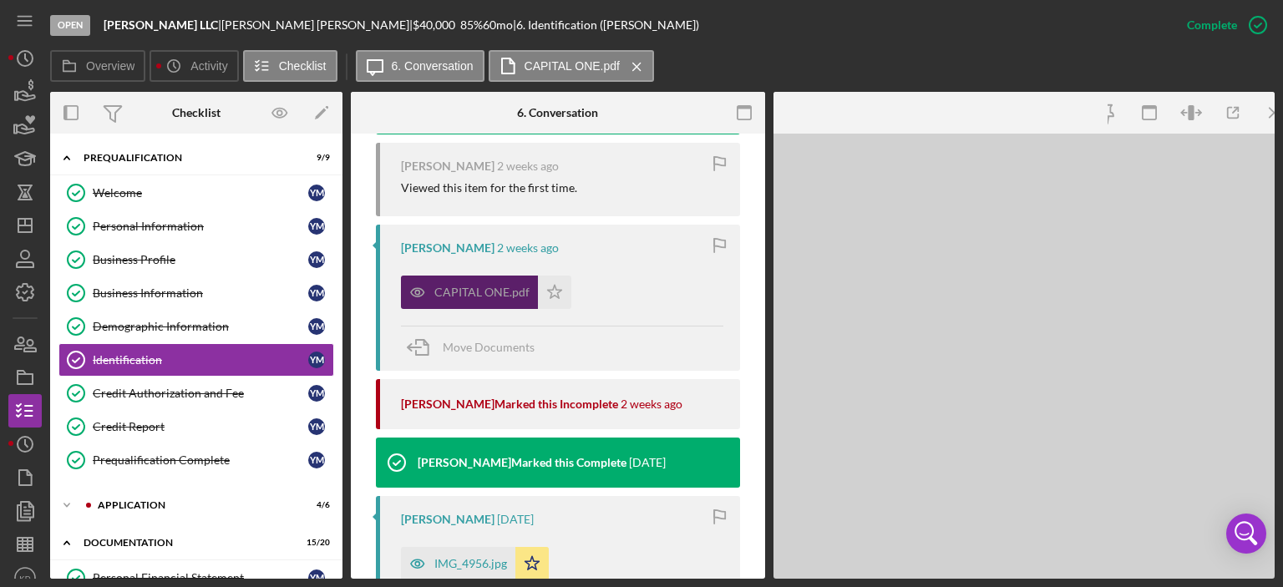
scroll to position [798, 0]
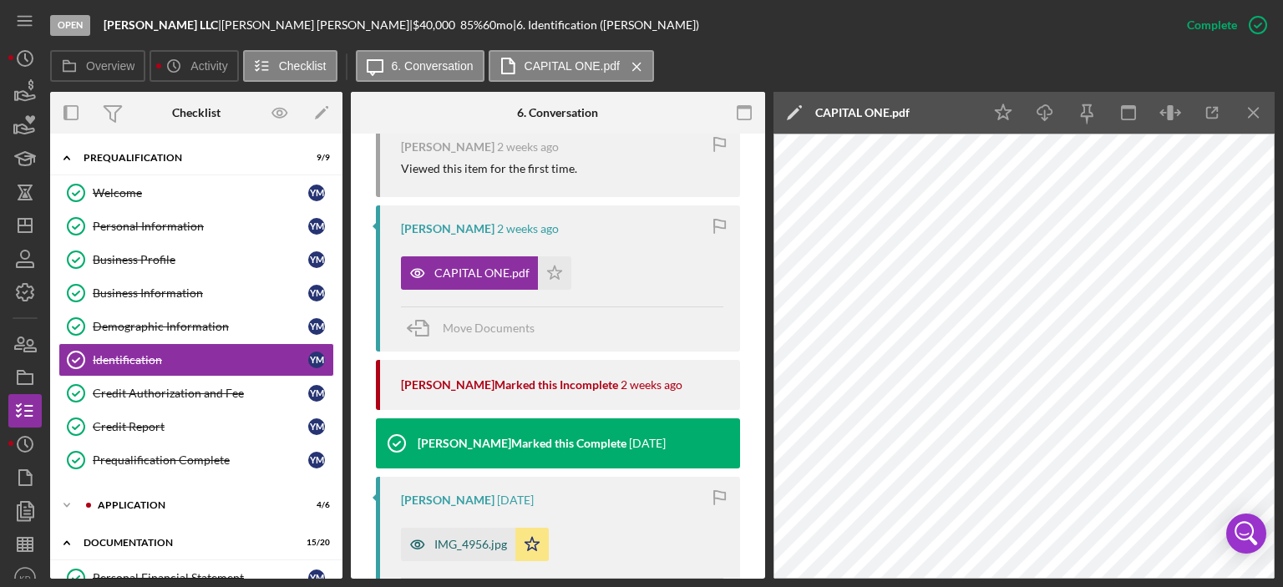
click at [462, 544] on div "IMG_4956.jpg" at bounding box center [470, 544] width 73 height 13
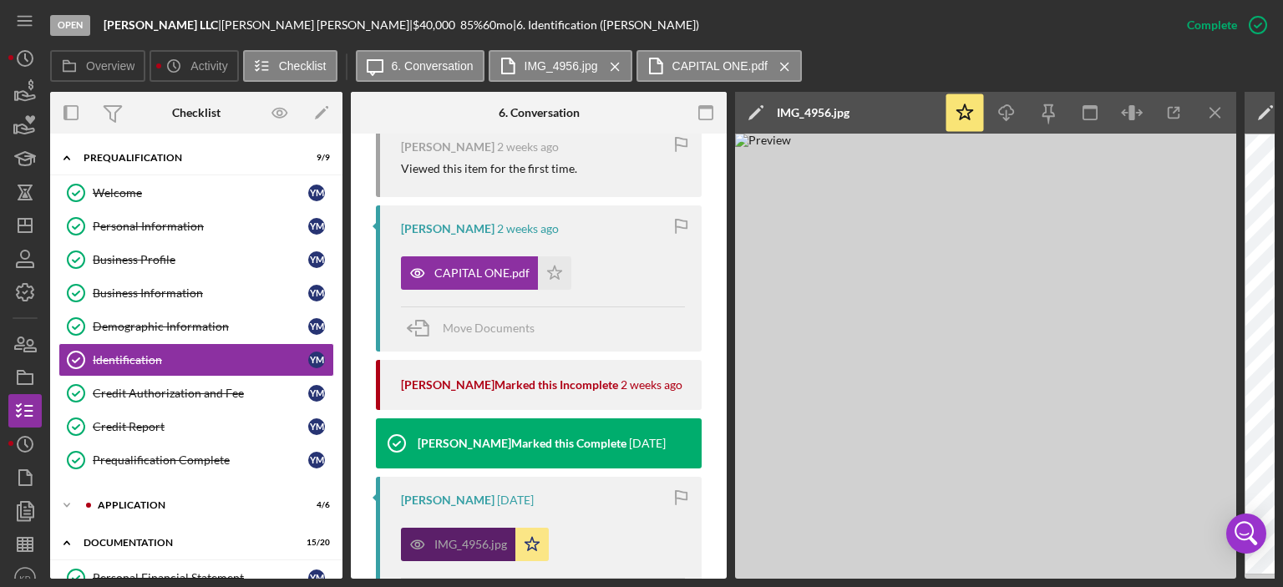
click at [462, 544] on div "IMG_4956.jpg" at bounding box center [470, 544] width 73 height 13
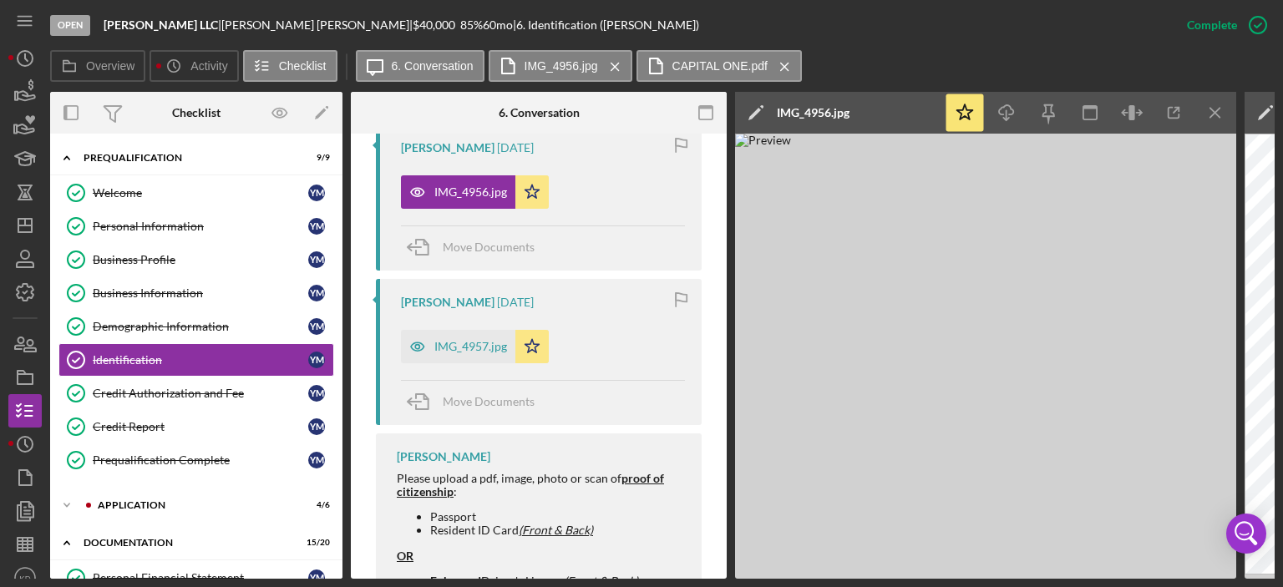
scroll to position [1156, 0]
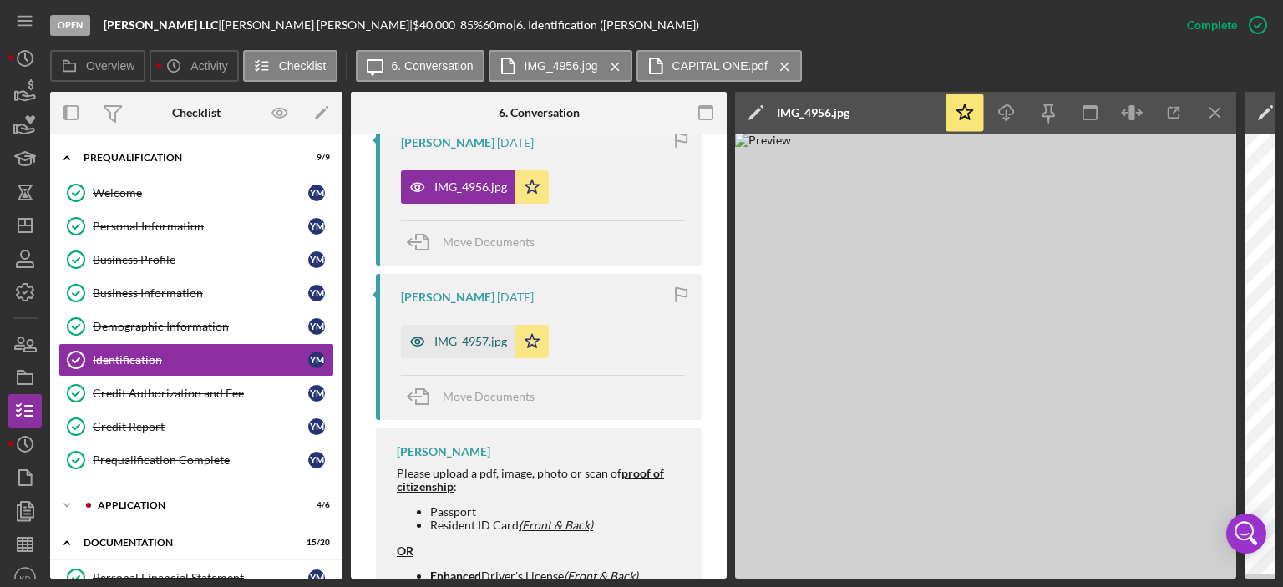
click at [451, 338] on div "IMG_4957.jpg" at bounding box center [470, 341] width 73 height 13
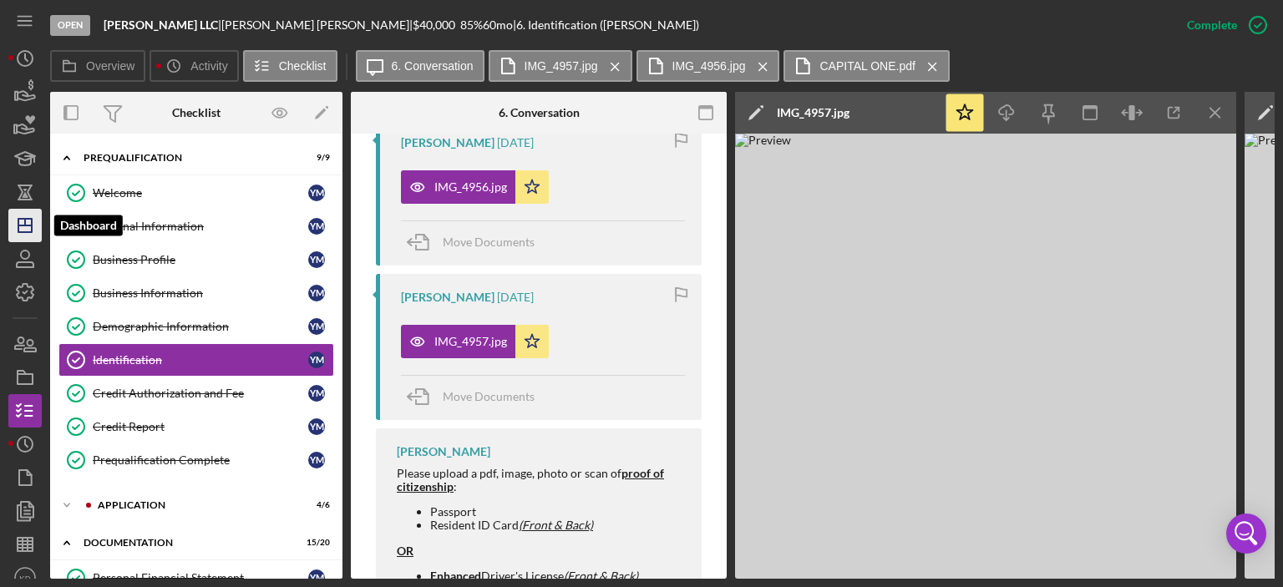
click at [33, 216] on icon "Icon/Dashboard" at bounding box center [25, 226] width 42 height 42
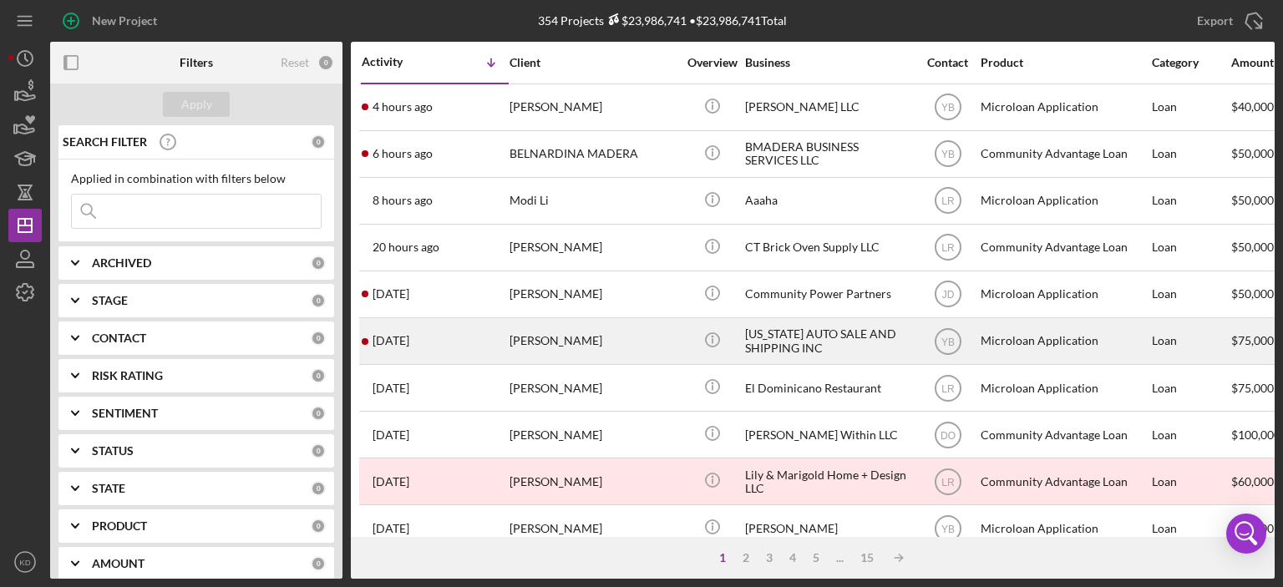
click at [554, 333] on div "[PERSON_NAME]" at bounding box center [592, 341] width 167 height 44
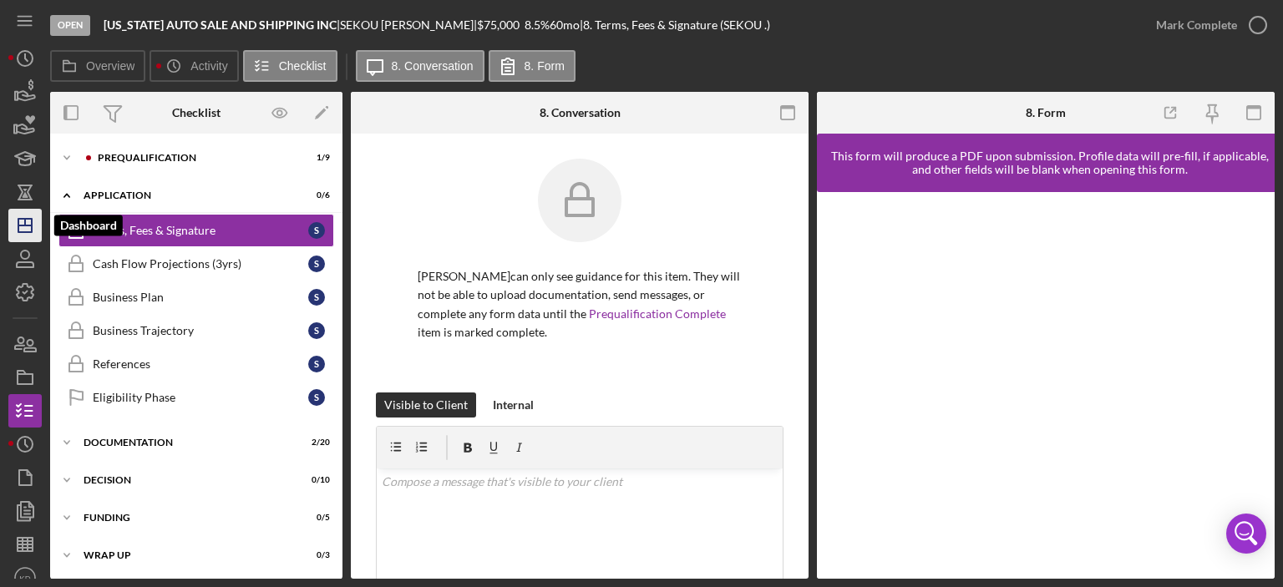
click at [16, 217] on icon "Icon/Dashboard" at bounding box center [25, 226] width 42 height 42
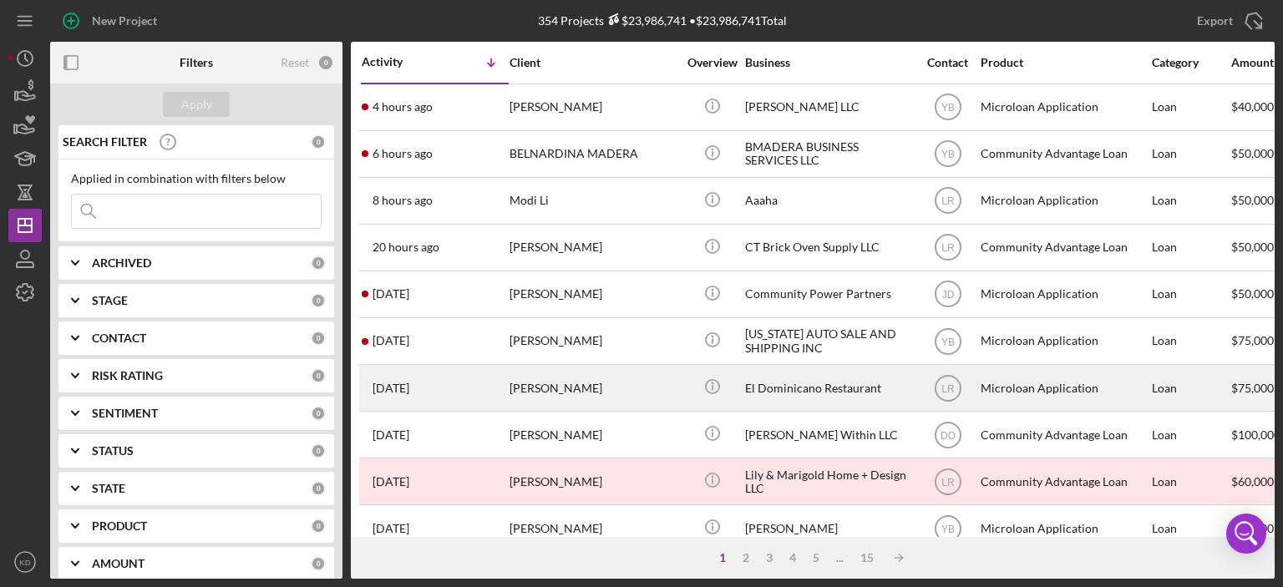
click at [767, 380] on div "El Dominicano Restaurant" at bounding box center [828, 388] width 167 height 44
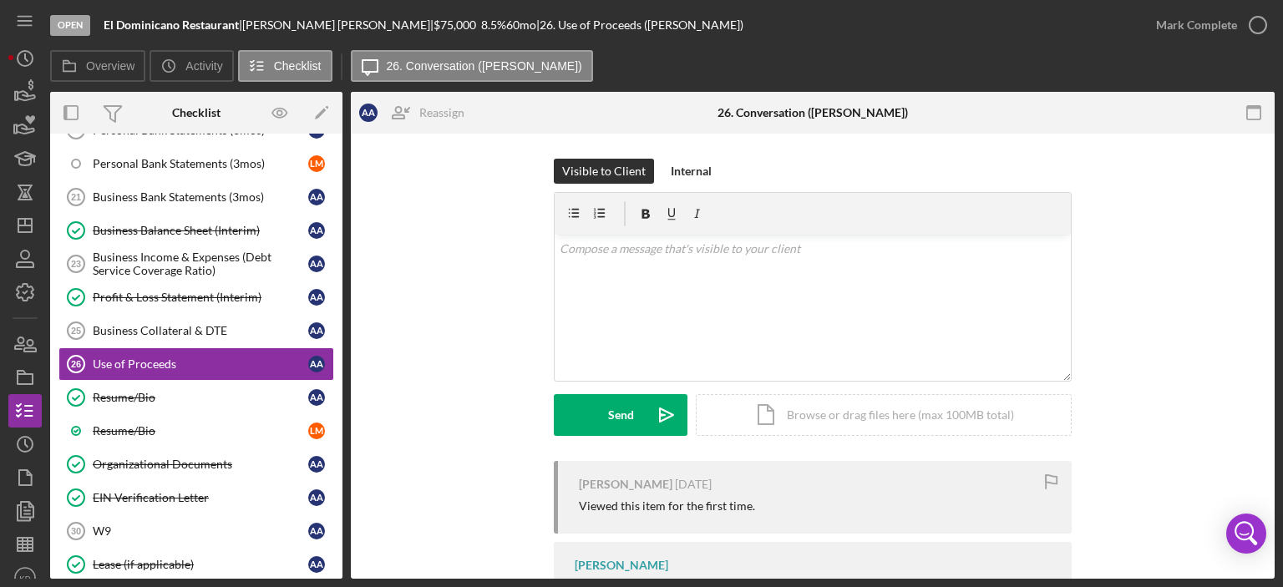
scroll to position [85, 0]
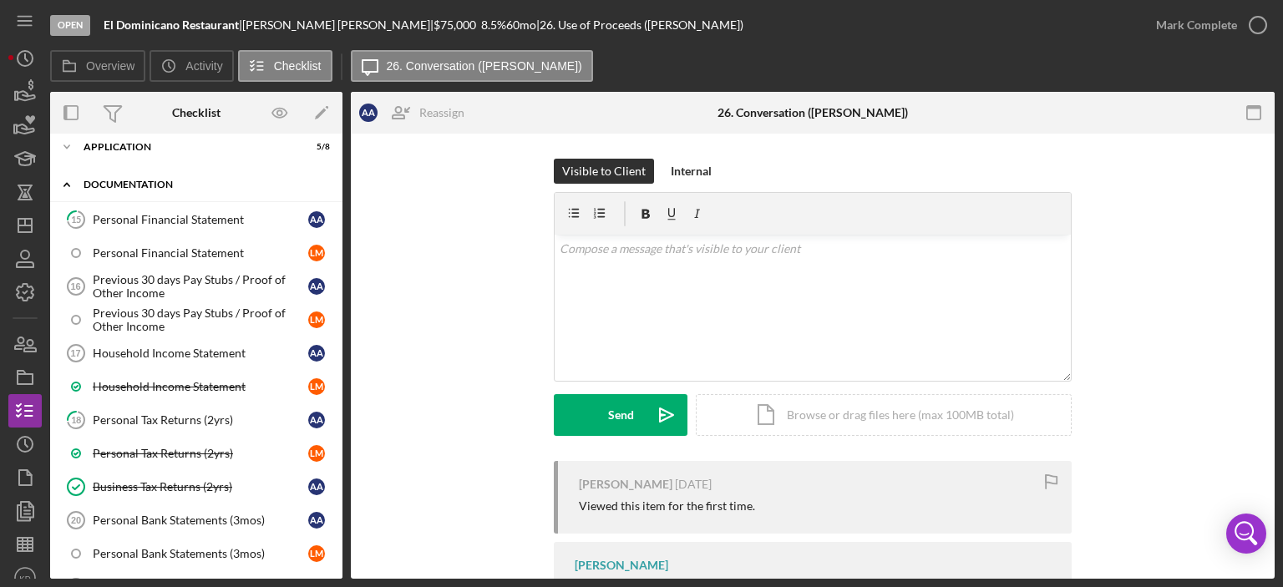
click at [68, 184] on polyline at bounding box center [66, 184] width 5 height 3
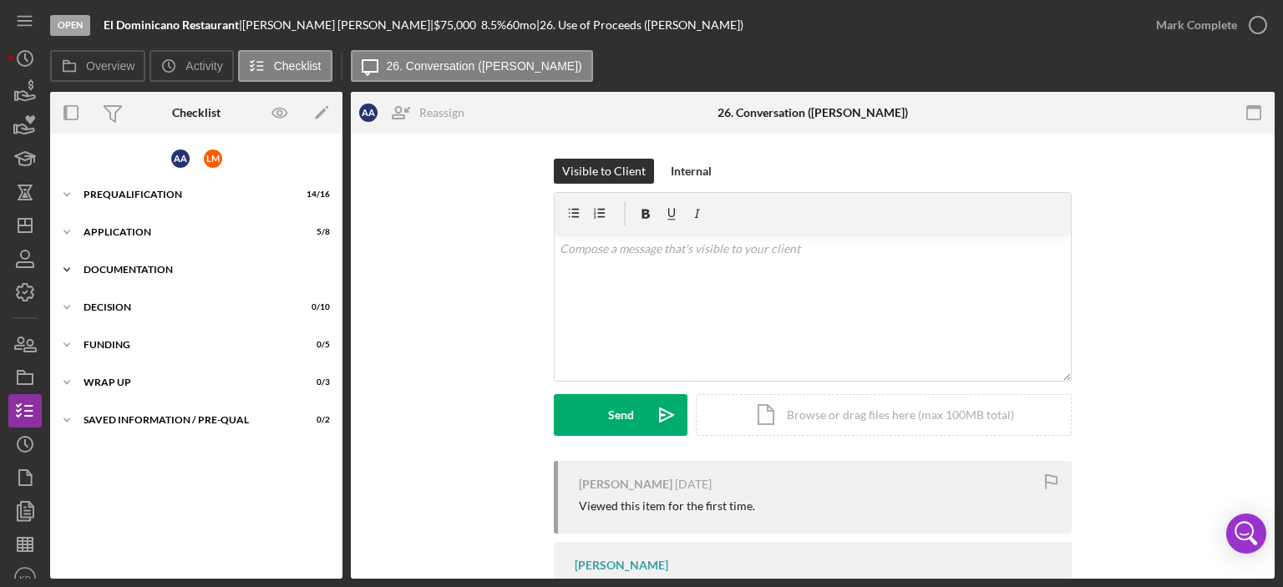
scroll to position [0, 0]
click at [67, 230] on icon "Icon/Expander" at bounding box center [66, 231] width 33 height 33
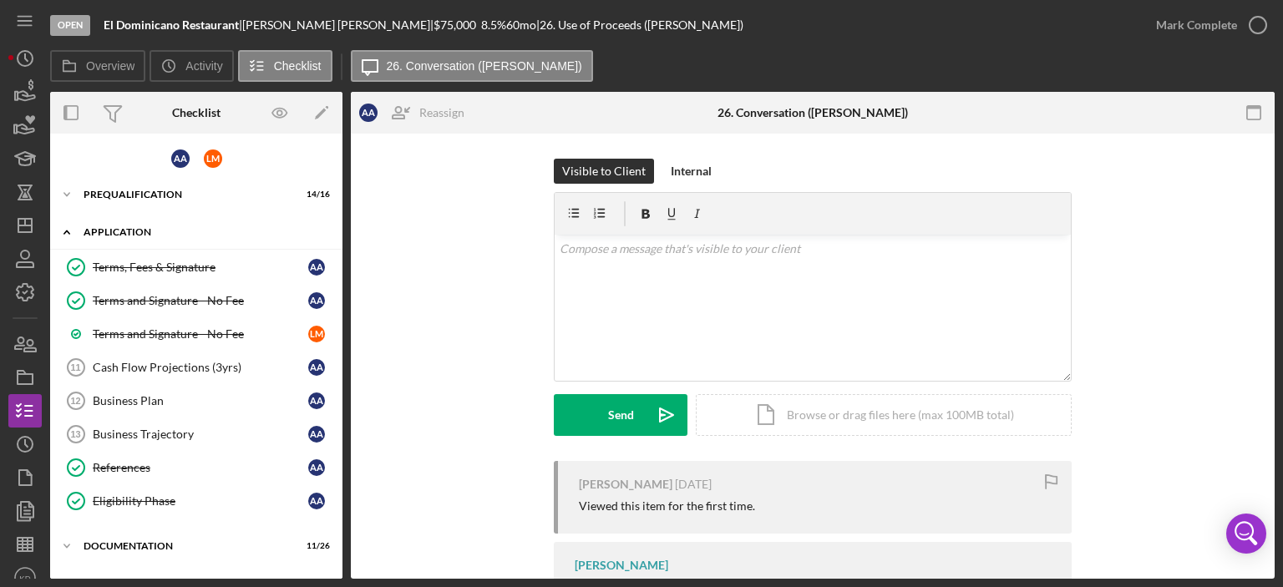
click at [67, 230] on polyline at bounding box center [66, 231] width 5 height 3
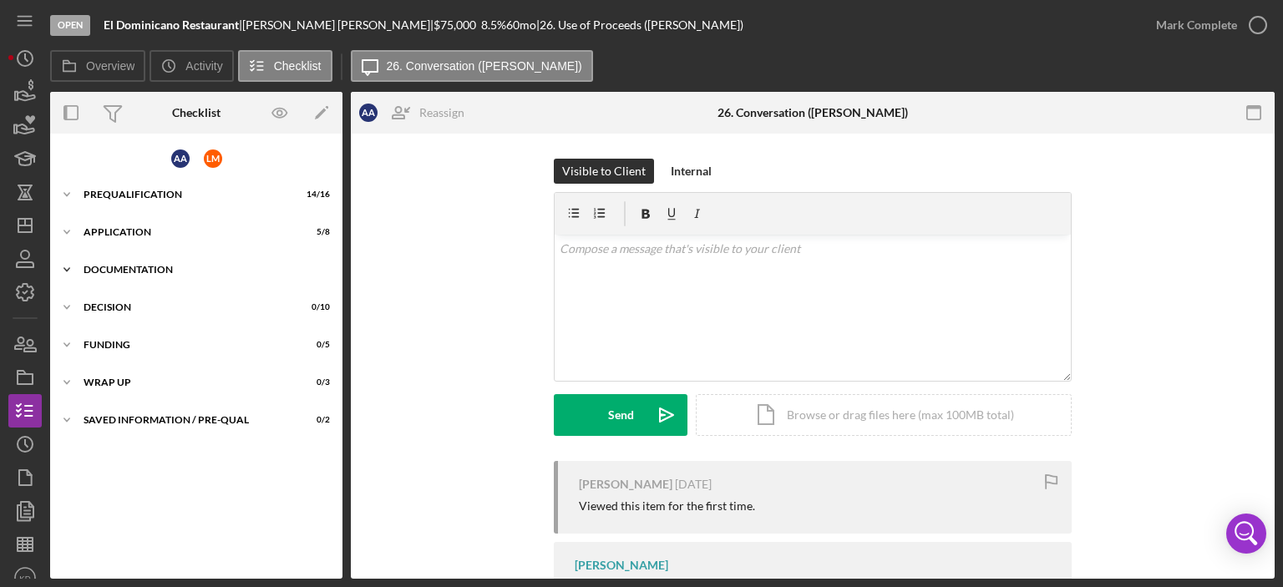
click at [67, 270] on icon "Icon/Expander" at bounding box center [66, 269] width 33 height 33
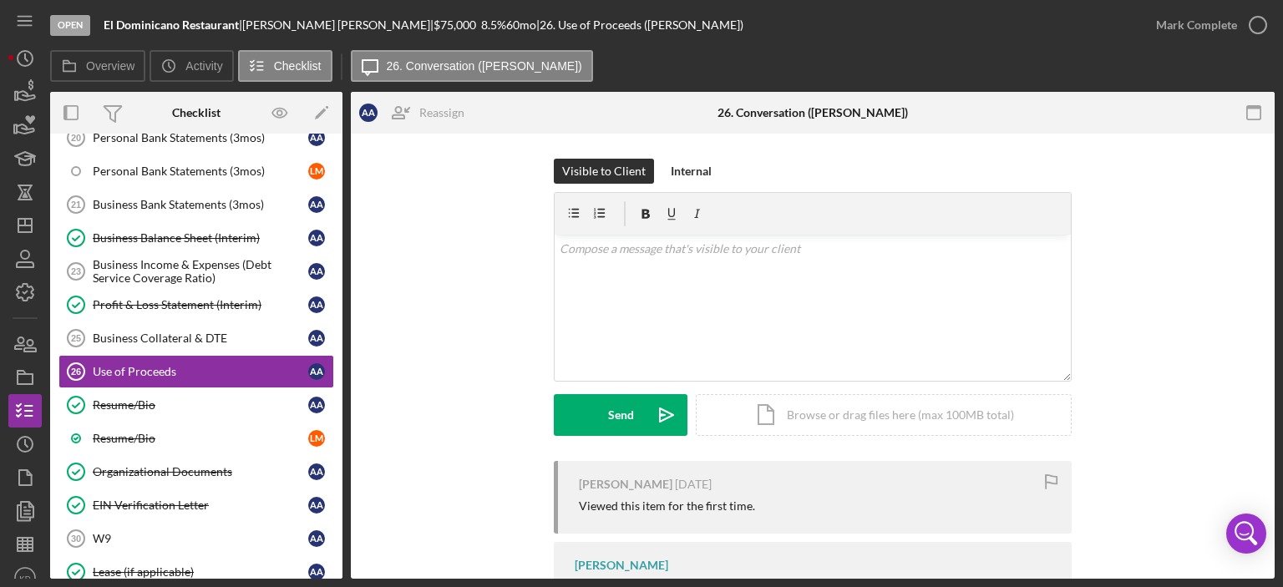
scroll to position [476, 0]
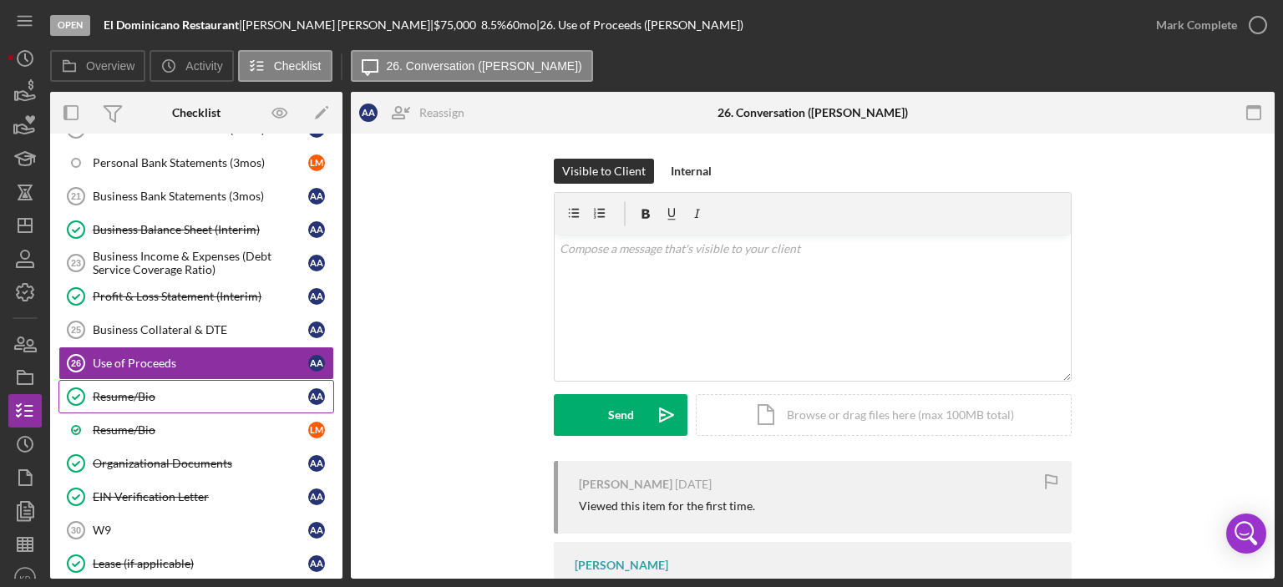
click at [160, 390] on div "Resume/Bio" at bounding box center [200, 396] width 215 height 13
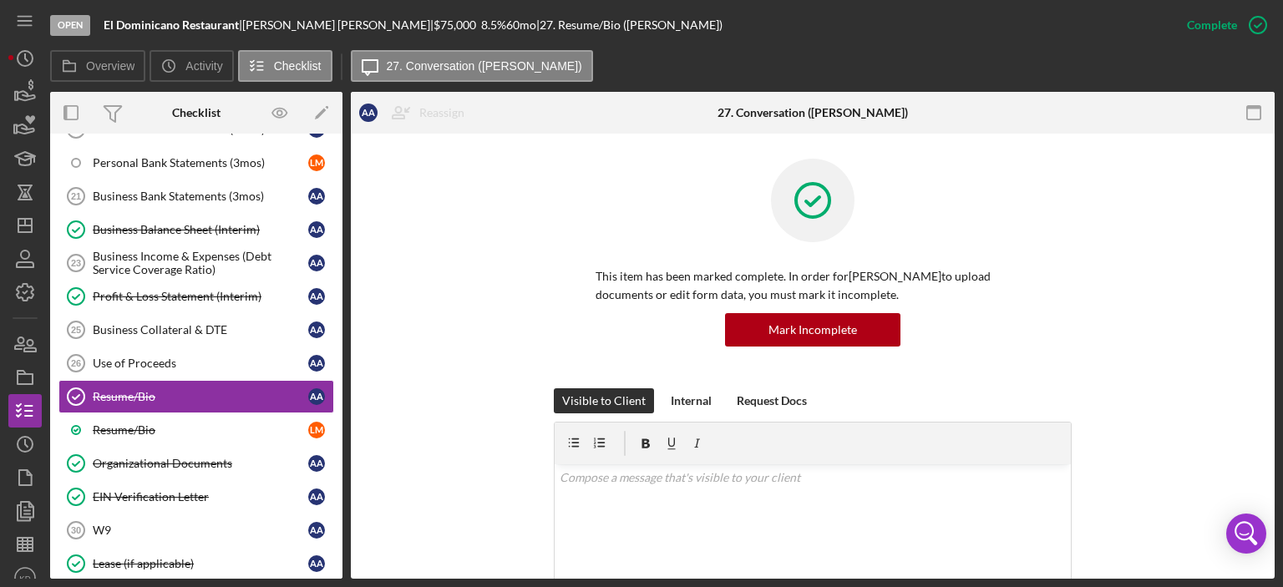
scroll to position [316, 0]
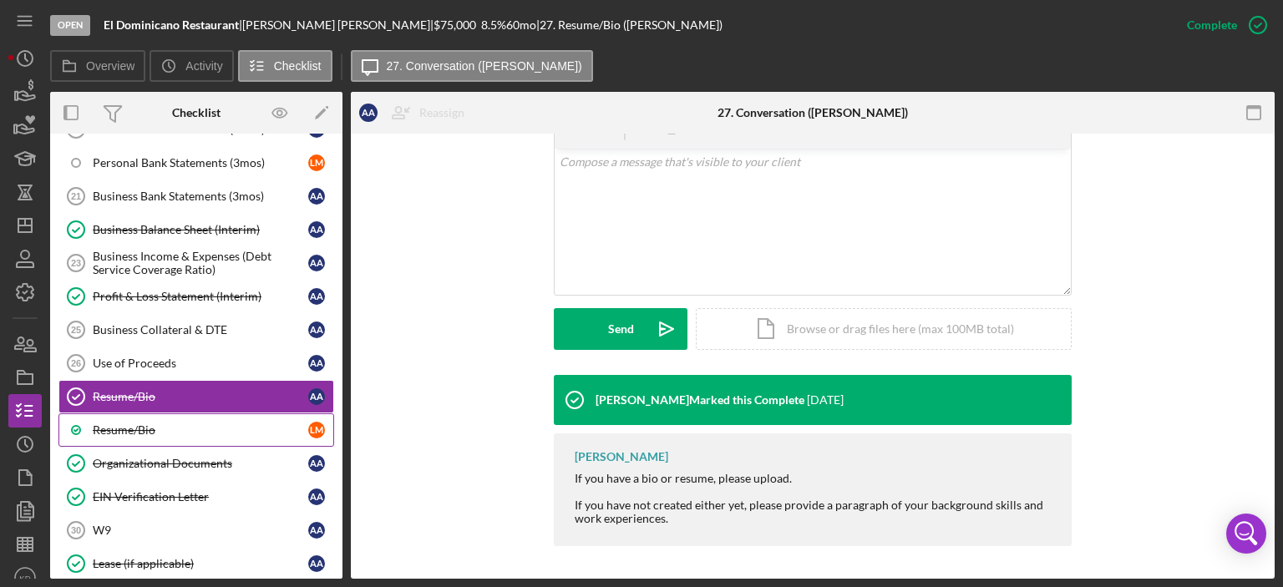
click at [195, 423] on div "Resume/Bio" at bounding box center [200, 429] width 215 height 13
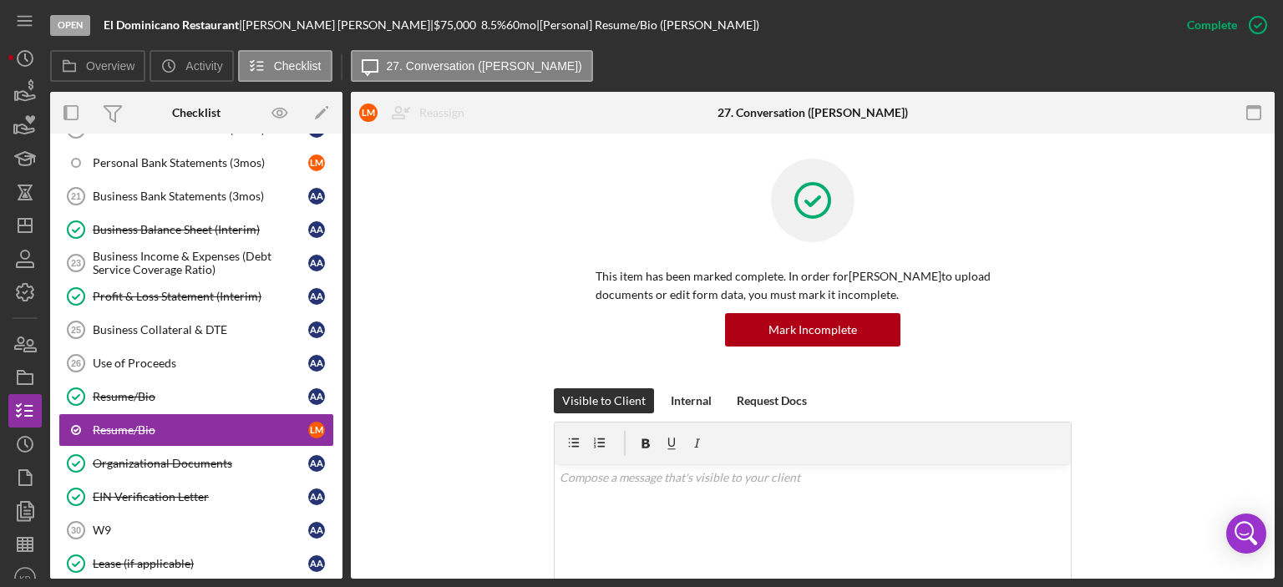
scroll to position [316, 0]
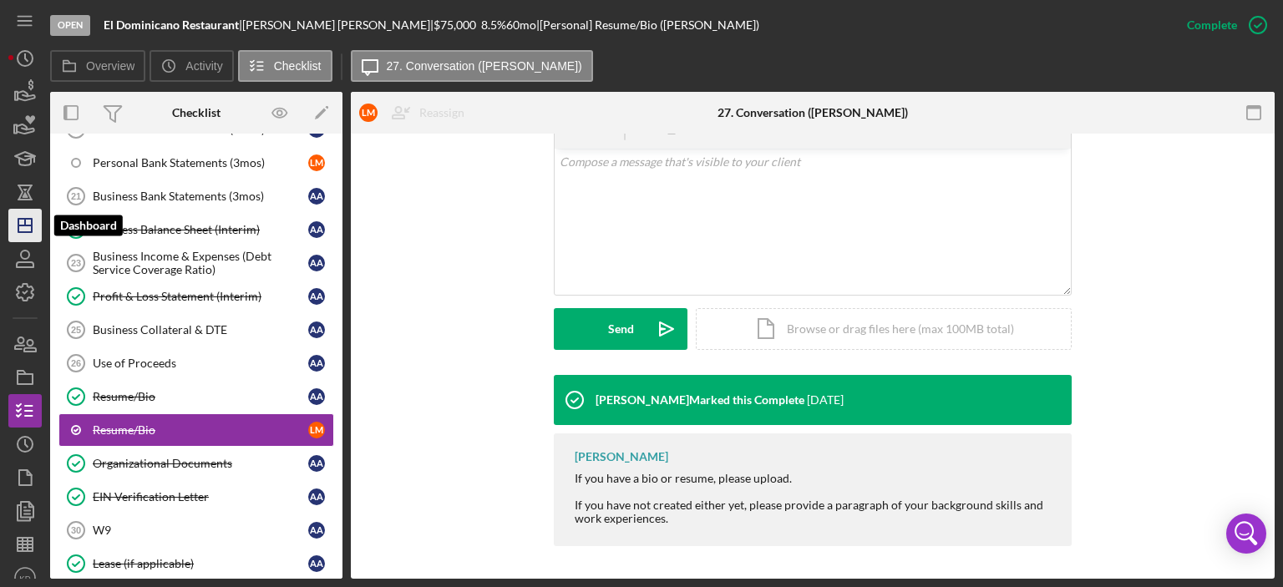
click at [30, 225] on line "button" at bounding box center [24, 225] width 13 height 0
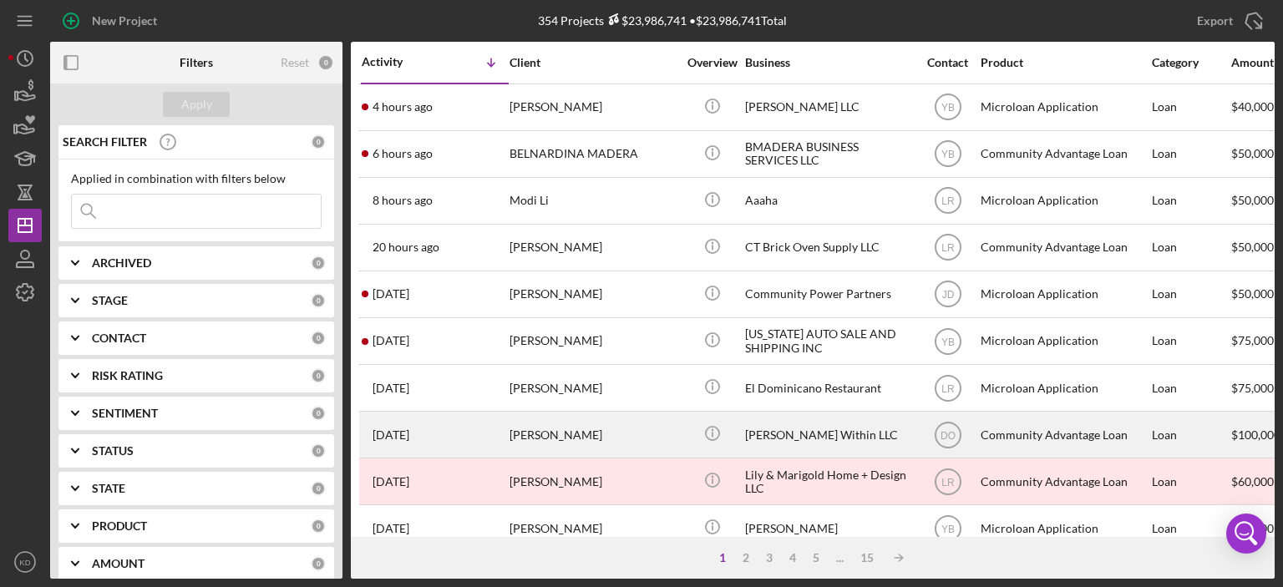
click at [767, 430] on div "[PERSON_NAME] Within LLC" at bounding box center [828, 435] width 167 height 44
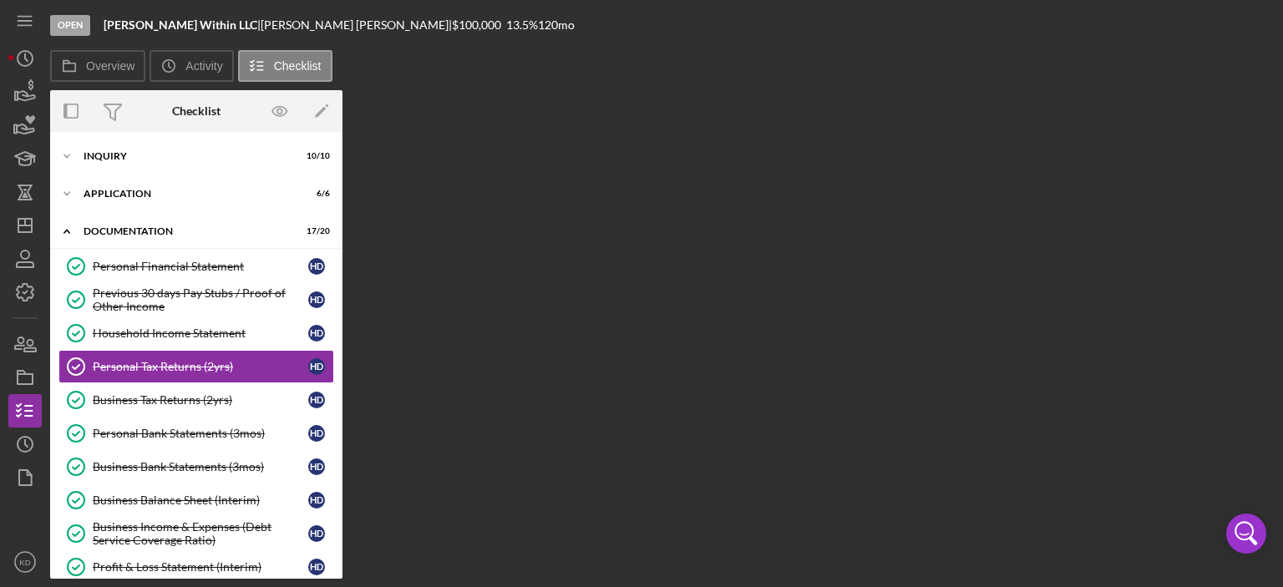
scroll to position [10, 0]
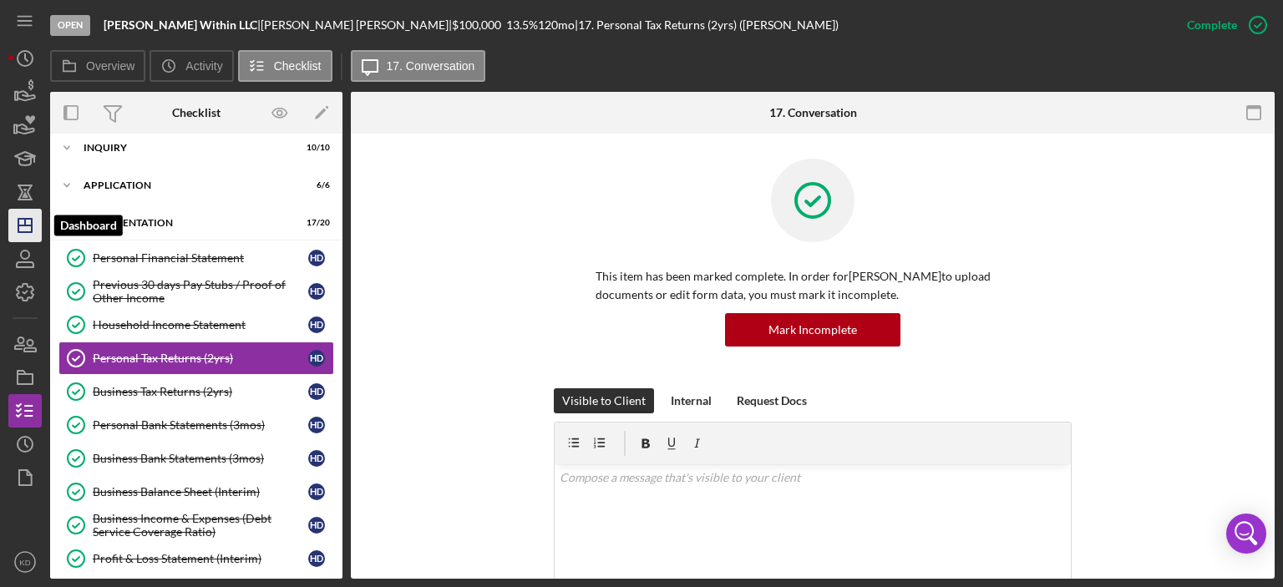
click at [18, 223] on polygon "button" at bounding box center [24, 225] width 13 height 13
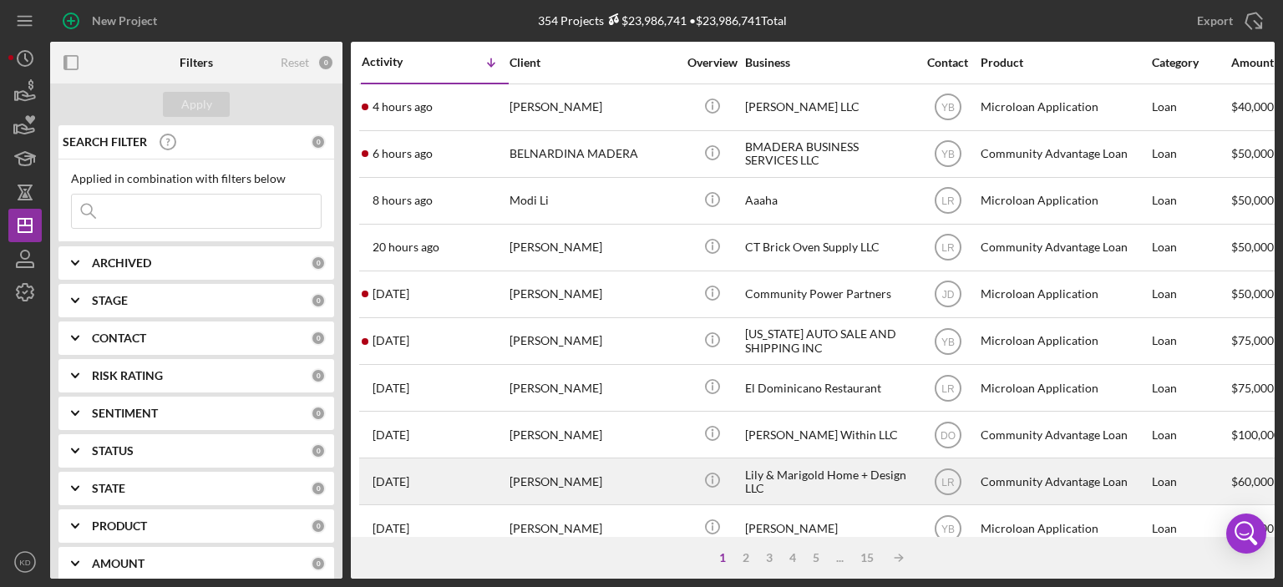
click at [780, 472] on div "Lily & Marigold Home + Design LLC" at bounding box center [828, 481] width 167 height 44
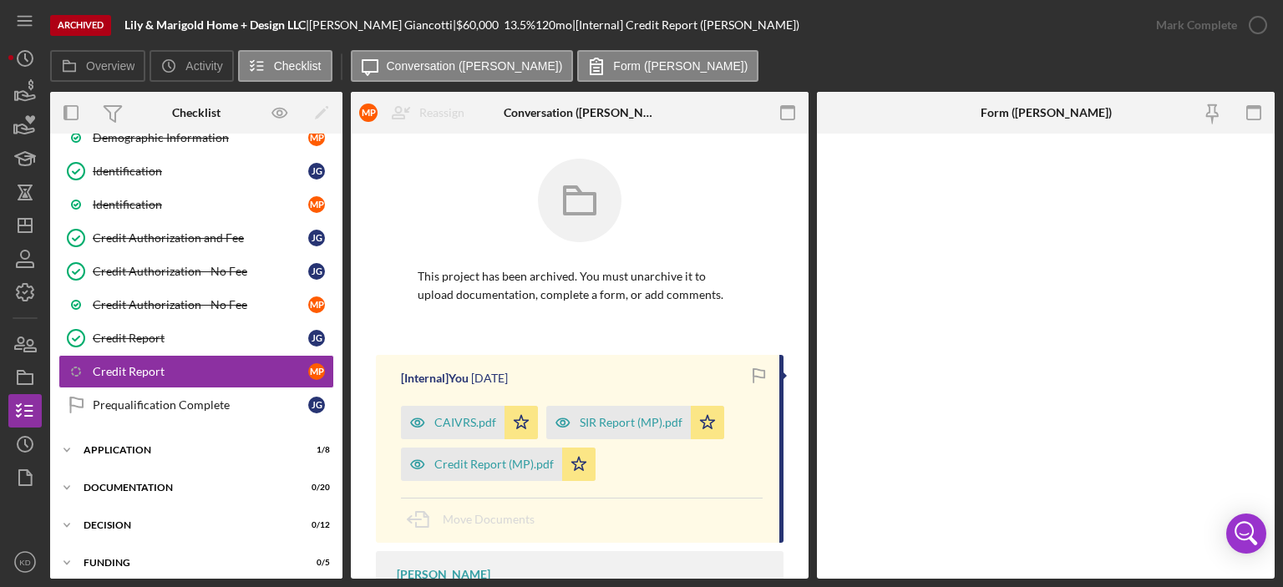
scroll to position [334, 0]
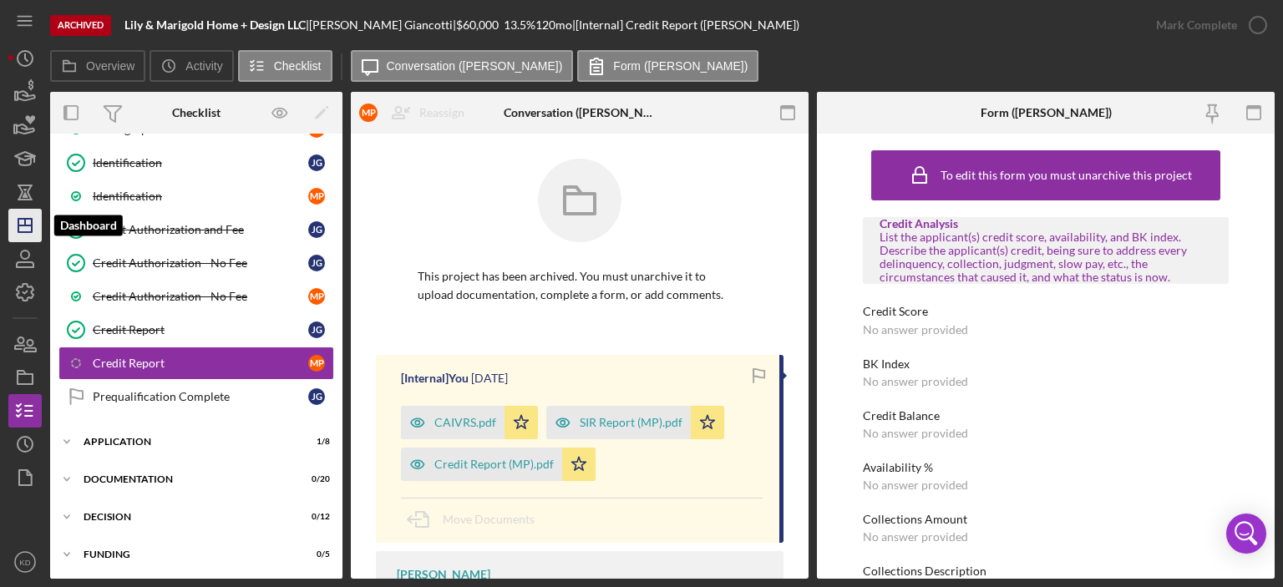
click at [30, 226] on icon "Icon/Dashboard" at bounding box center [25, 226] width 42 height 42
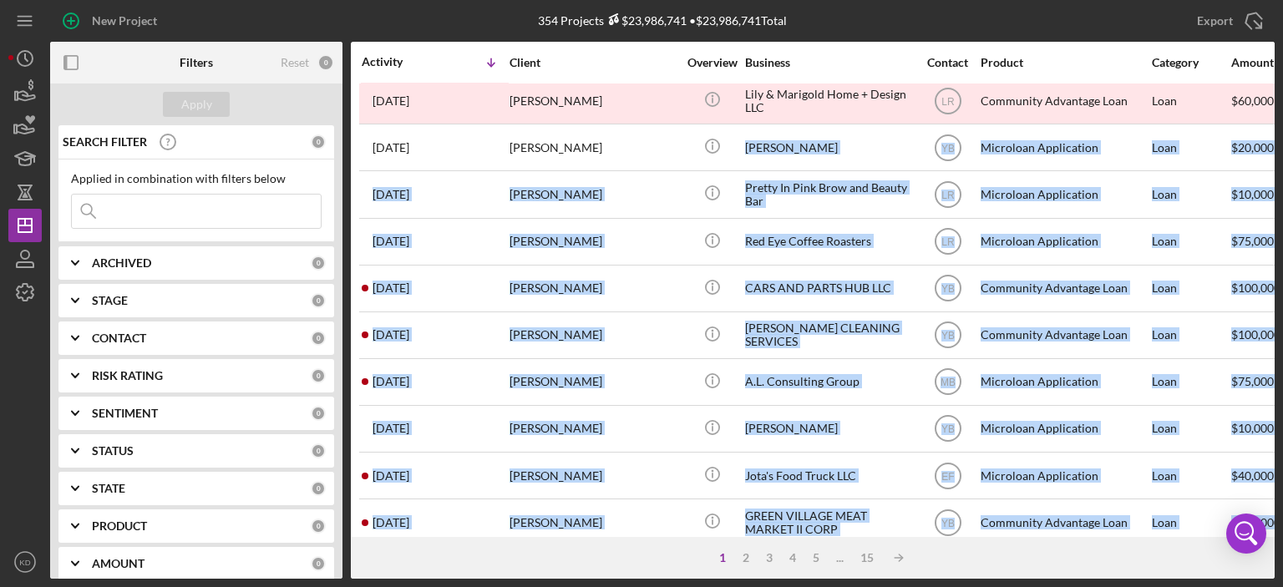
scroll to position [549, 0]
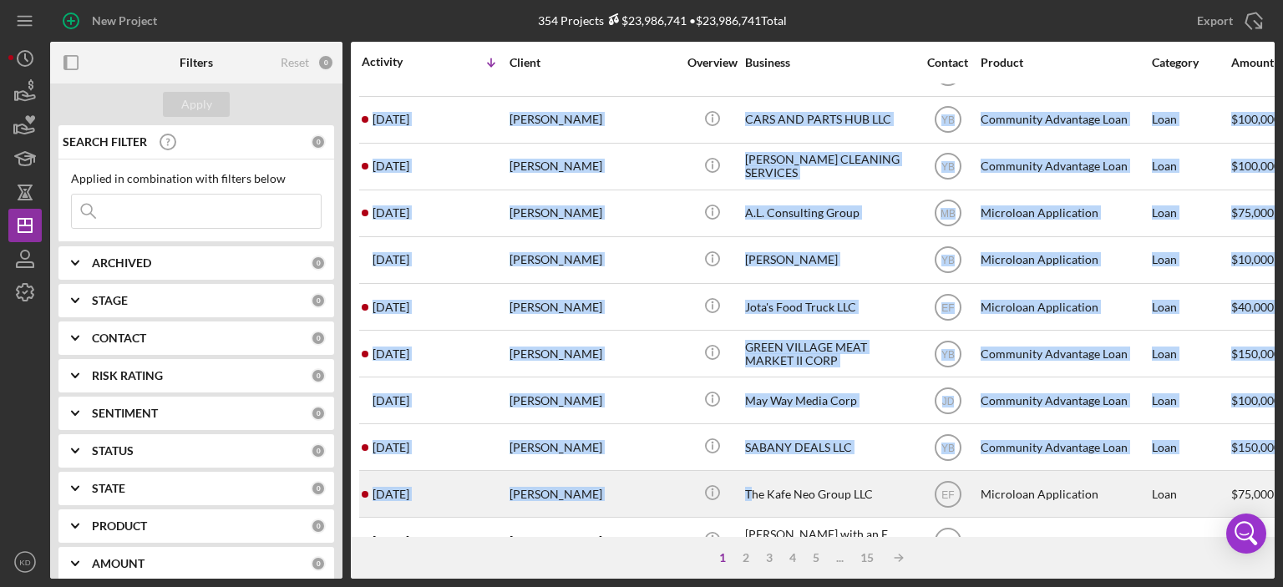
drag, startPoint x: 737, startPoint y: 522, endPoint x: 748, endPoint y: 500, distance: 24.7
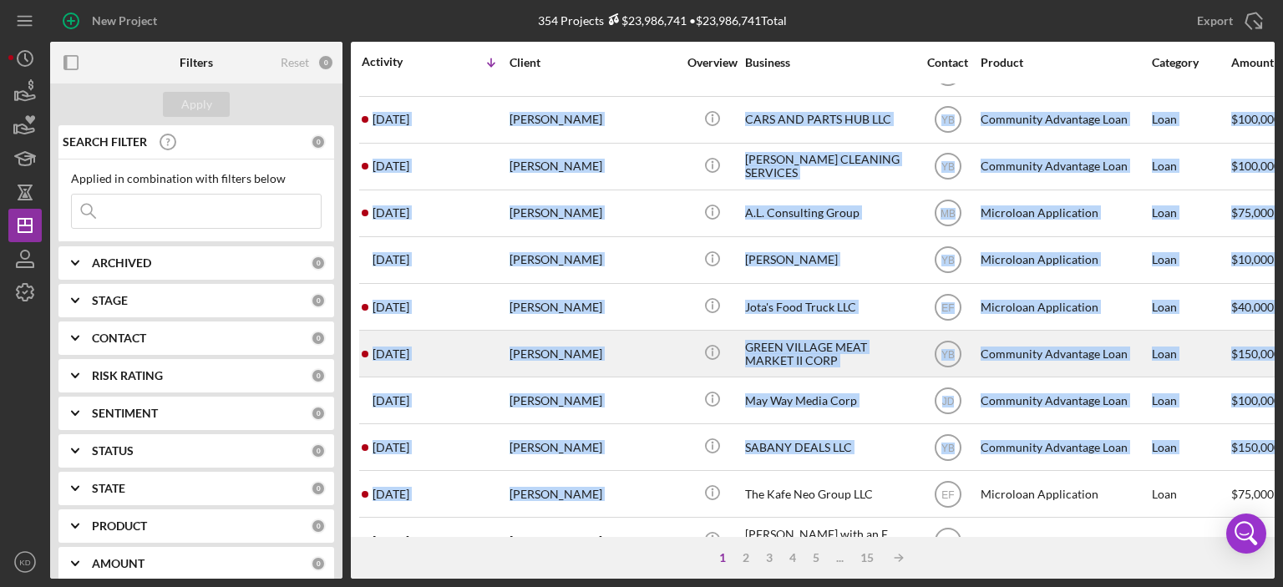
click at [843, 346] on div "GREEN VILLAGE MEAT MARKET II CORP" at bounding box center [828, 354] width 167 height 44
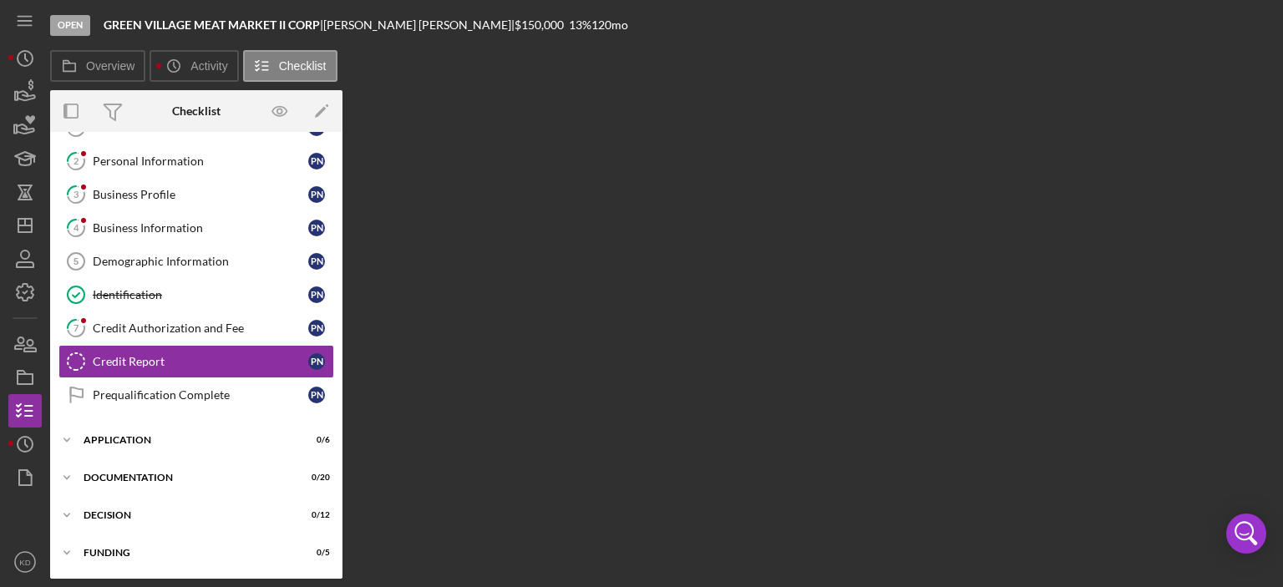
scroll to position [67, 0]
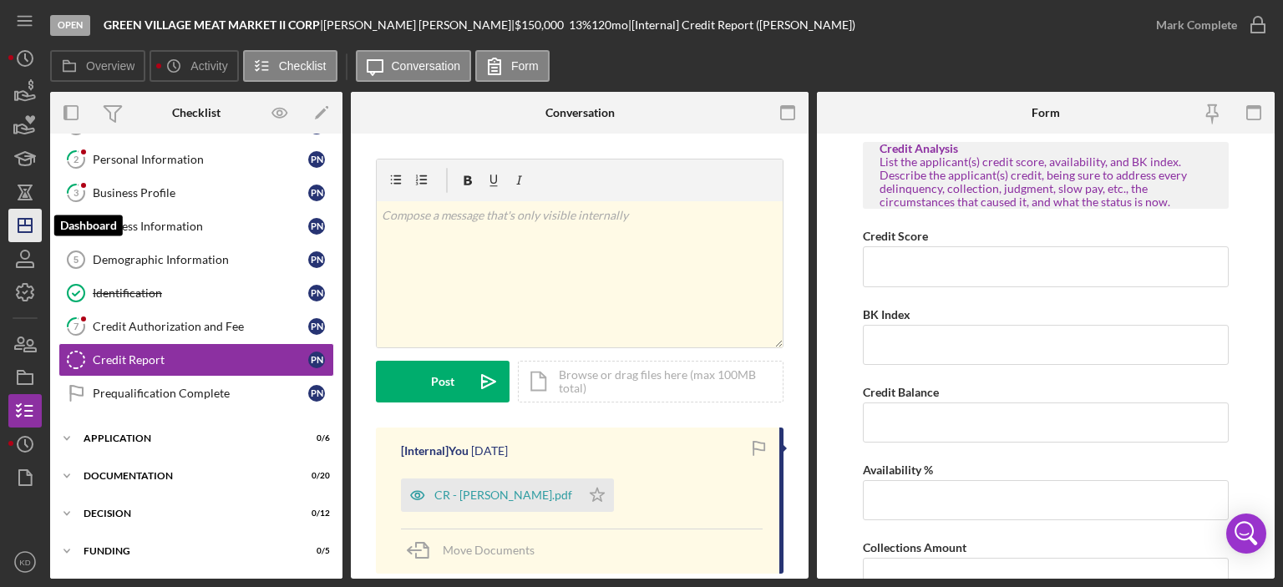
click at [28, 228] on icon "Icon/Dashboard" at bounding box center [25, 226] width 42 height 42
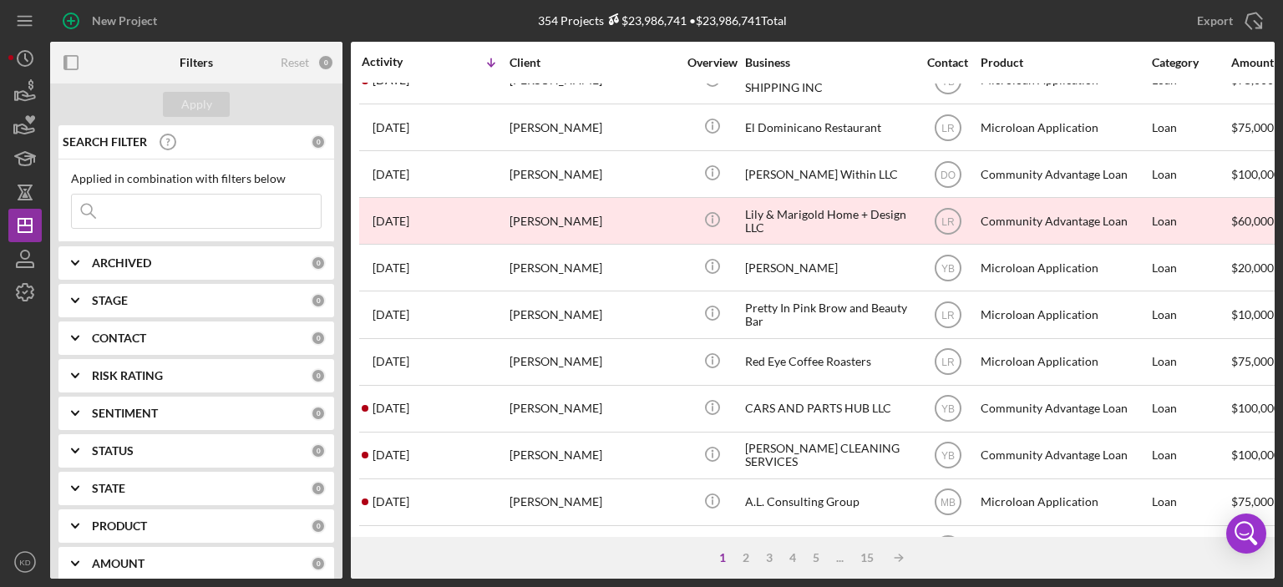
scroll to position [267, 0]
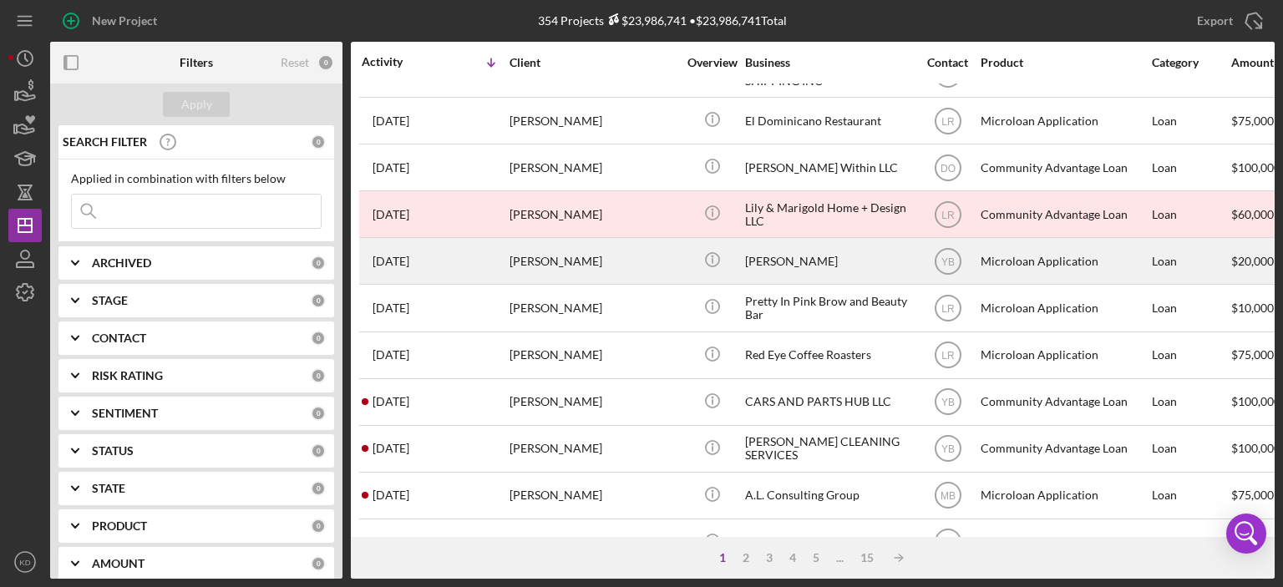
click at [749, 263] on div "[PERSON_NAME]" at bounding box center [828, 261] width 167 height 44
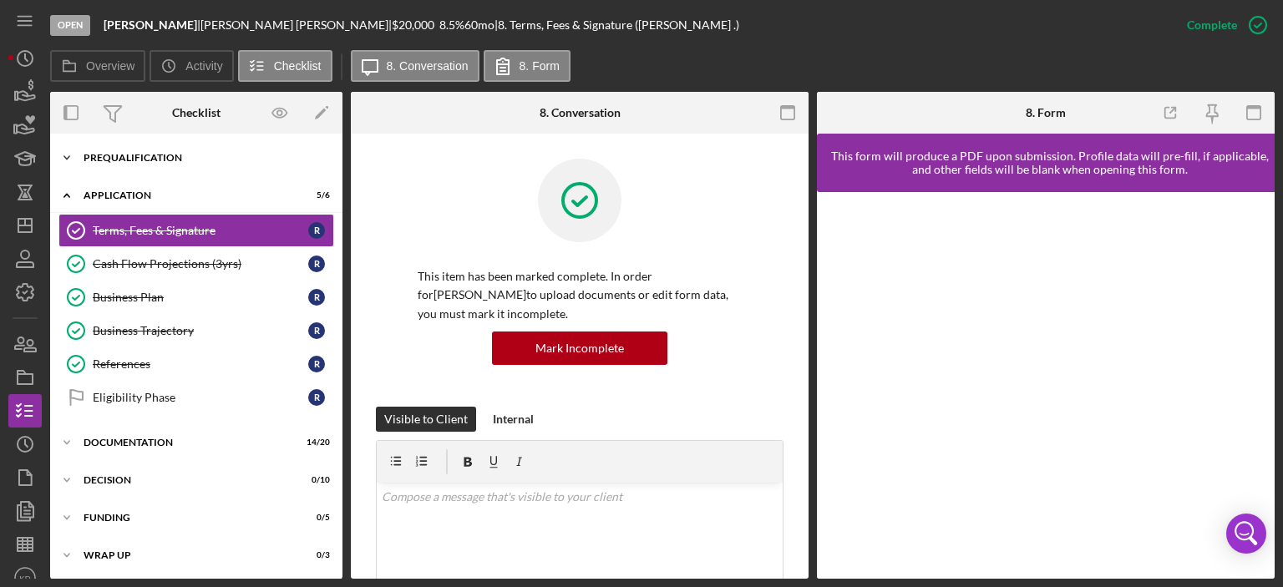
click at [69, 154] on icon "Icon/Expander" at bounding box center [66, 157] width 33 height 33
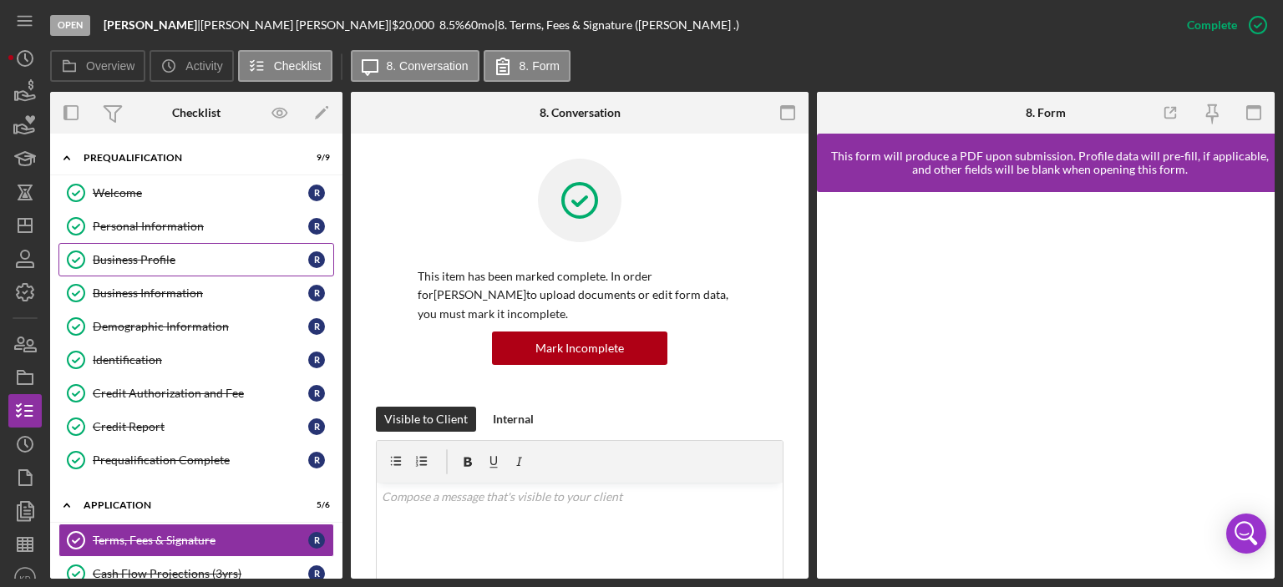
click at [136, 255] on div "Business Profile" at bounding box center [200, 259] width 215 height 13
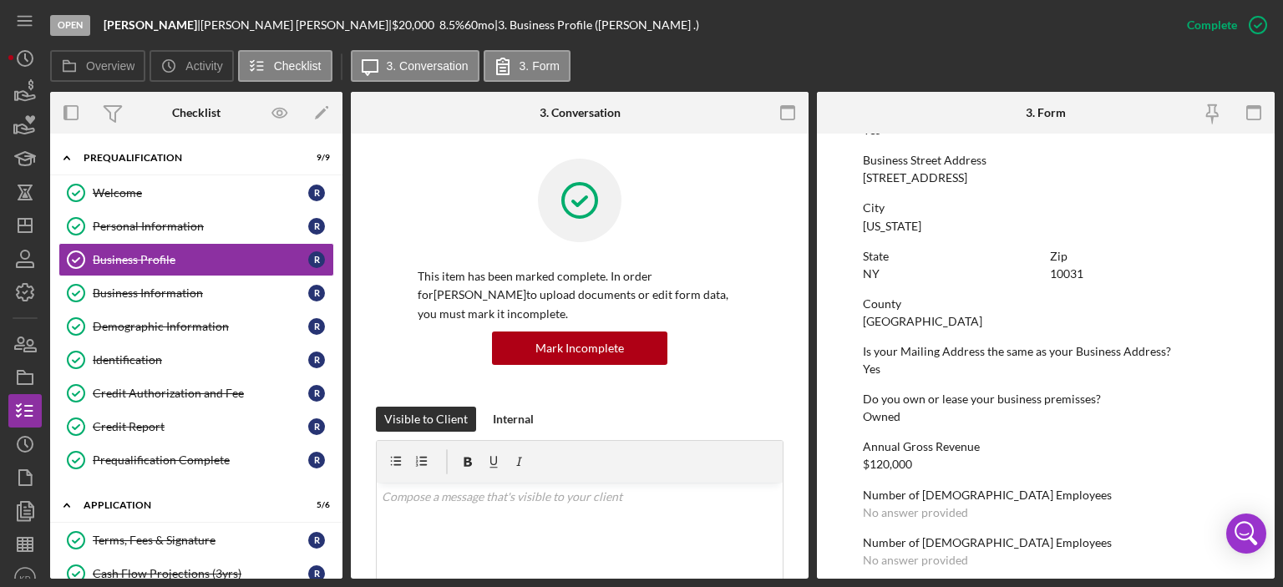
scroll to position [681, 0]
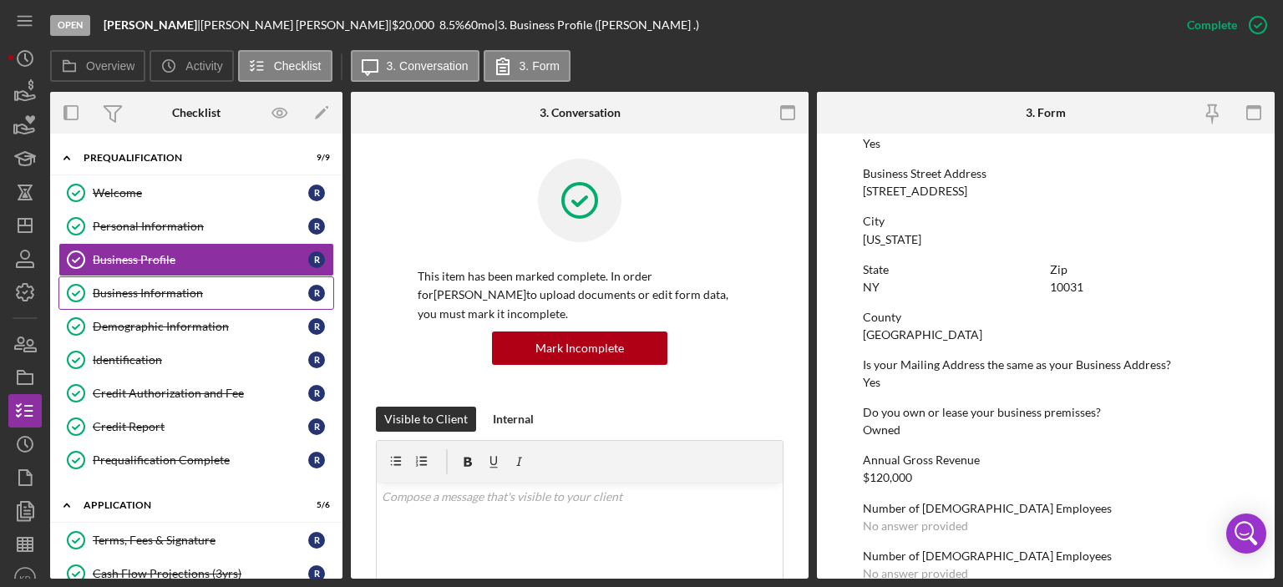
click at [195, 290] on div "Business Information" at bounding box center [200, 292] width 215 height 13
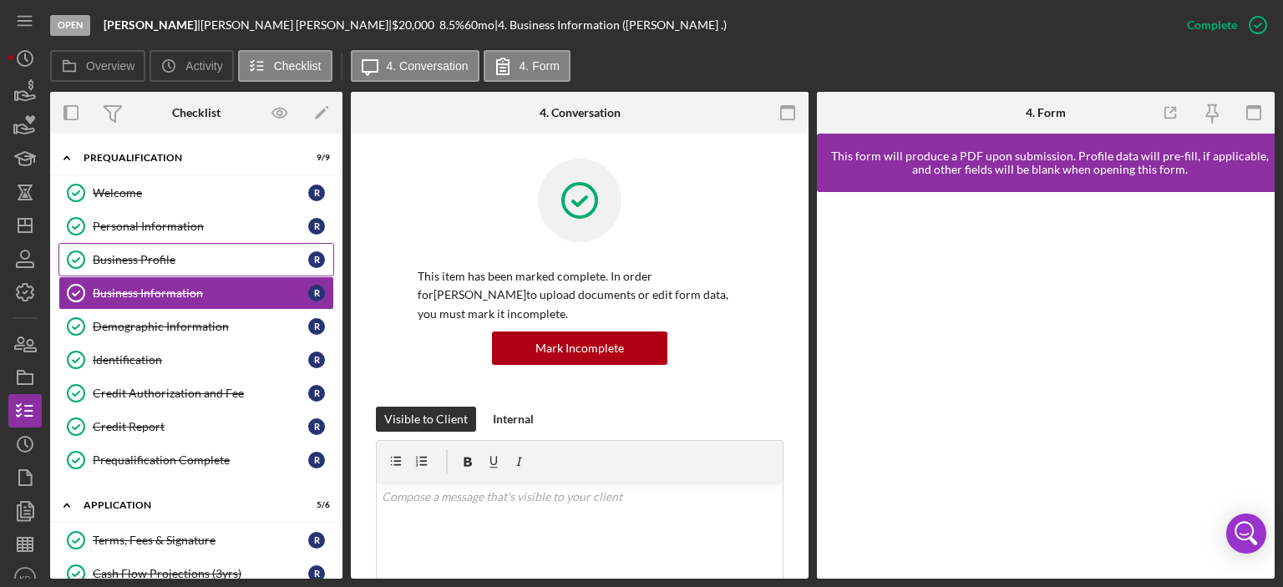
click at [131, 261] on div "Business Profile" at bounding box center [200, 259] width 215 height 13
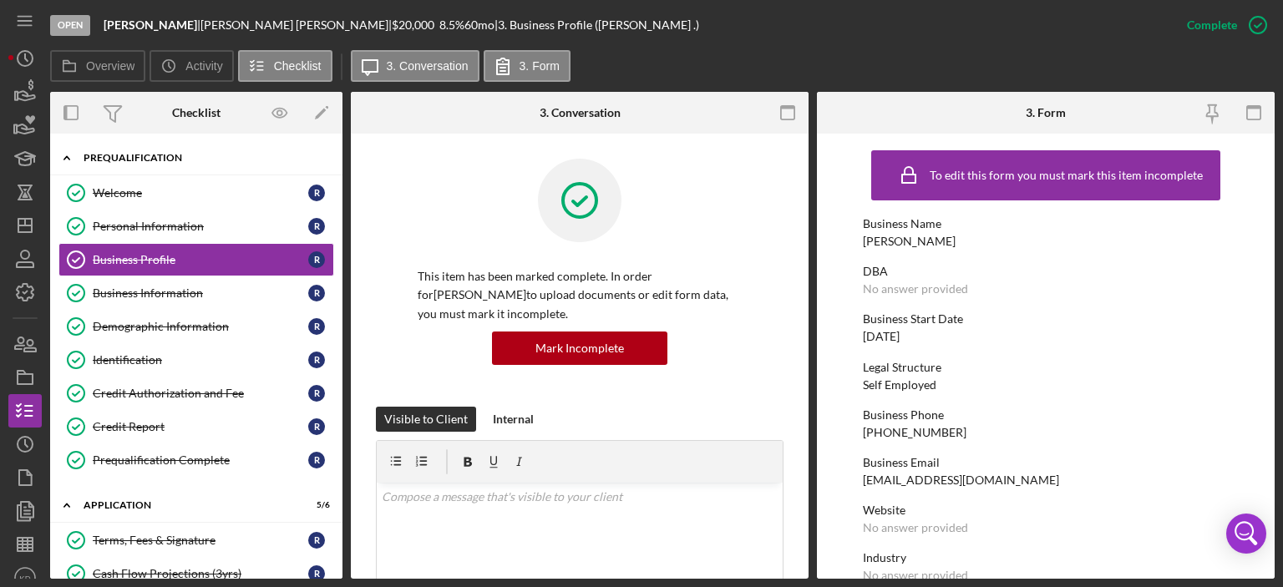
click at [68, 156] on icon "Icon/Expander" at bounding box center [66, 157] width 33 height 33
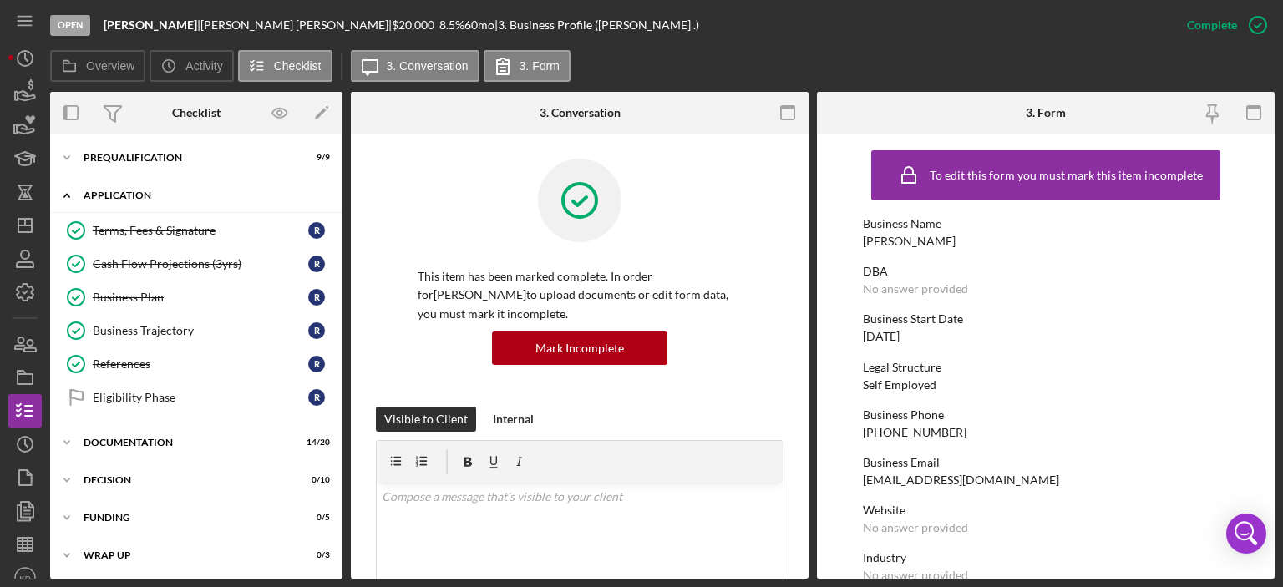
click at [65, 193] on icon "Icon/Expander" at bounding box center [66, 195] width 33 height 33
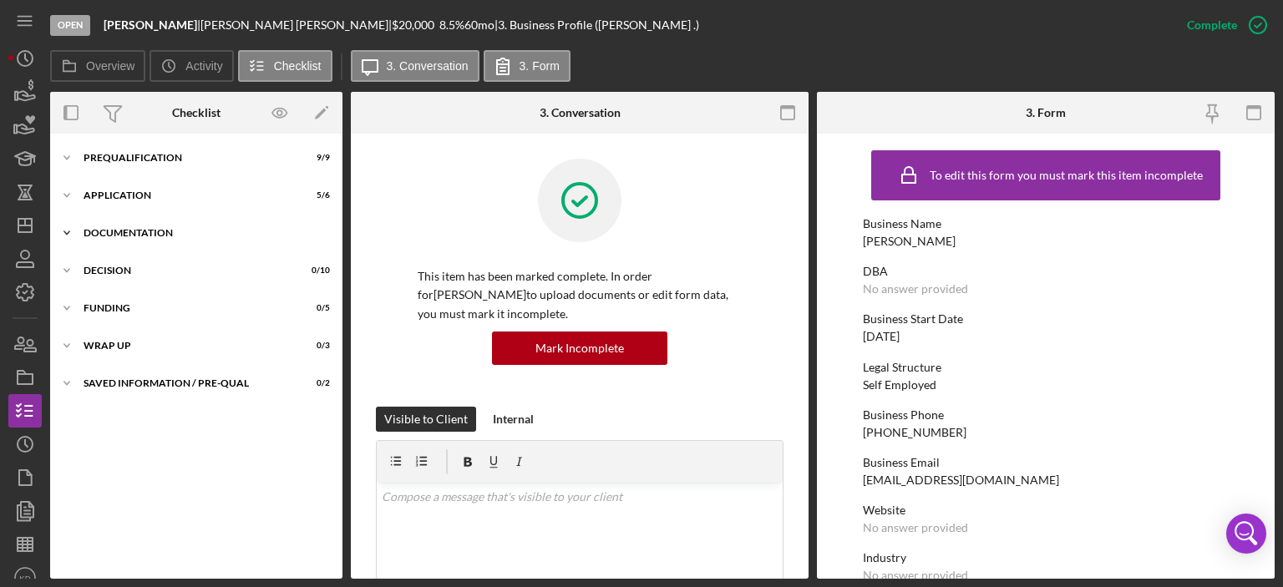
click at [66, 233] on polyline at bounding box center [66, 232] width 5 height 3
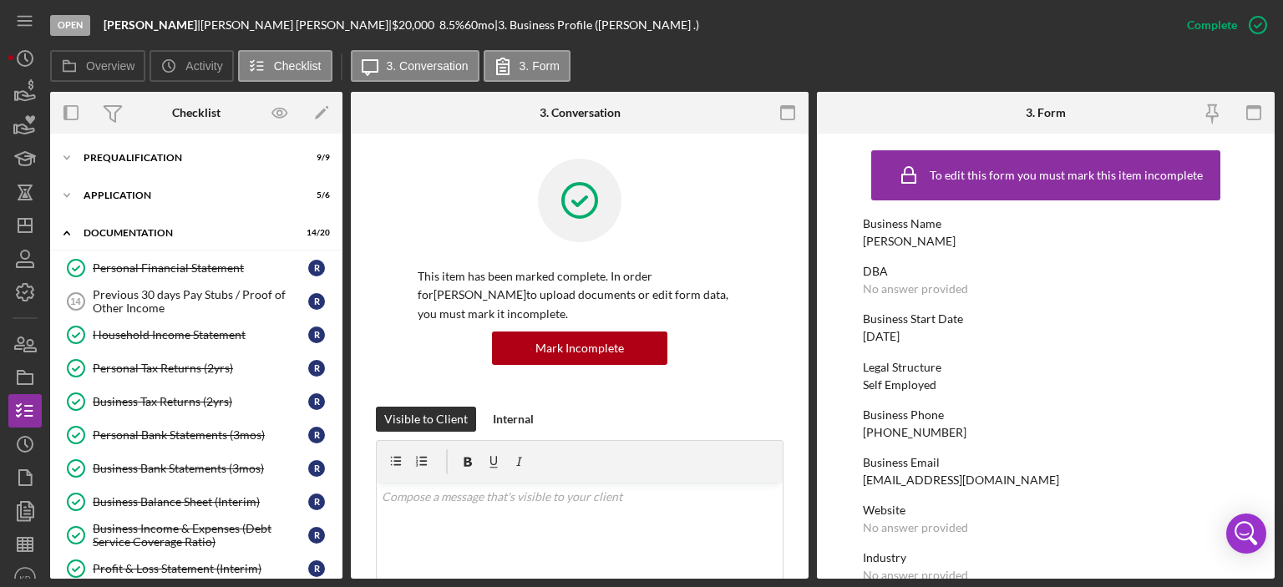
scroll to position [390, 0]
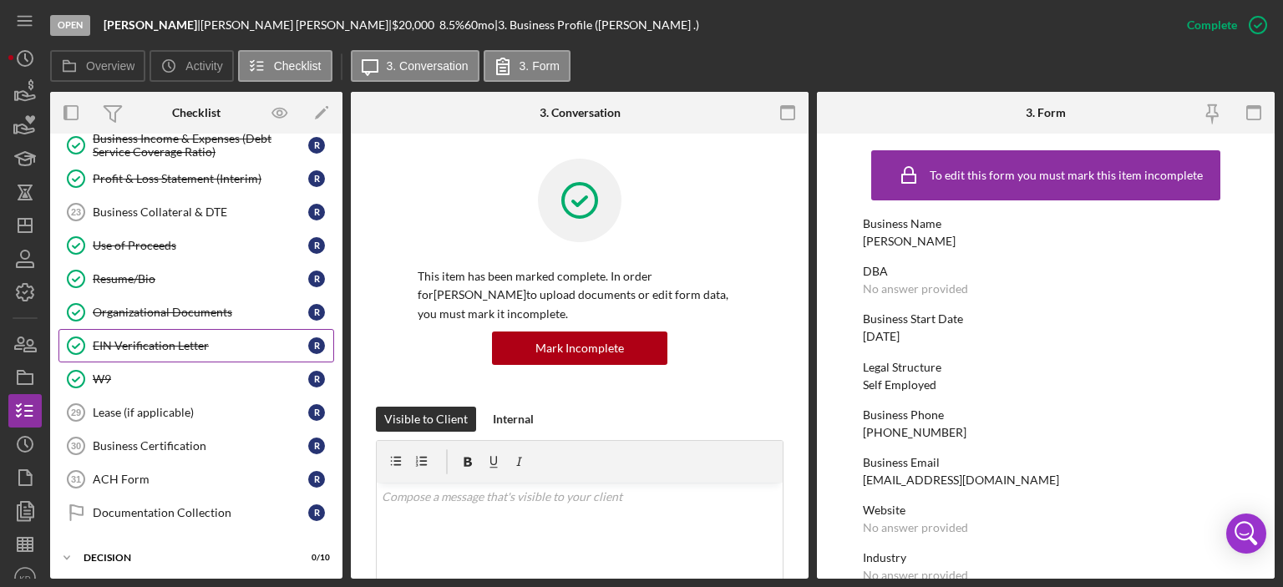
click at [117, 339] on div "EIN Verification Letter" at bounding box center [200, 345] width 215 height 13
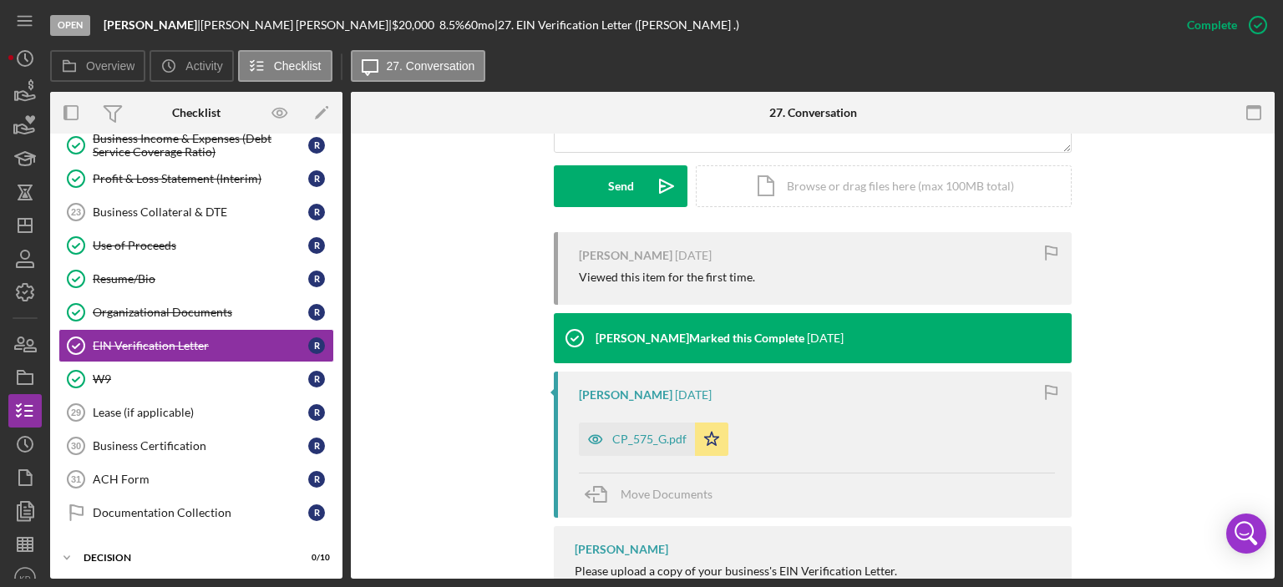
scroll to position [578, 0]
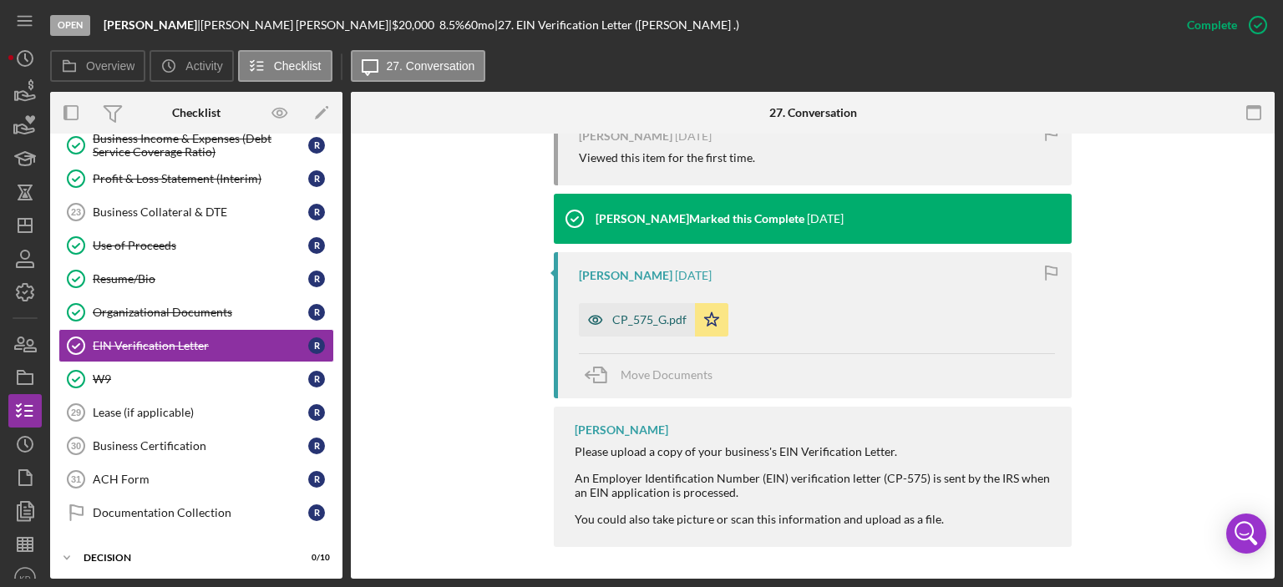
click at [630, 316] on div "CP_575_G.pdf" at bounding box center [649, 319] width 74 height 13
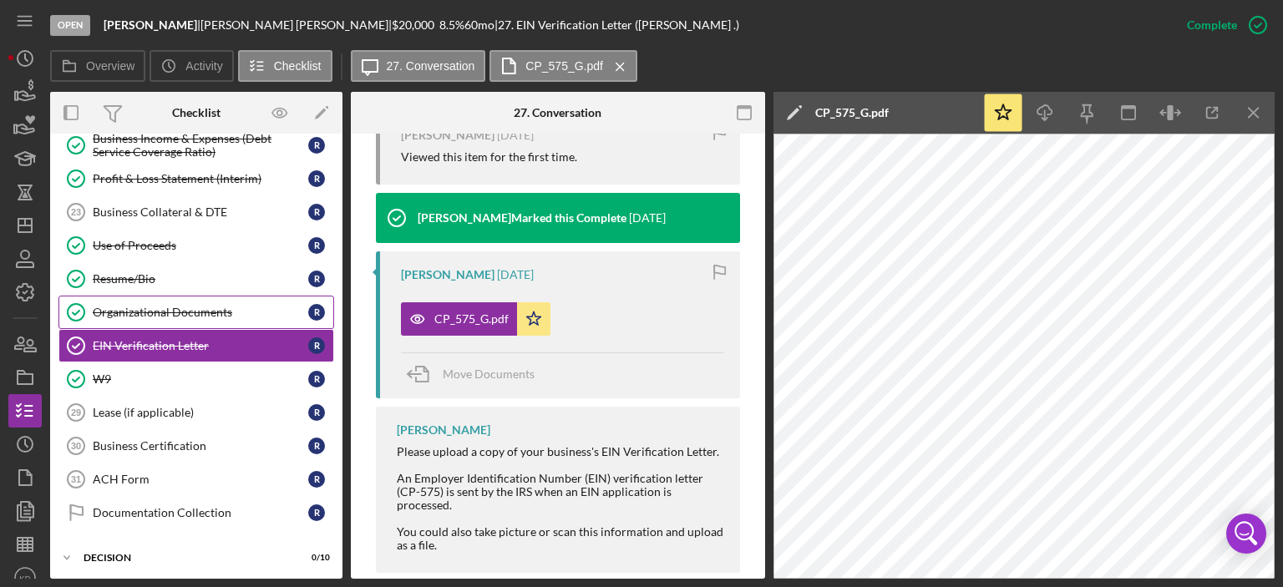
click at [154, 309] on div "Organizational Documents" at bounding box center [200, 312] width 215 height 13
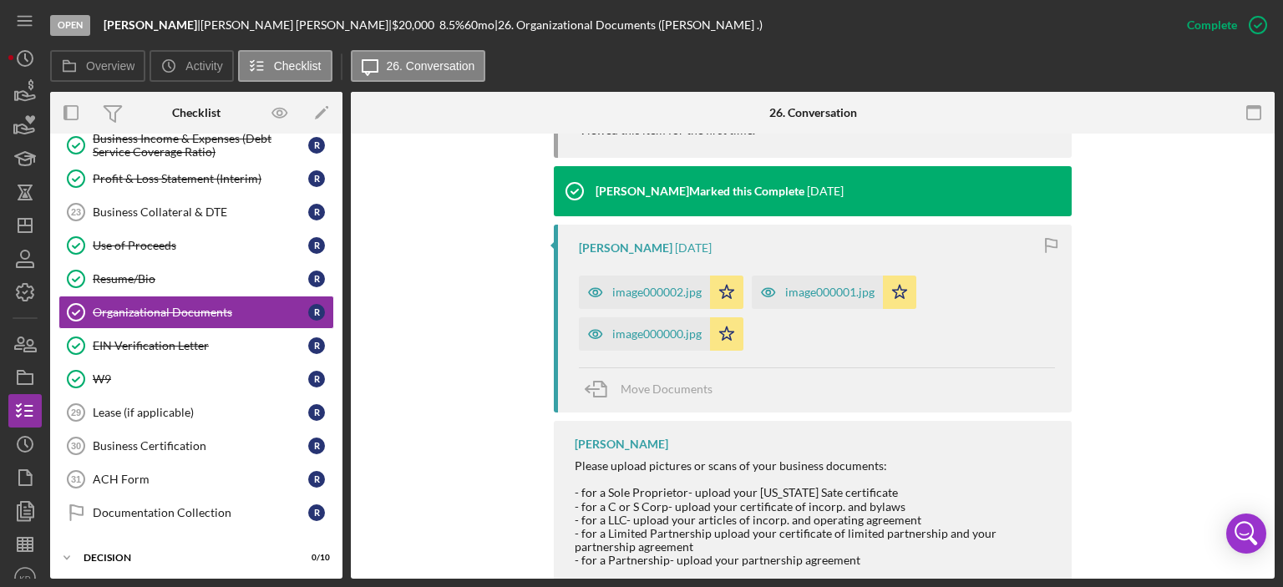
scroll to position [623, 0]
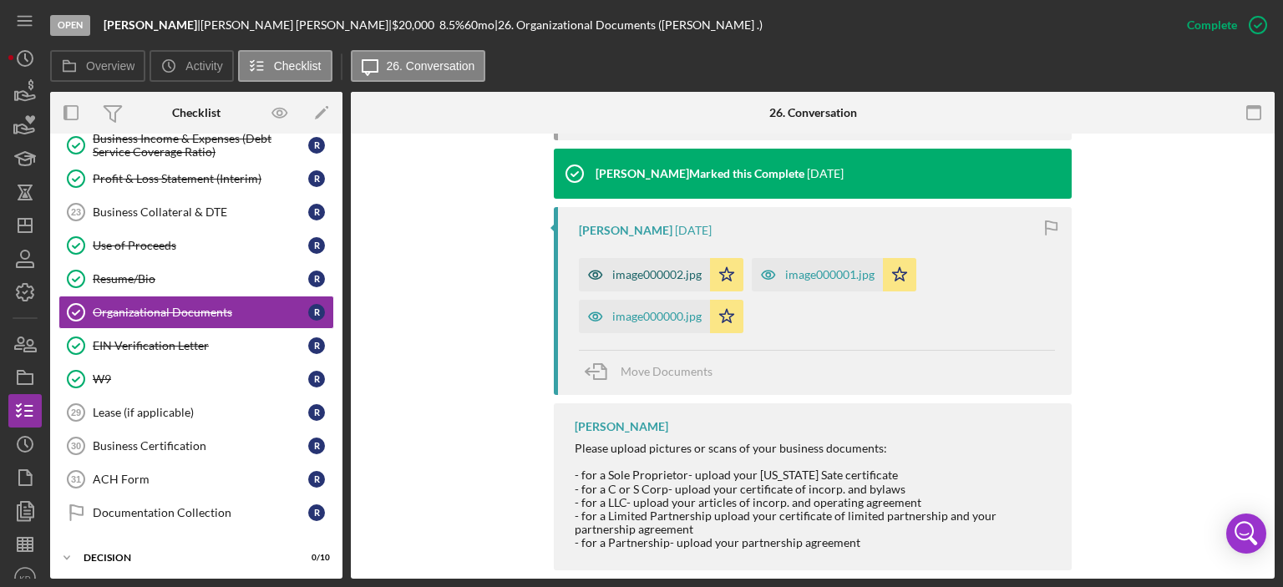
click at [677, 268] on div "image000002.jpg" at bounding box center [656, 274] width 89 height 13
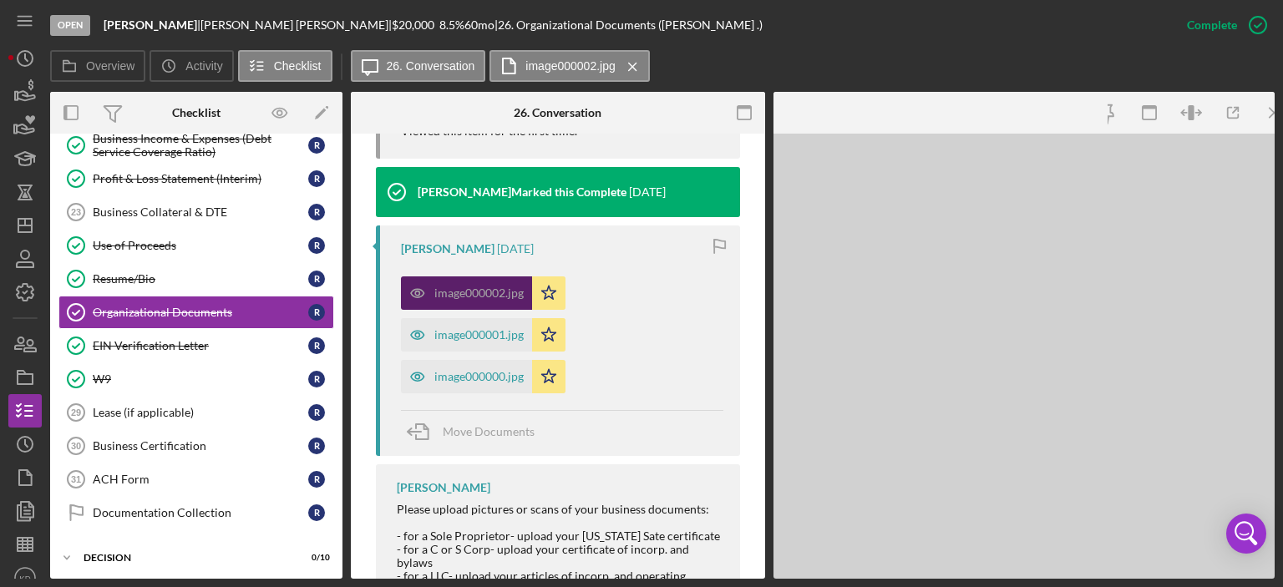
scroll to position [641, 0]
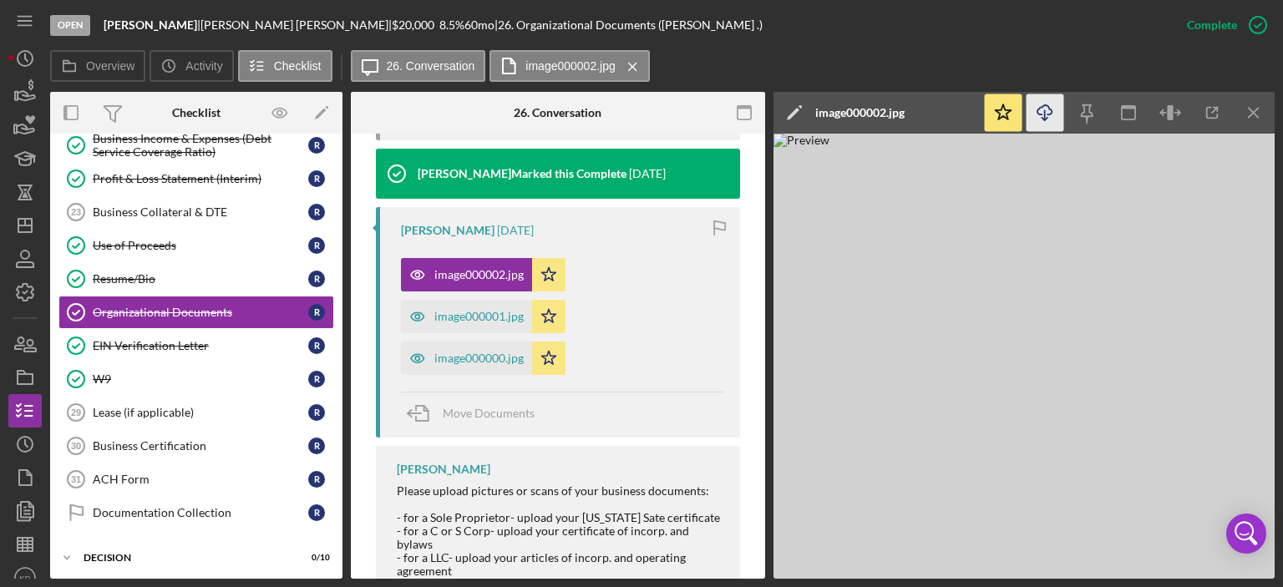
click at [1046, 112] on icon "Icon/Download" at bounding box center [1045, 113] width 38 height 38
click at [519, 311] on div "image000001.jpg" at bounding box center [478, 316] width 89 height 13
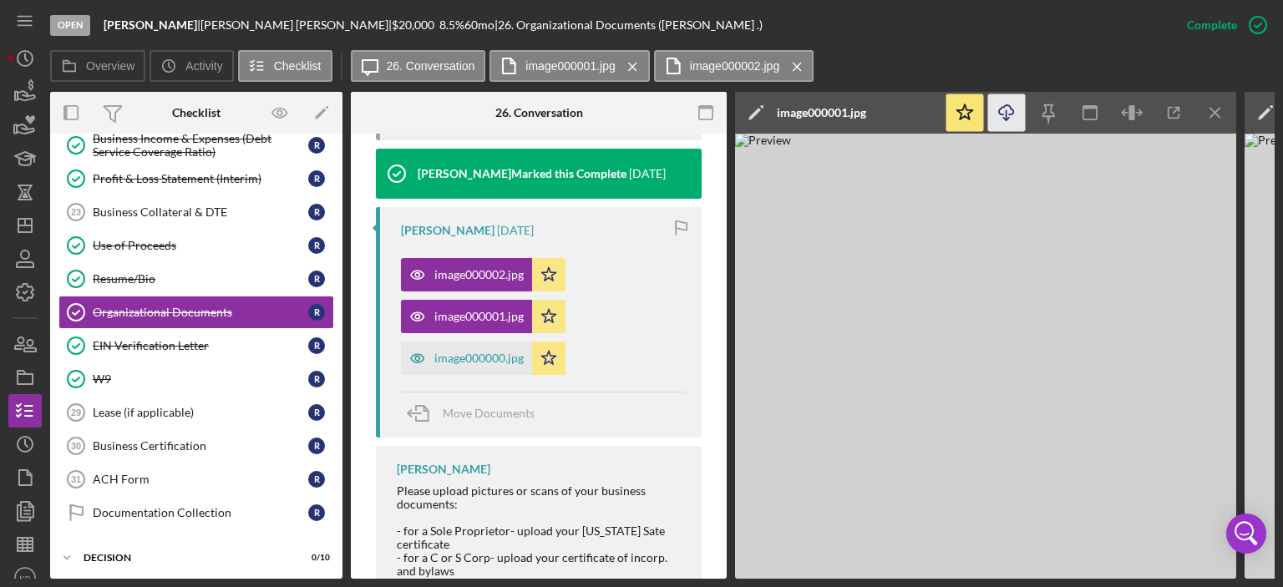
click at [1003, 113] on icon "Icon/Download" at bounding box center [1007, 113] width 38 height 38
click at [452, 359] on div "image000000.jpg" at bounding box center [478, 358] width 89 height 13
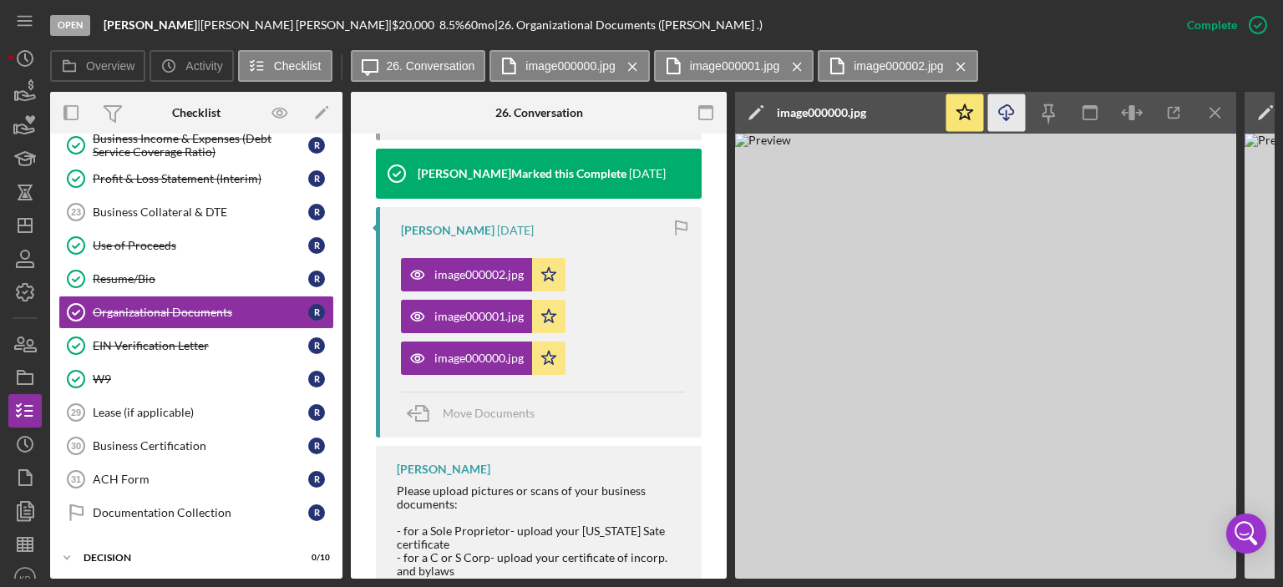
click at [1009, 105] on icon "Icon/Download" at bounding box center [1007, 113] width 38 height 38
click at [99, 372] on div "W9" at bounding box center [200, 378] width 215 height 13
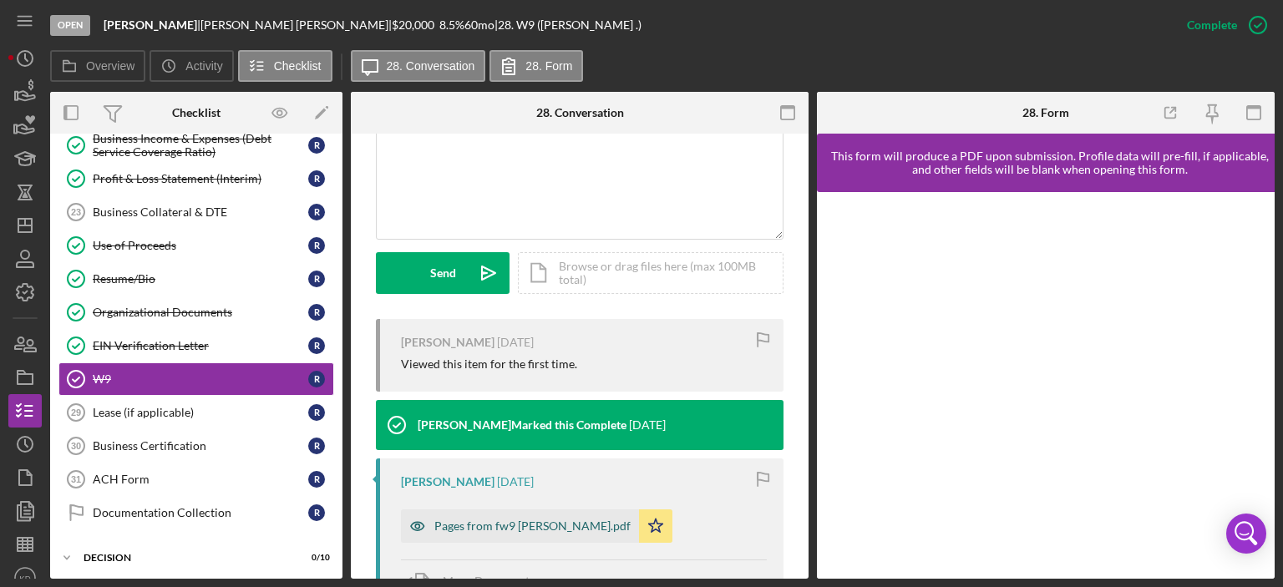
click at [499, 529] on div "Pages from fw9 [PERSON_NAME].pdf" at bounding box center [532, 525] width 196 height 13
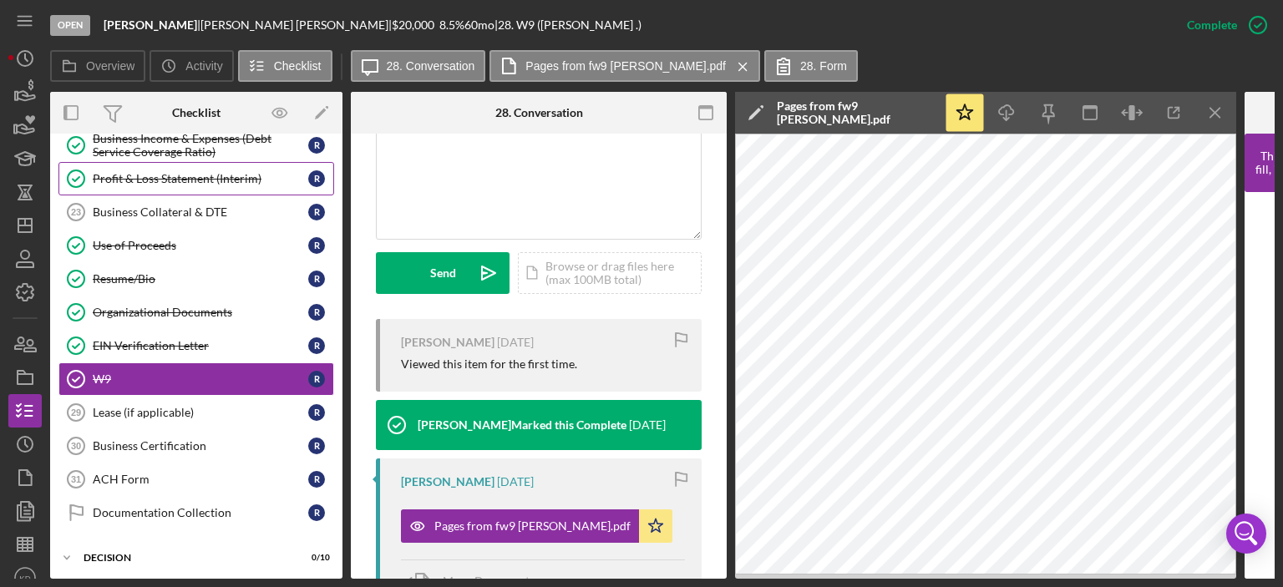
click at [199, 172] on div "Profit & Loss Statement (Interim)" at bounding box center [200, 178] width 215 height 13
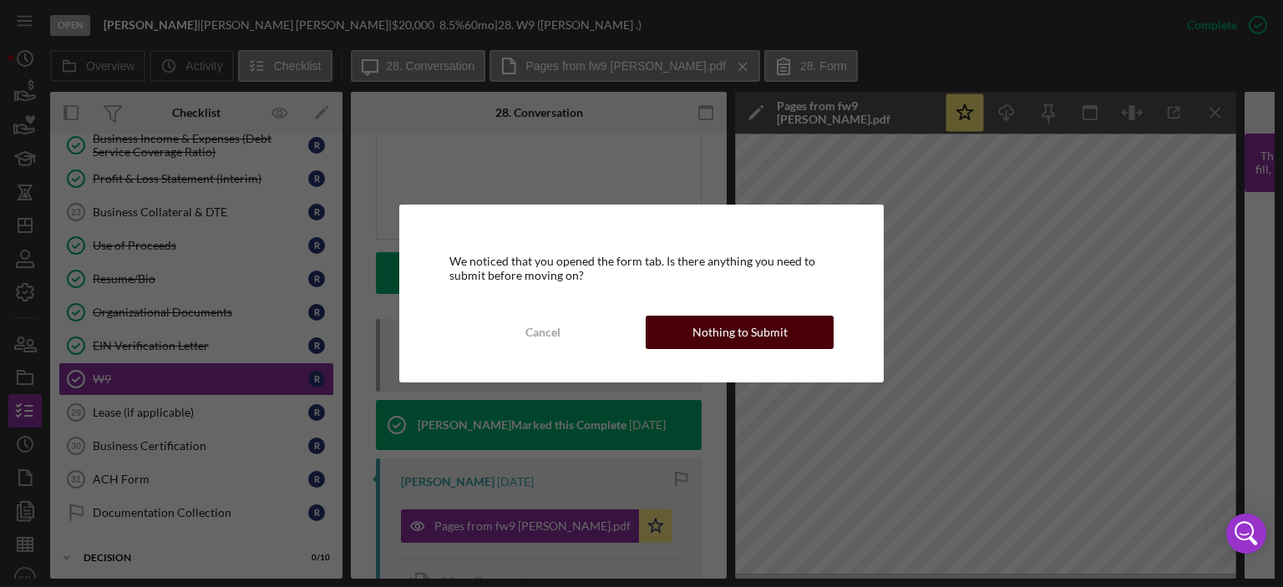
click at [776, 328] on div "Nothing to Submit" at bounding box center [739, 332] width 95 height 33
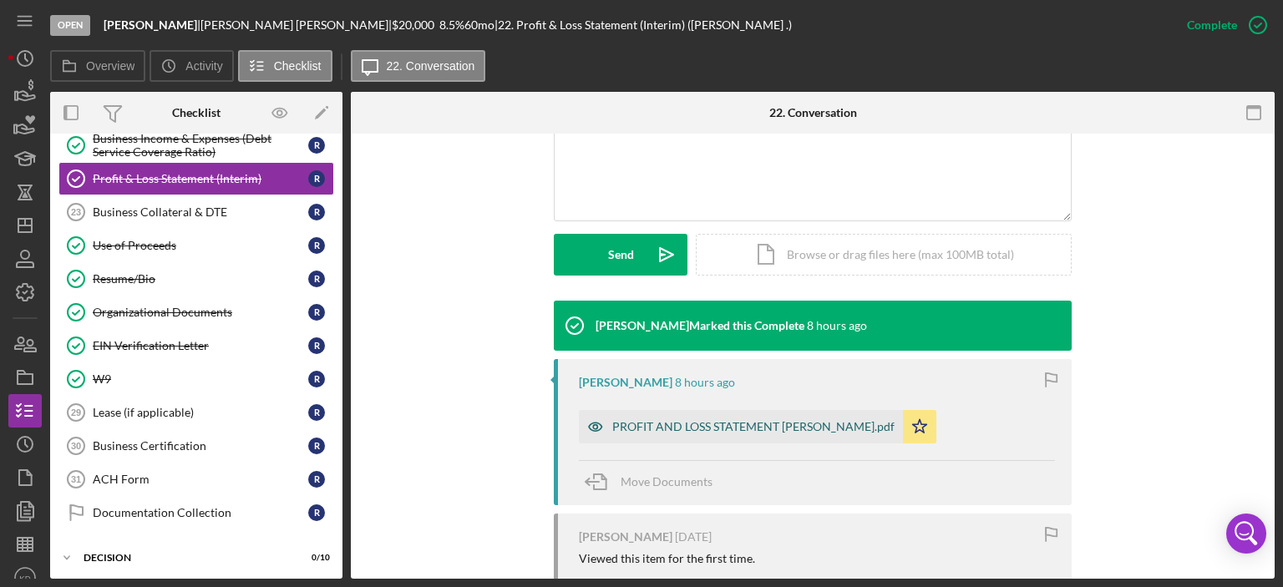
click at [841, 422] on div "PROFIT AND LOSS STATEMENT [PERSON_NAME].pdf" at bounding box center [753, 426] width 282 height 13
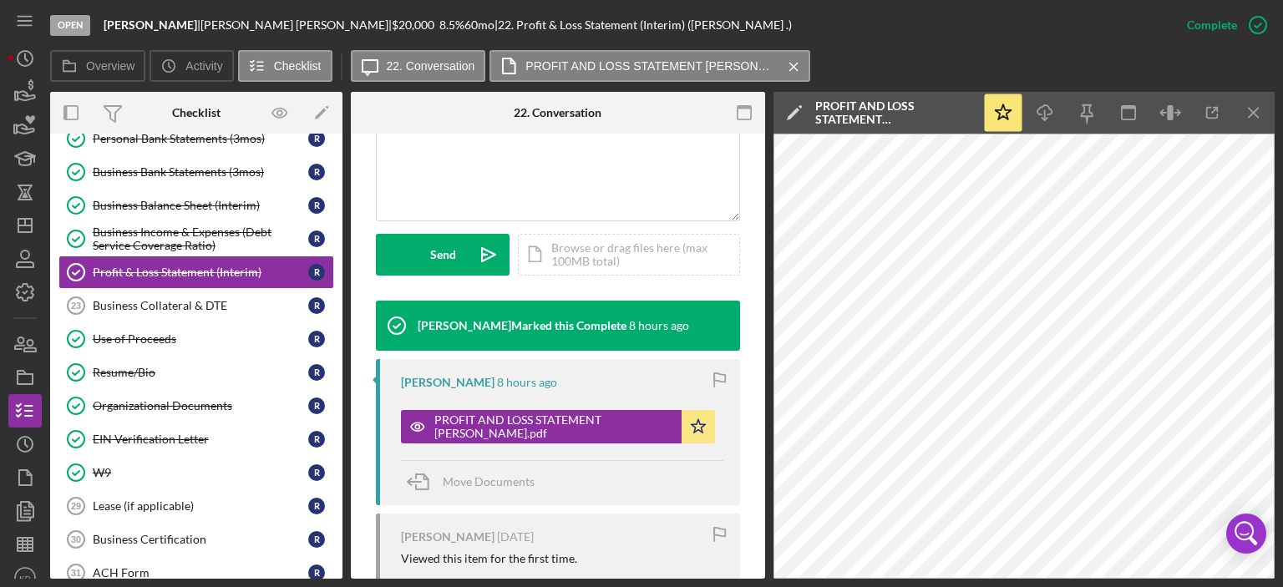
scroll to position [284, 0]
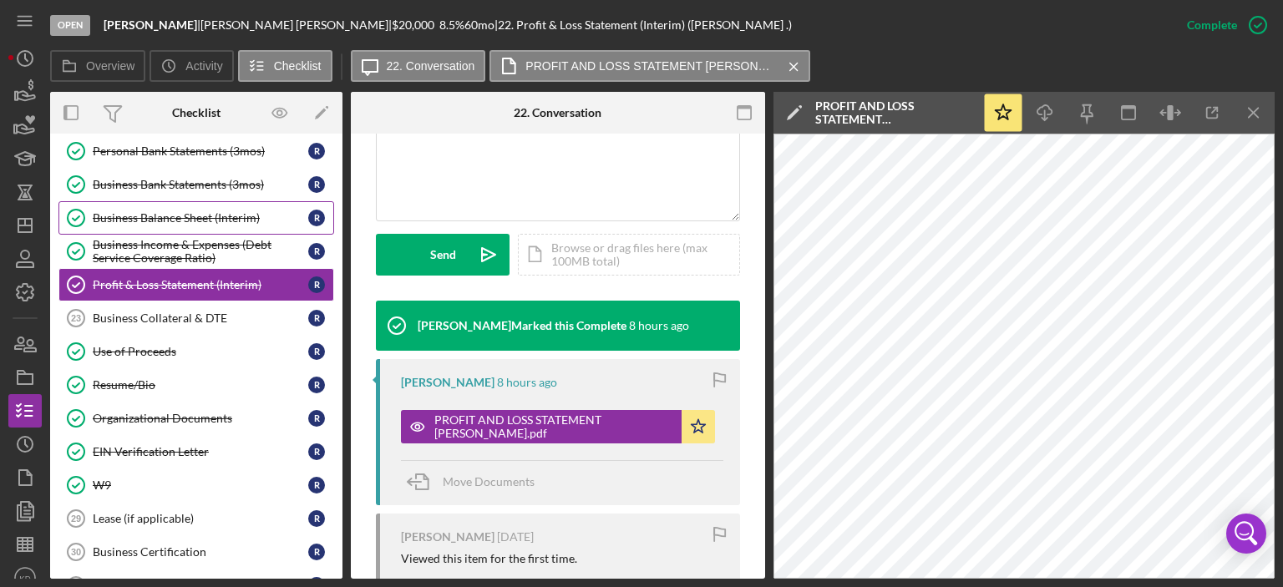
click at [174, 215] on div "Business Balance Sheet (Interim)" at bounding box center [200, 217] width 215 height 13
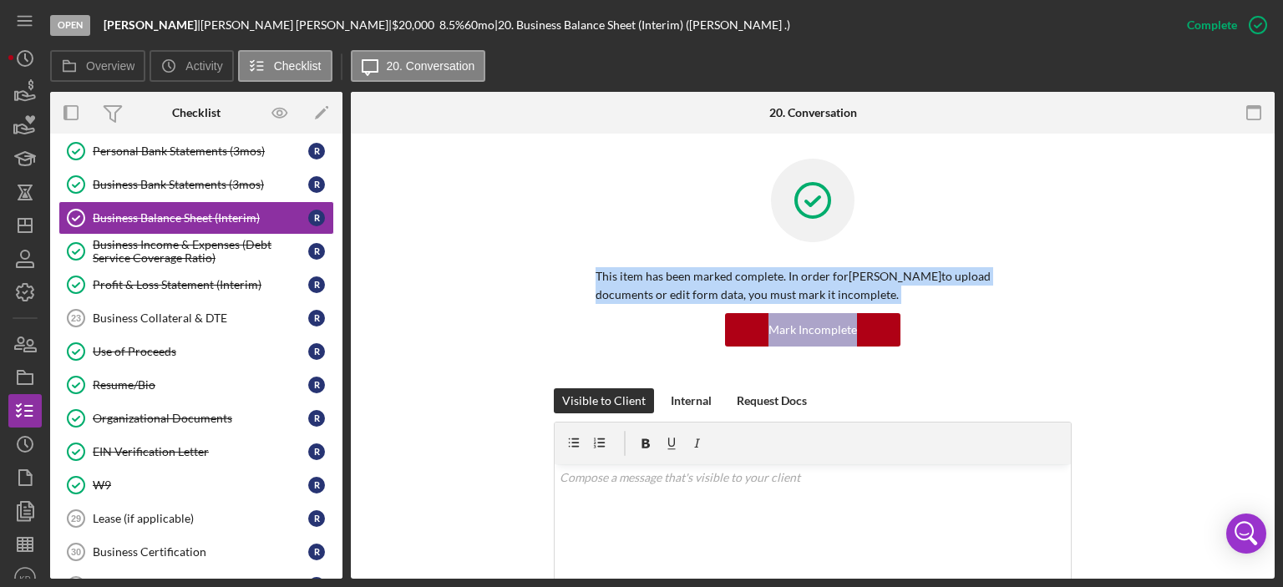
drag, startPoint x: 1268, startPoint y: 229, endPoint x: 1277, endPoint y: 331, distance: 102.2
click at [1277, 331] on div "Open [PERSON_NAME] | [PERSON_NAME] | $20,000 $20,000 8.5 % 60 mo | 20. Business…" at bounding box center [641, 293] width 1283 height 587
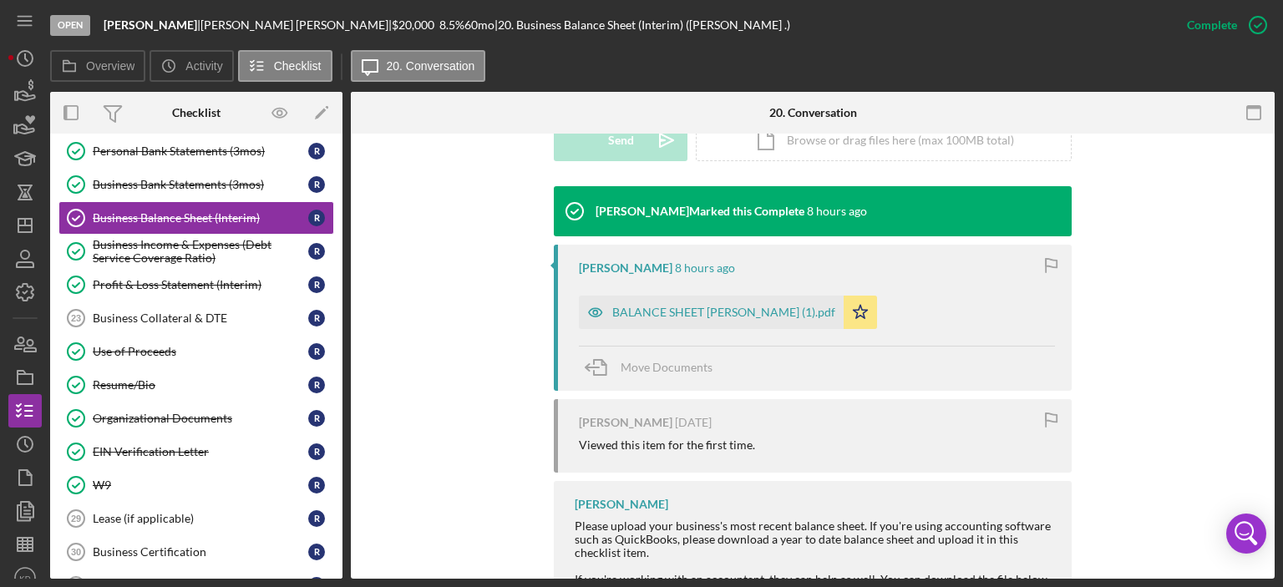
scroll to position [597, 0]
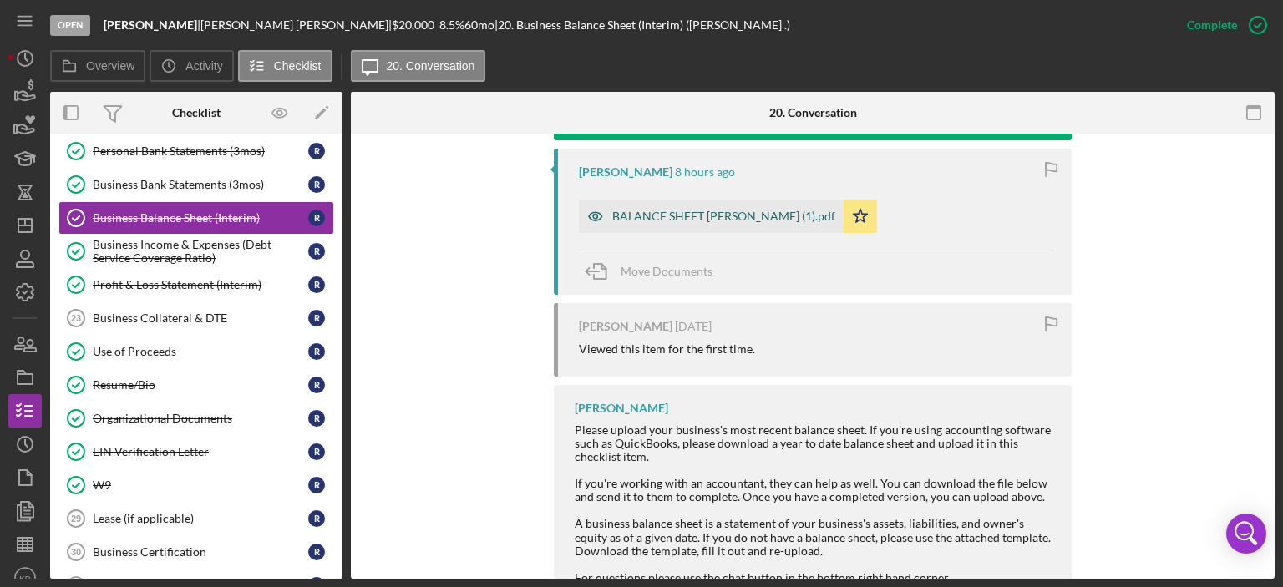
click at [728, 210] on div "BALANCE SHEET [PERSON_NAME] (1).pdf" at bounding box center [723, 216] width 223 height 13
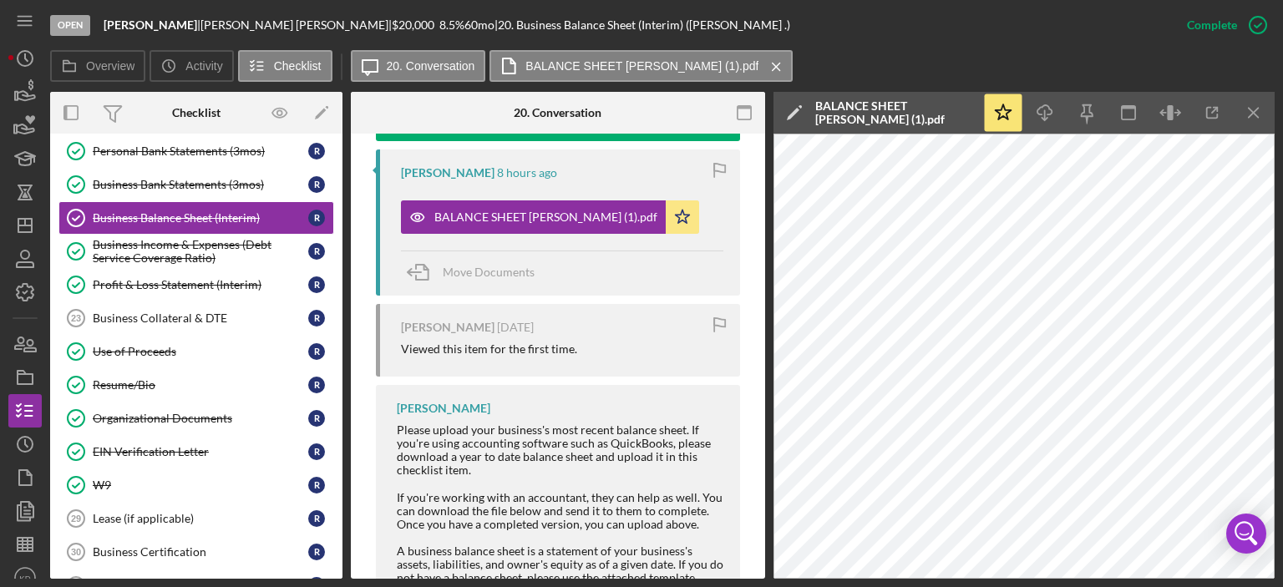
drag, startPoint x: 337, startPoint y: 274, endPoint x: 347, endPoint y: 260, distance: 16.9
click at [347, 260] on div "Overview Internal Workflow Stage Open Icon/Dropdown Arrow Archive (can unarchiv…" at bounding box center [662, 335] width 1224 height 487
click at [344, 238] on div "Overview Internal Workflow Stage Open Icon/Dropdown Arrow Archive (can unarchiv…" at bounding box center [662, 335] width 1224 height 487
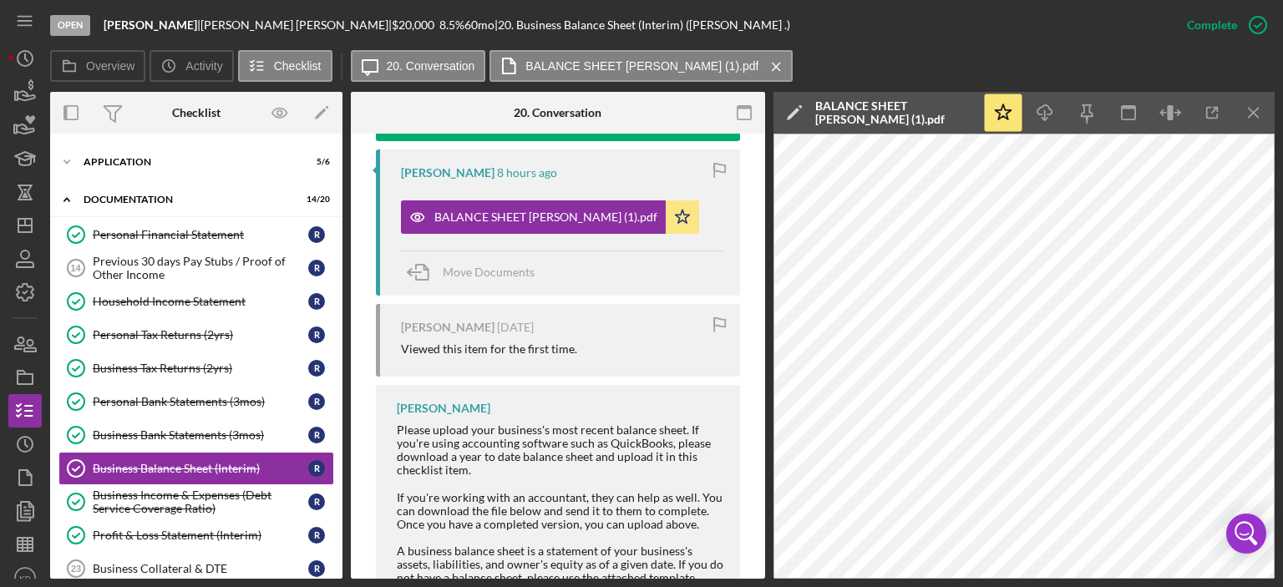
scroll to position [0, 0]
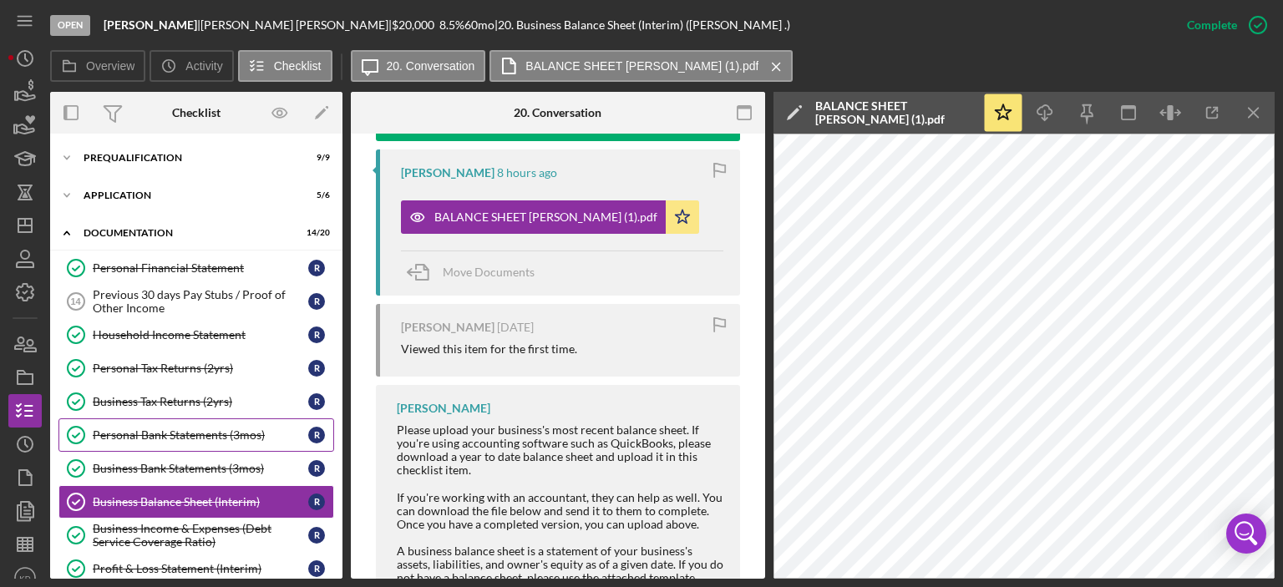
click at [163, 438] on div "Personal Bank Statements (3mos)" at bounding box center [200, 434] width 215 height 13
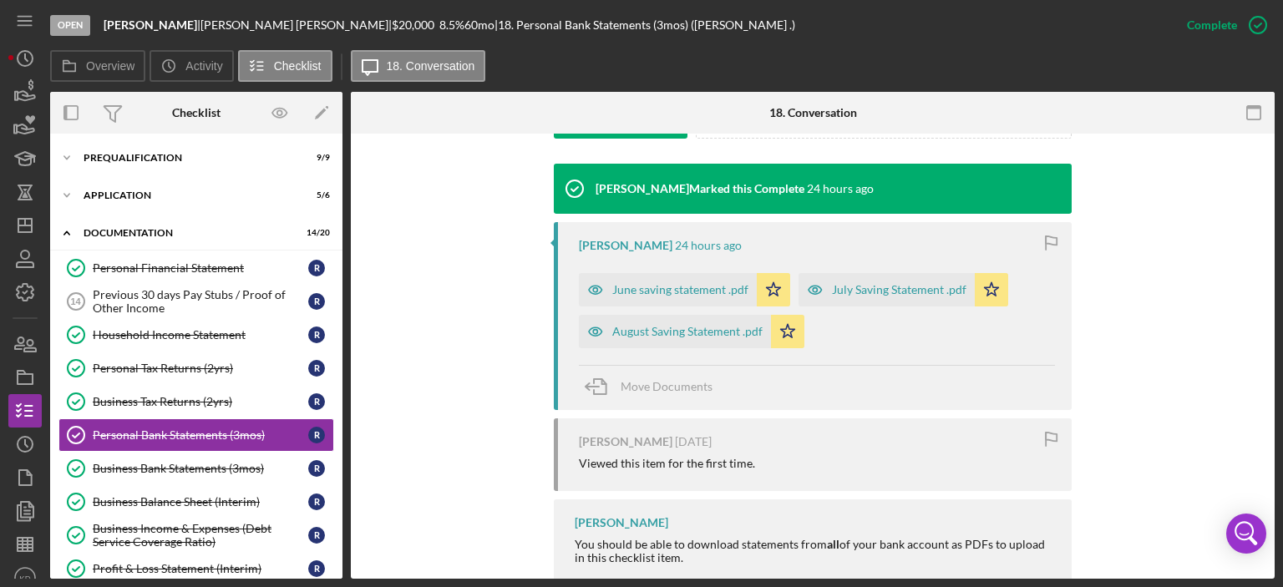
scroll to position [549, 0]
